Goal: Task Accomplishment & Management: Use online tool/utility

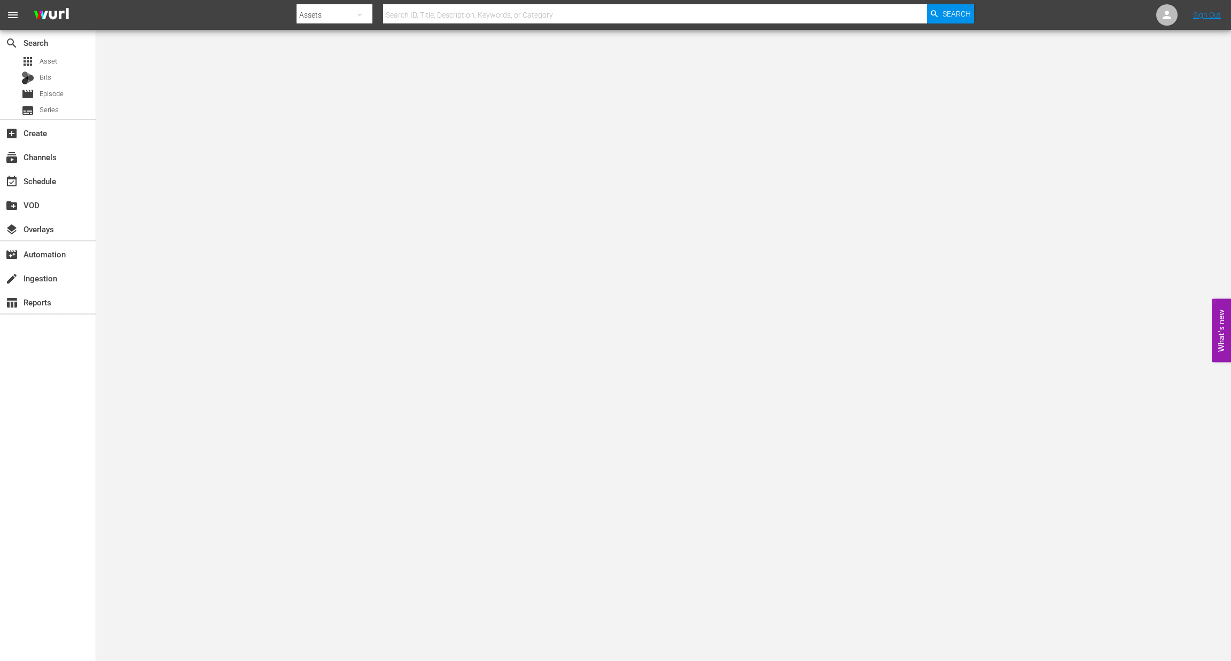
click at [35, 192] on div "create_new_folder VOD" at bounding box center [48, 204] width 96 height 24
click at [46, 182] on div "event_available Schedule" at bounding box center [30, 180] width 60 height 10
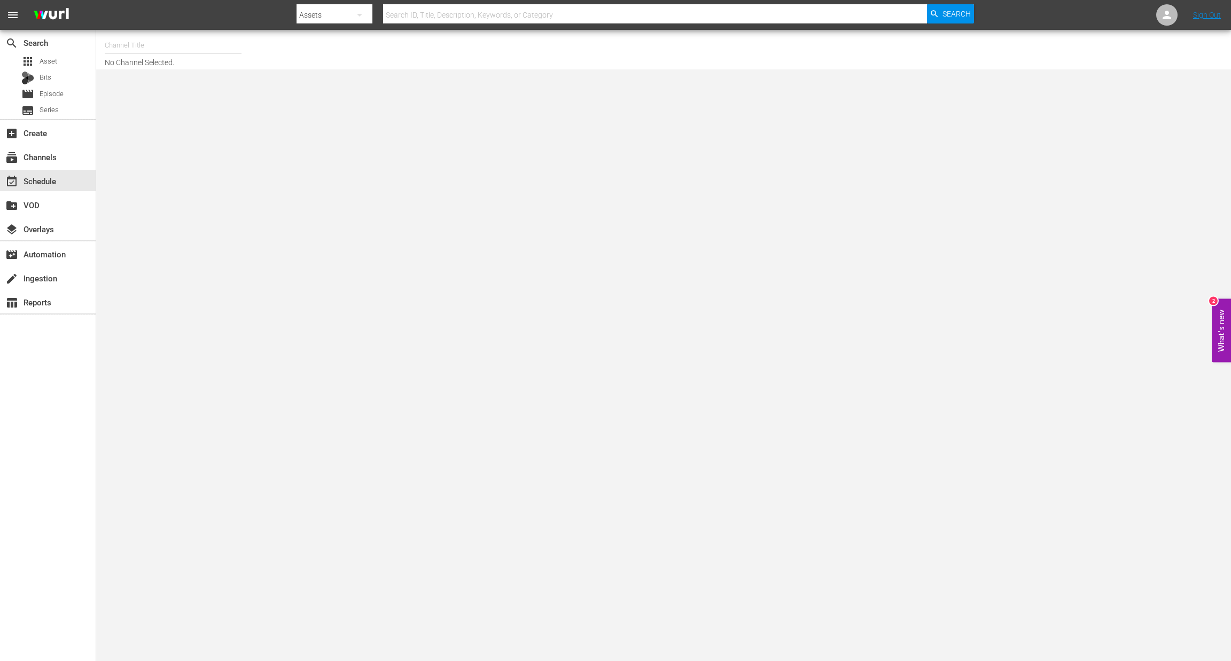
click at [134, 51] on input "text" at bounding box center [173, 46] width 137 height 26
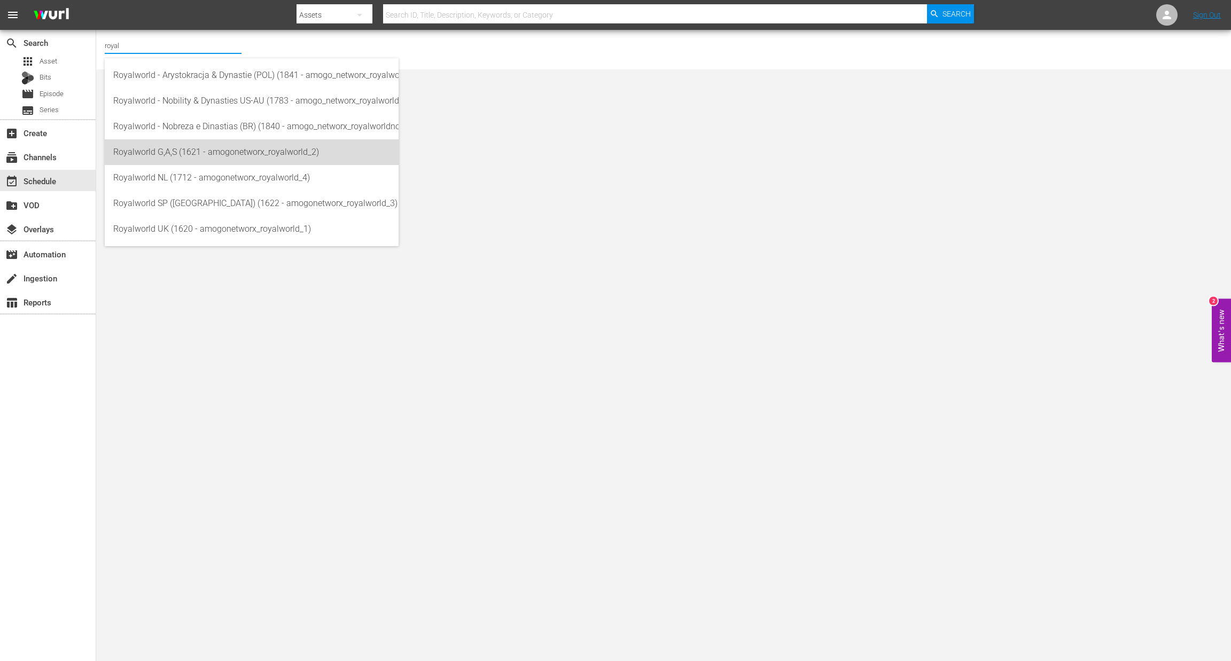
click at [262, 154] on div "Royalworld G,A,S (1621 - amogonetworx_royalworld_2)" at bounding box center [251, 152] width 277 height 26
type input "Royalworld G,A,S (1621 - amogonetworx_royalworld_2)"
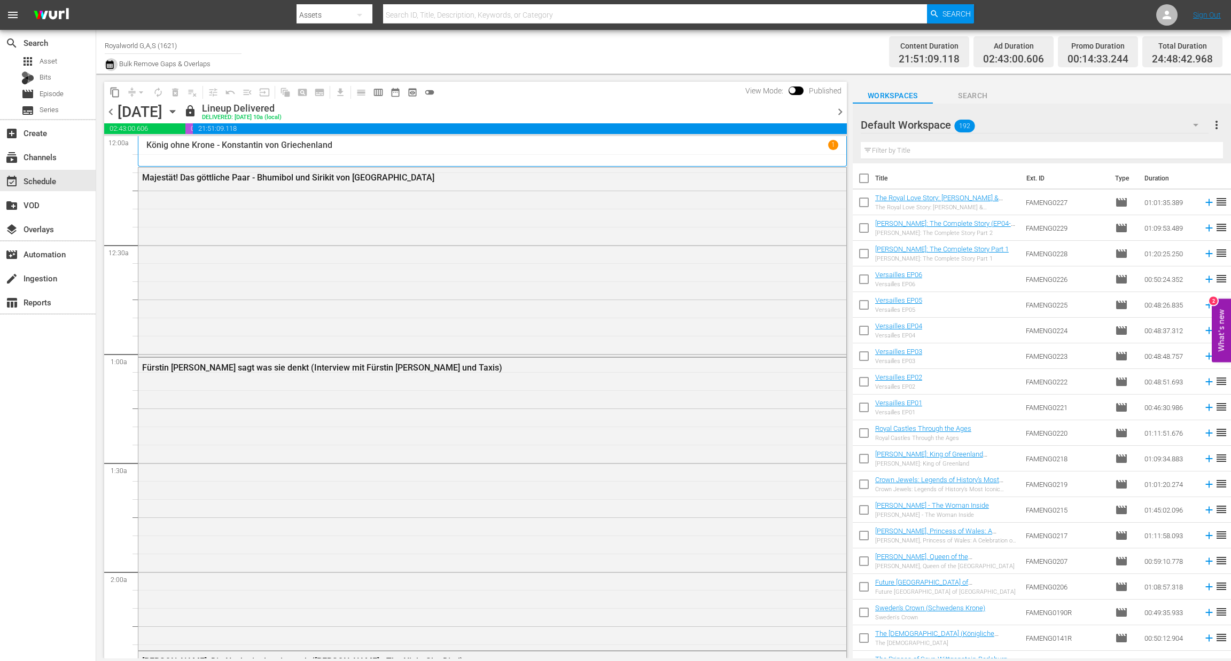
click at [110, 68] on icon "button" at bounding box center [109, 64] width 7 height 9
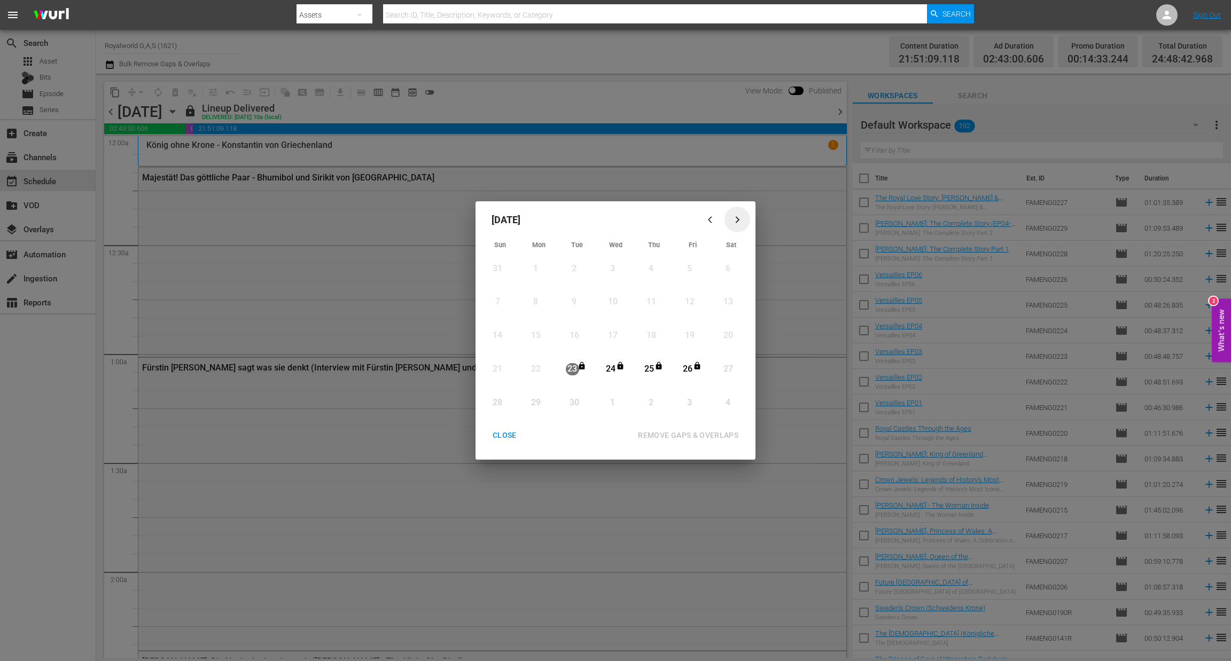
click at [731, 221] on div "button" at bounding box center [737, 220] width 13 height 8
click at [516, 426] on button "CLOSE" at bounding box center [505, 436] width 50 height 20
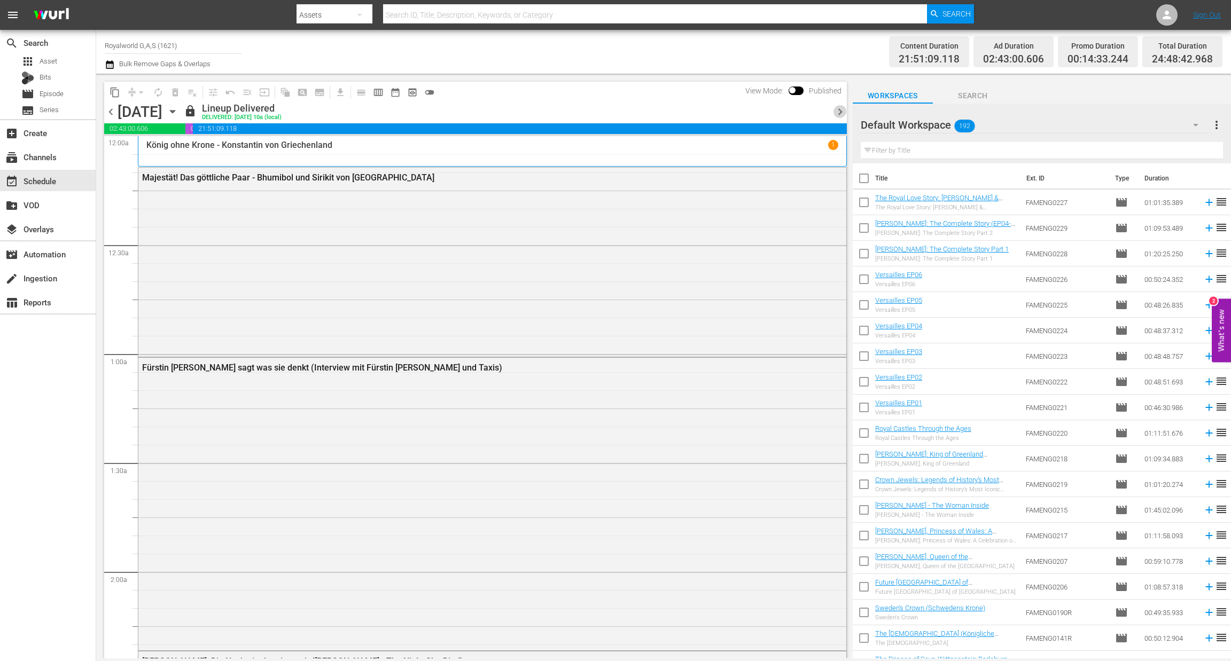
click at [842, 105] on span "chevron_right" at bounding box center [839, 111] width 13 height 13
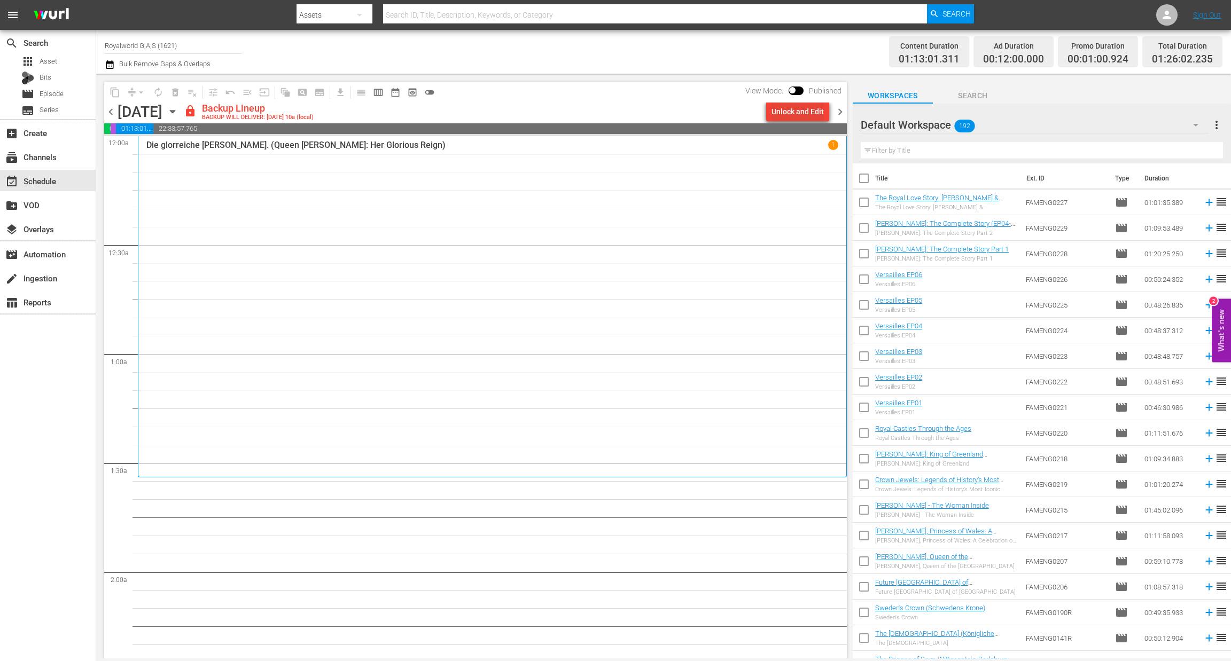
click at [789, 118] on div "Unlock and Edit" at bounding box center [797, 111] width 52 height 19
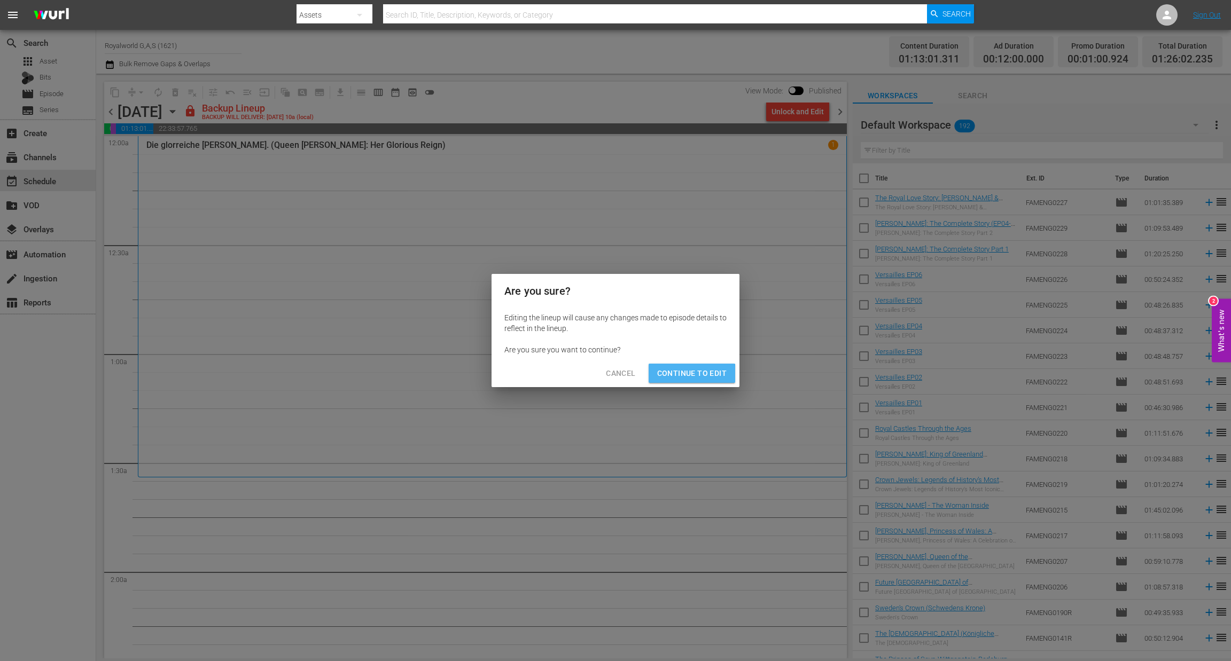
click at [686, 377] on span "Continue to Edit" at bounding box center [691, 373] width 69 height 13
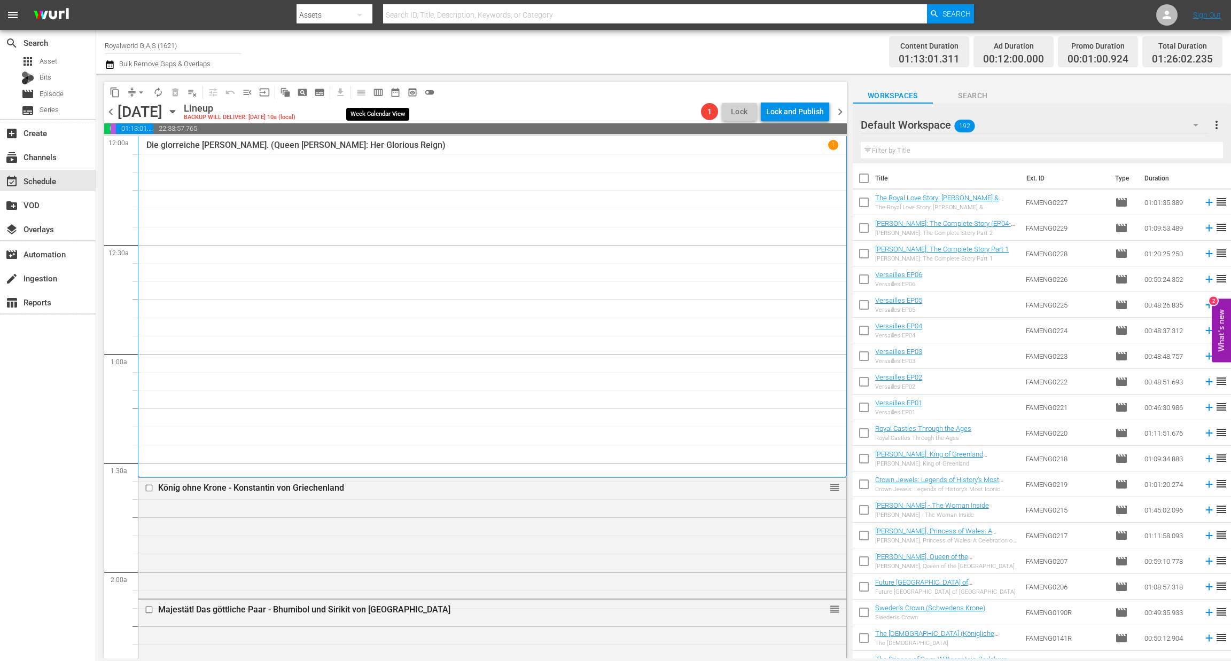
click at [379, 87] on span "calendar_view_week_outlined" at bounding box center [378, 92] width 11 height 11
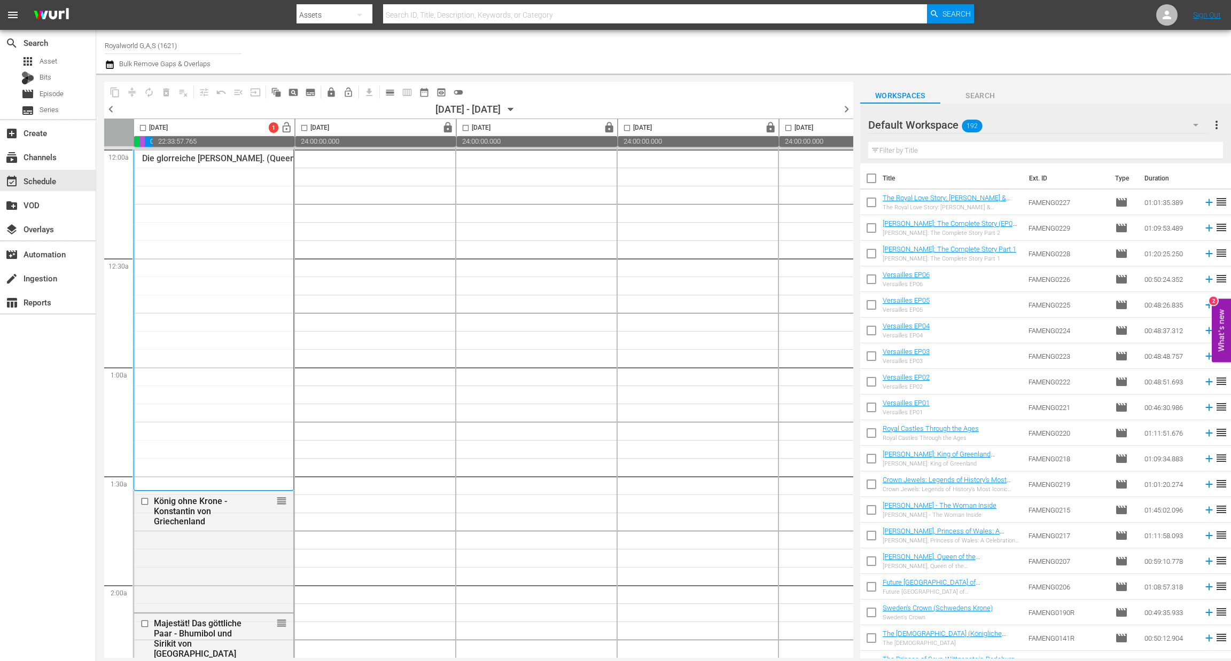
click at [113, 112] on span "chevron_left" at bounding box center [110, 109] width 13 height 13
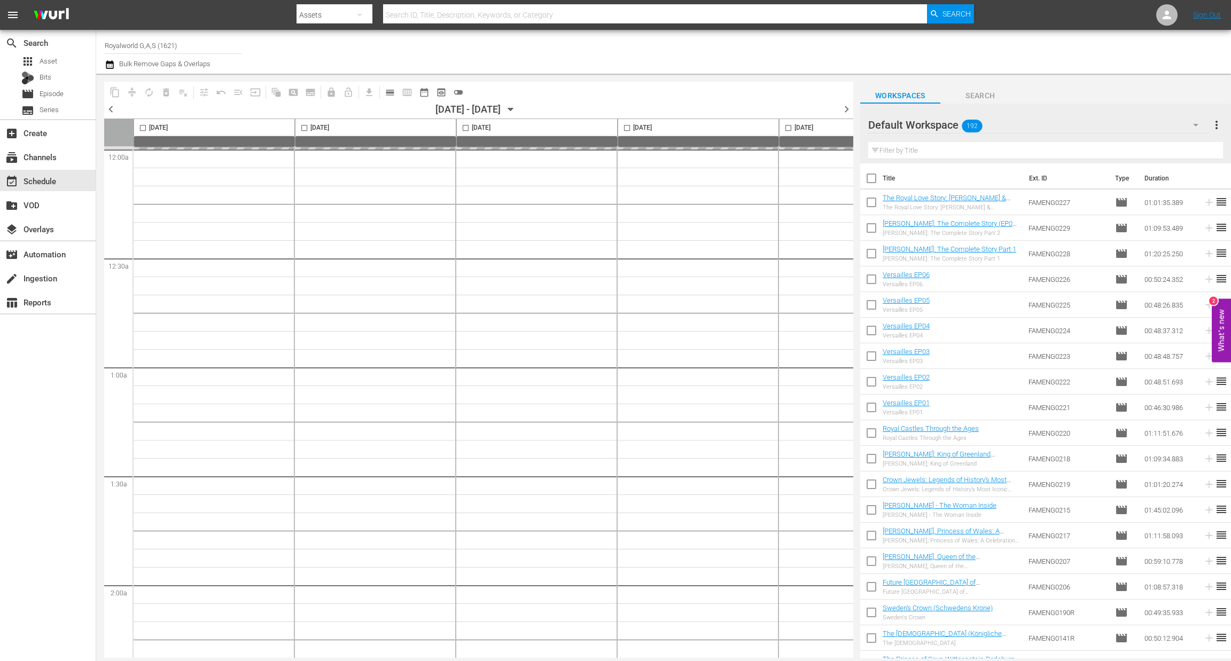
click at [114, 109] on span "chevron_left" at bounding box center [110, 109] width 13 height 13
click at [535, 124] on input "checkbox" at bounding box center [540, 130] width 12 height 12
checkbox input "true"
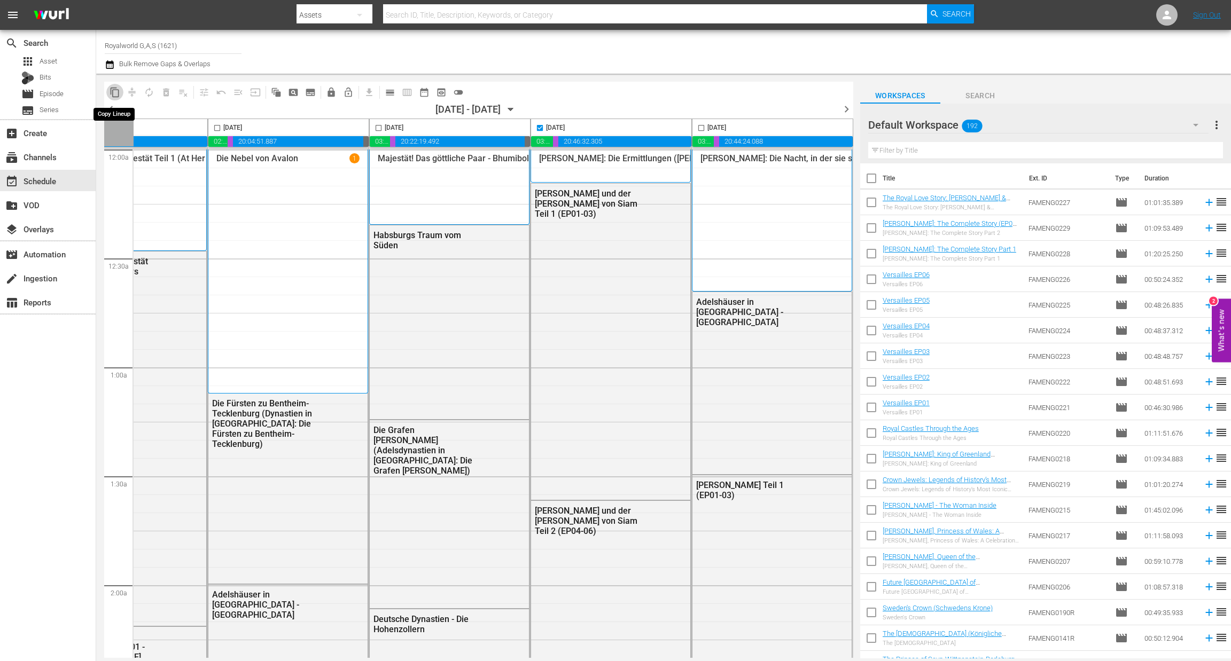
click at [114, 93] on span "content_copy" at bounding box center [114, 92] width 11 height 11
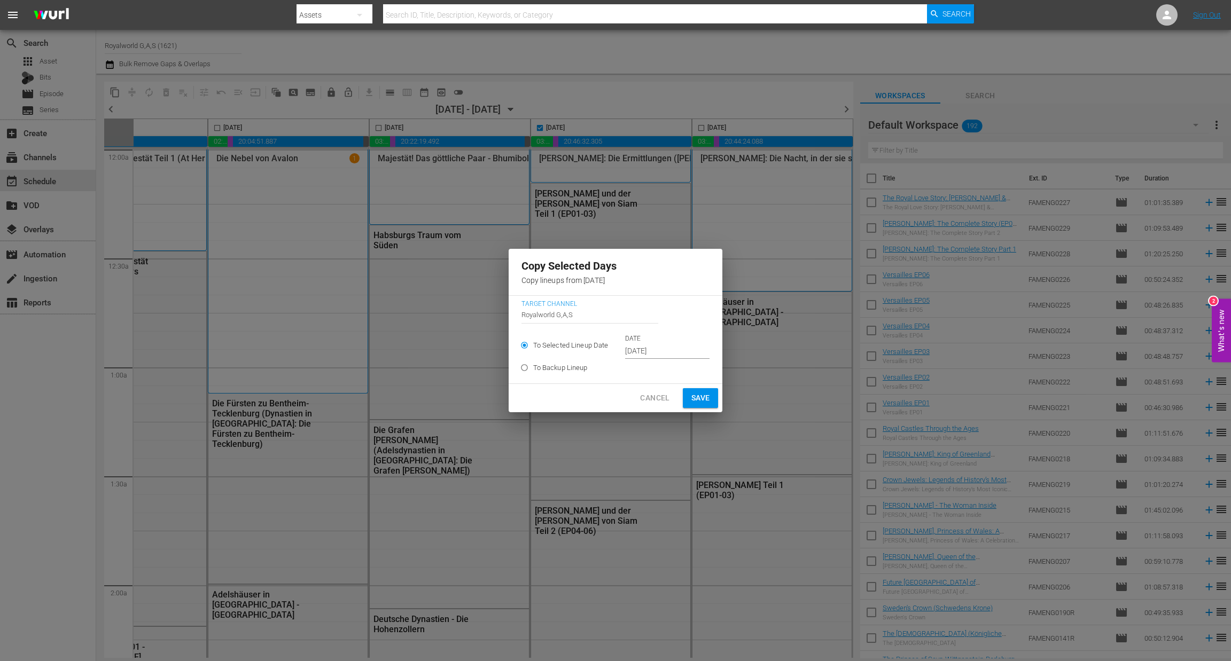
click at [660, 346] on input "Sep 17th 2025" at bounding box center [667, 351] width 84 height 16
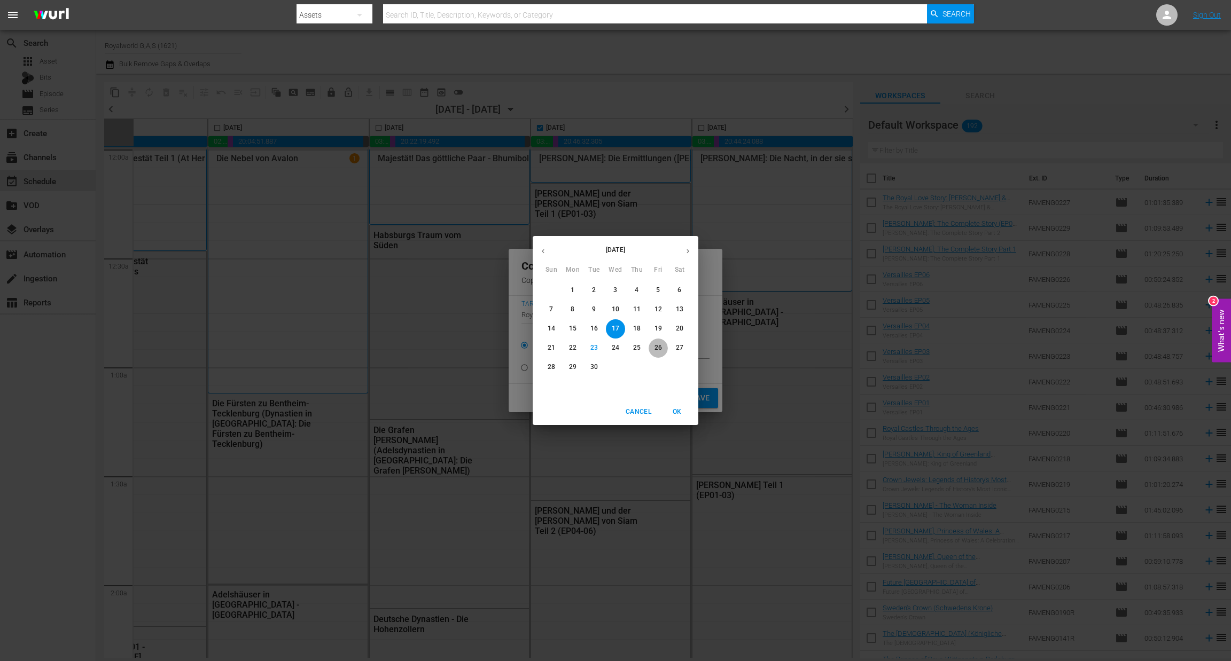
click at [666, 349] on span "26" at bounding box center [657, 347] width 19 height 9
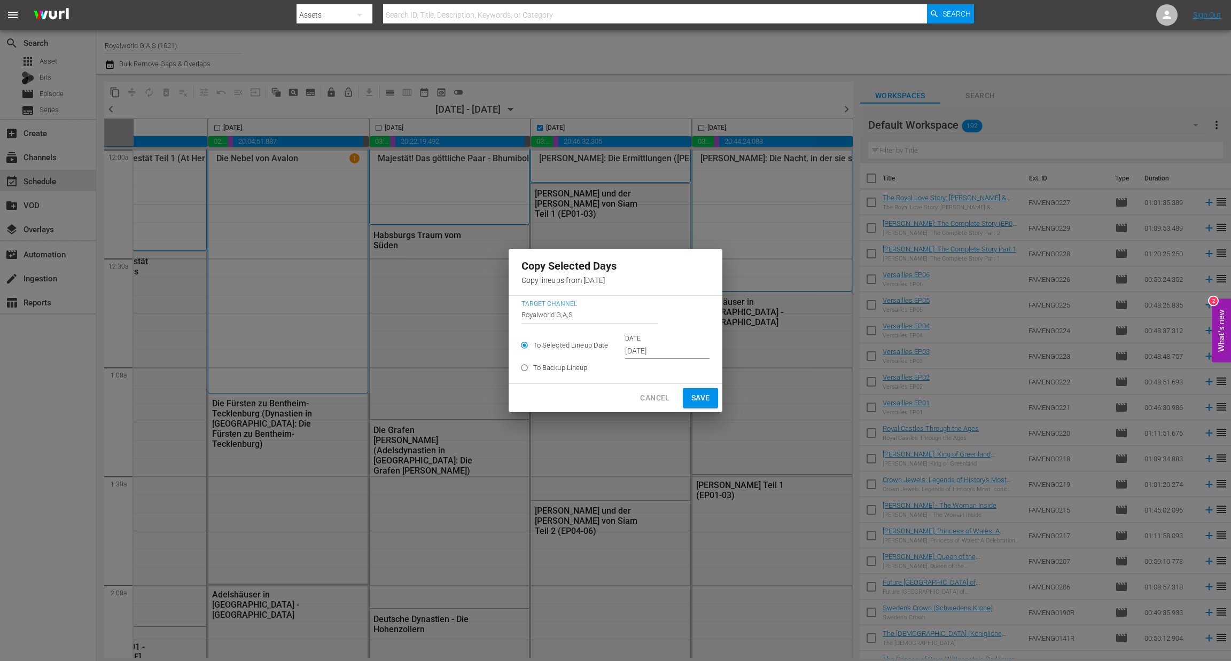
click at [703, 413] on div "Copy Selected Days Copy lineups from 2025-09-17 Target Channel Channel Title Ro…" at bounding box center [615, 330] width 1231 height 661
click at [698, 398] on span "Save" at bounding box center [700, 397] width 19 height 13
type input "Sep 17th 2025"
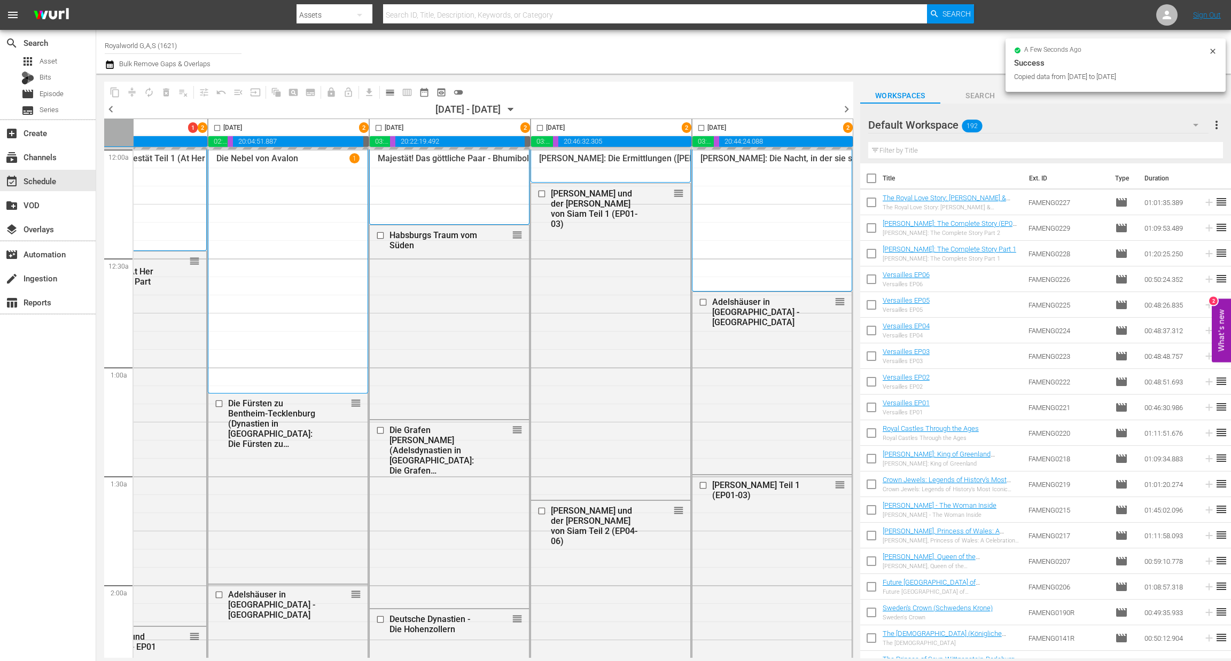
checkbox input "false"
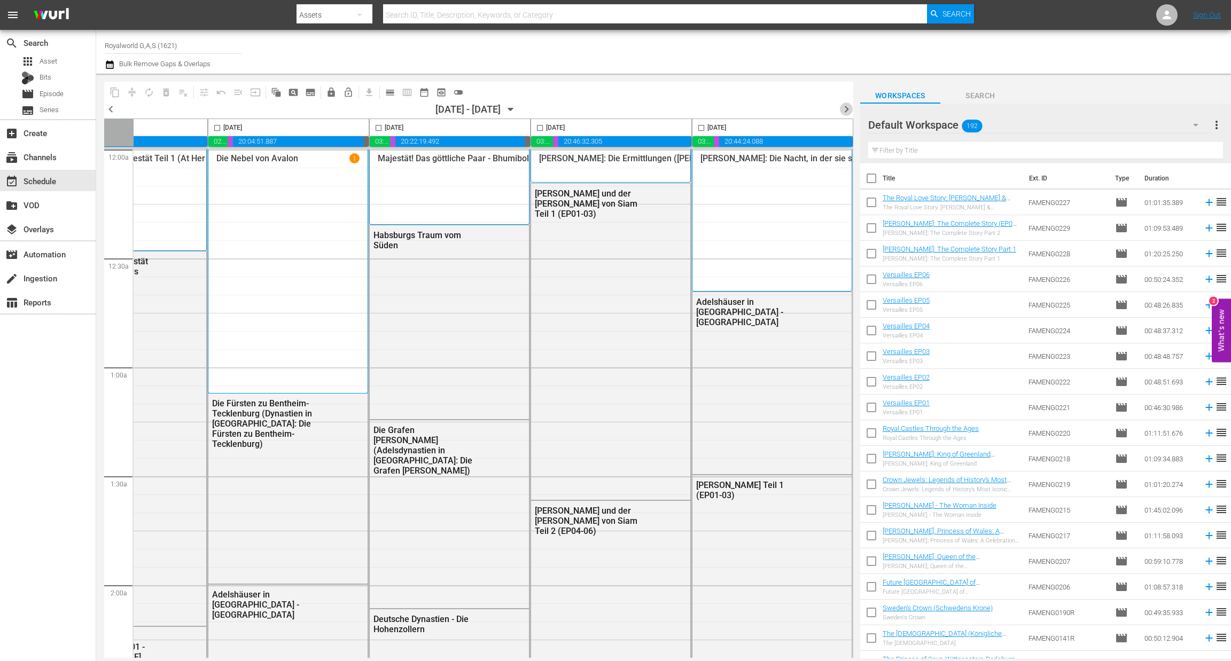
click at [848, 108] on span "chevron_right" at bounding box center [846, 109] width 13 height 13
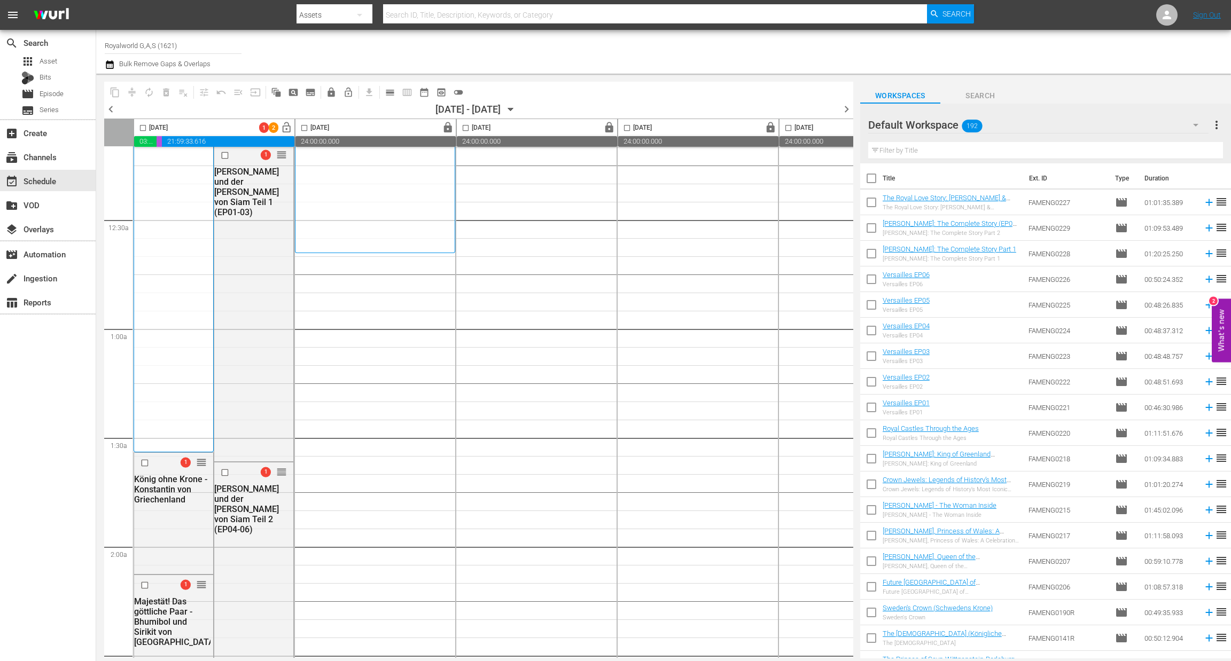
scroll to position [35, 0]
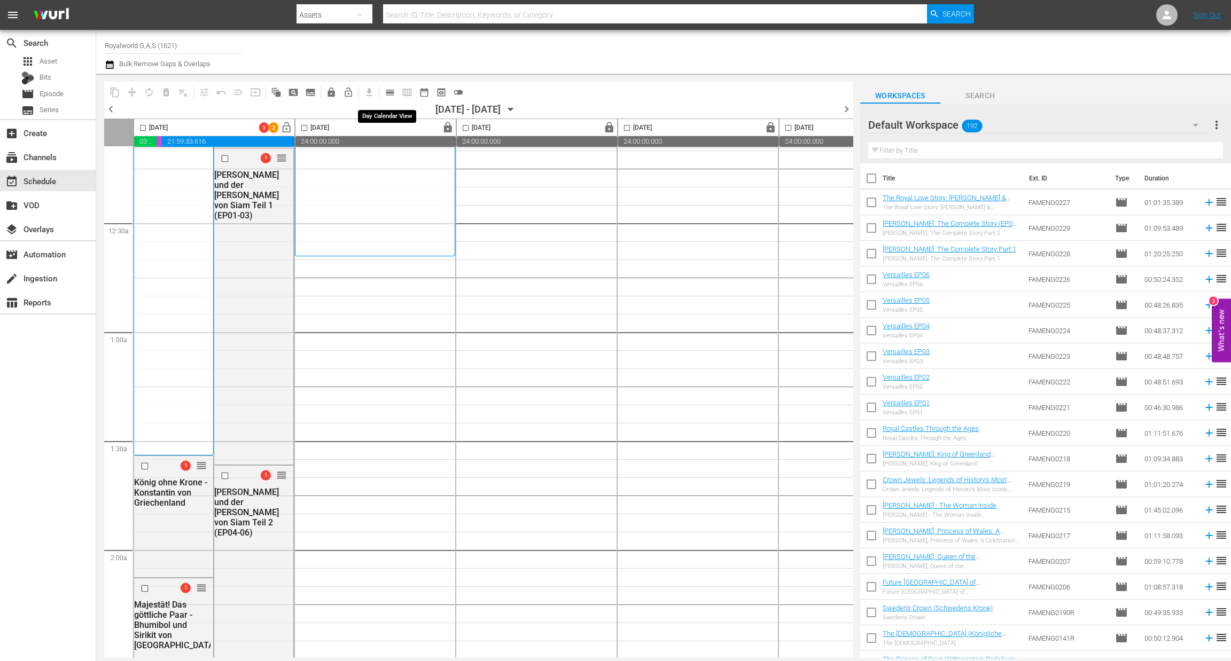
click at [382, 91] on button "calendar_view_day_outlined" at bounding box center [389, 92] width 17 height 17
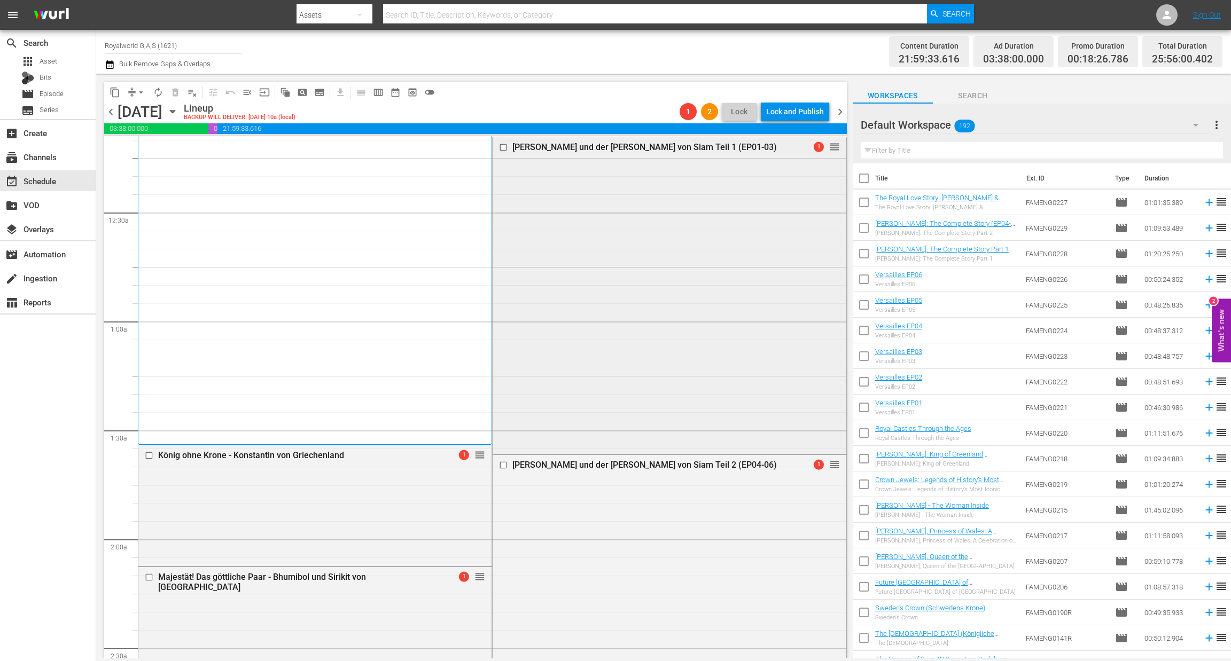
scroll to position [32, 0]
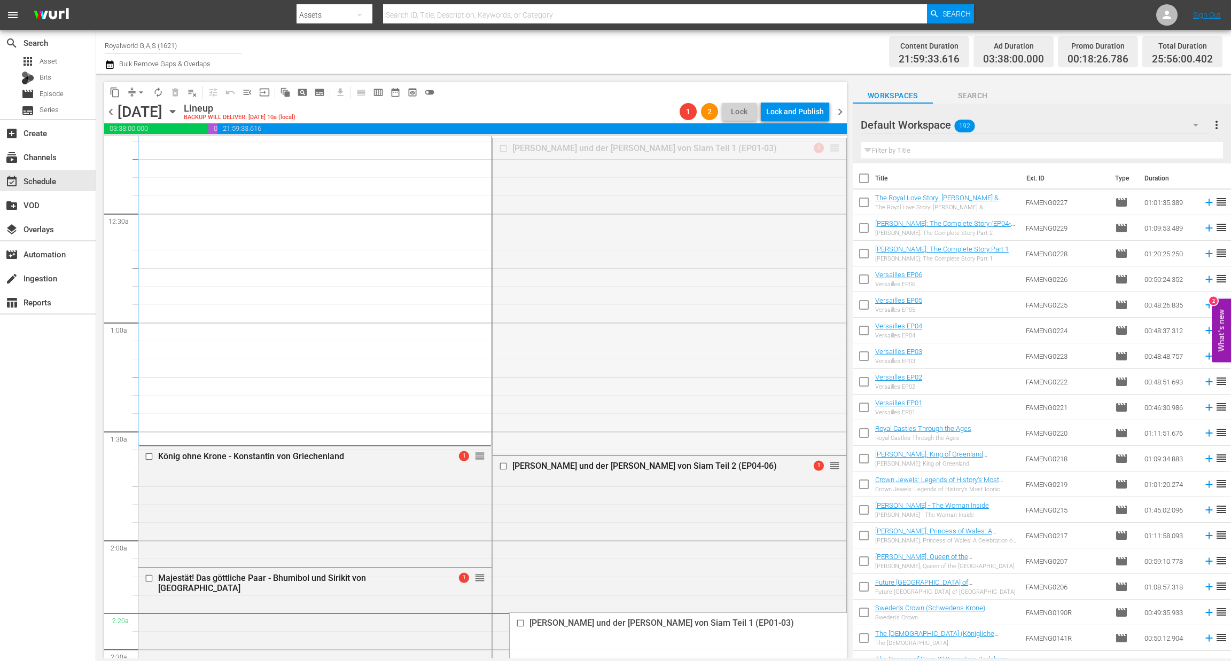
drag, startPoint x: 825, startPoint y: 149, endPoint x: 559, endPoint y: 612, distance: 534.0
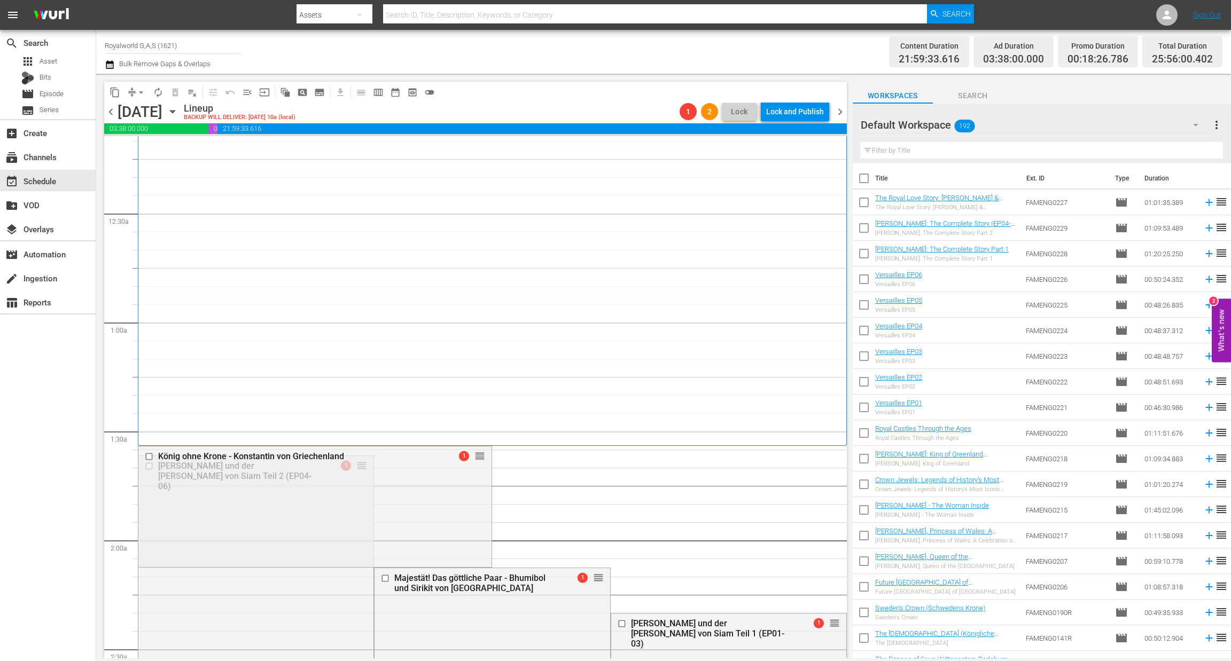
scroll to position [149, 0]
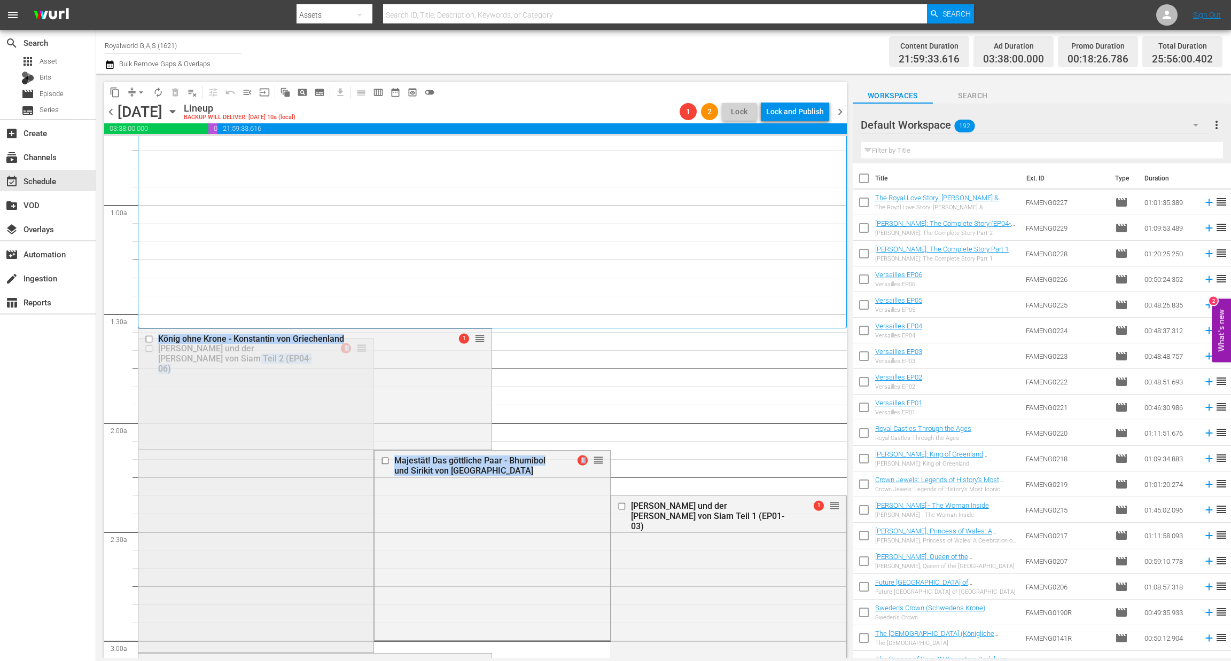
drag, startPoint x: 355, startPoint y: 346, endPoint x: 352, endPoint y: 512, distance: 166.1
click at [140, 91] on span "arrow_drop_down" at bounding box center [141, 92] width 11 height 11
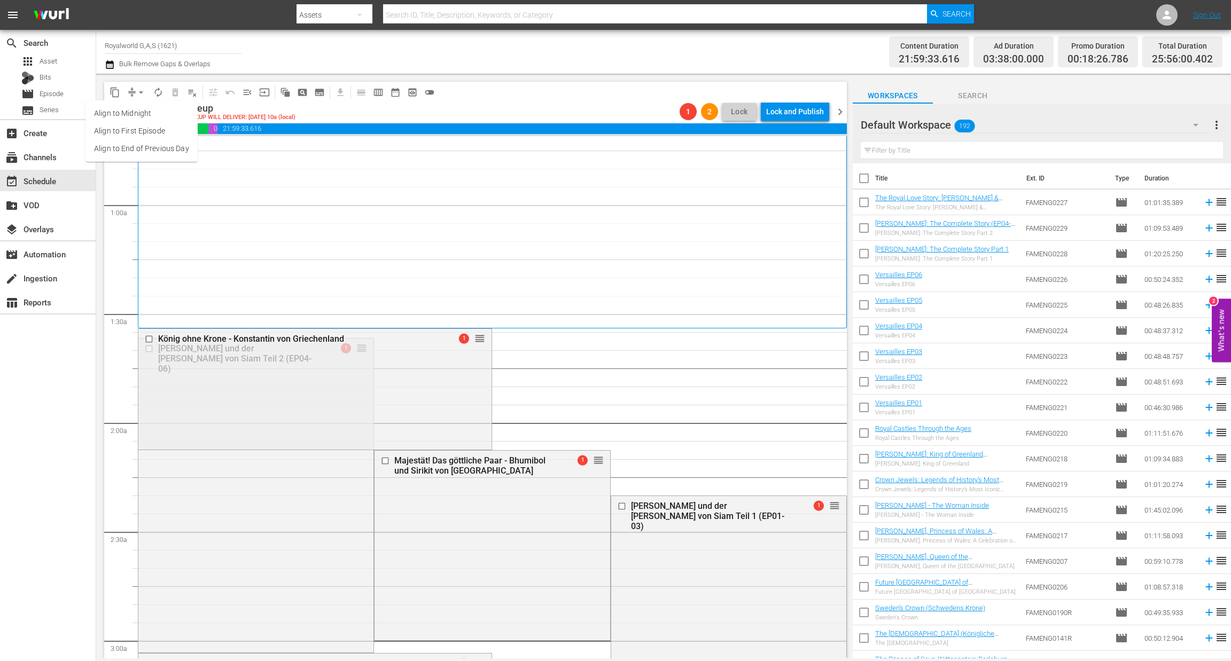
click at [162, 151] on li "Align to End of Previous Day" at bounding box center [141, 149] width 112 height 18
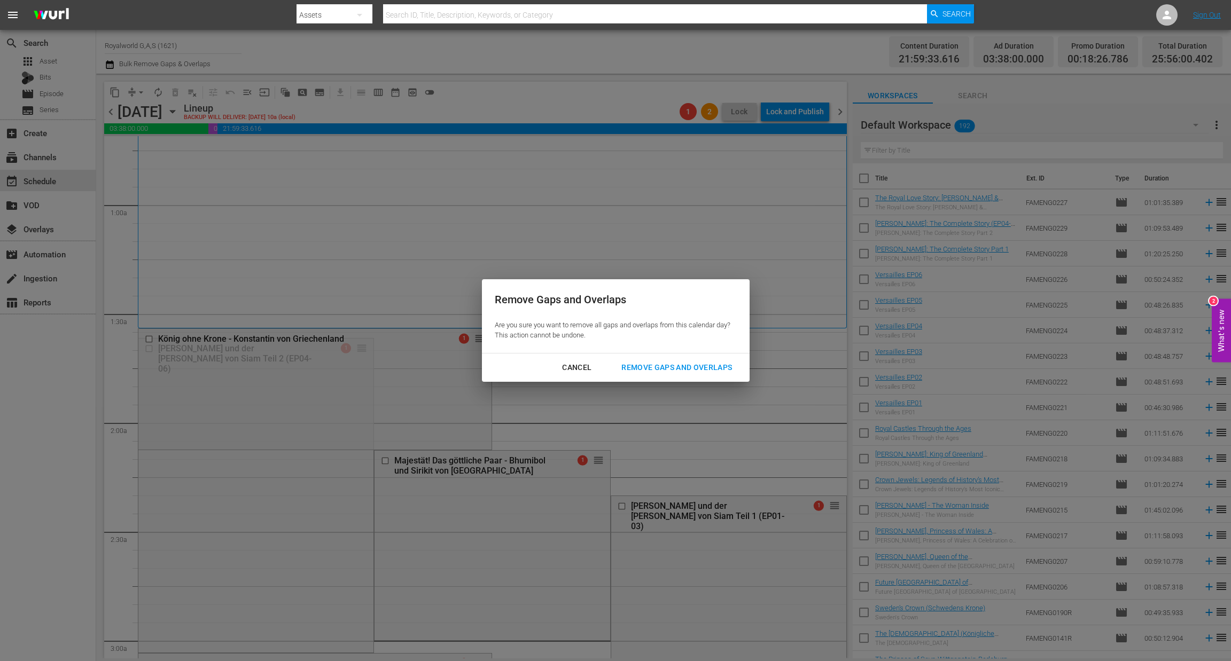
click at [719, 370] on div "Remove Gaps and Overlaps" at bounding box center [677, 367] width 128 height 13
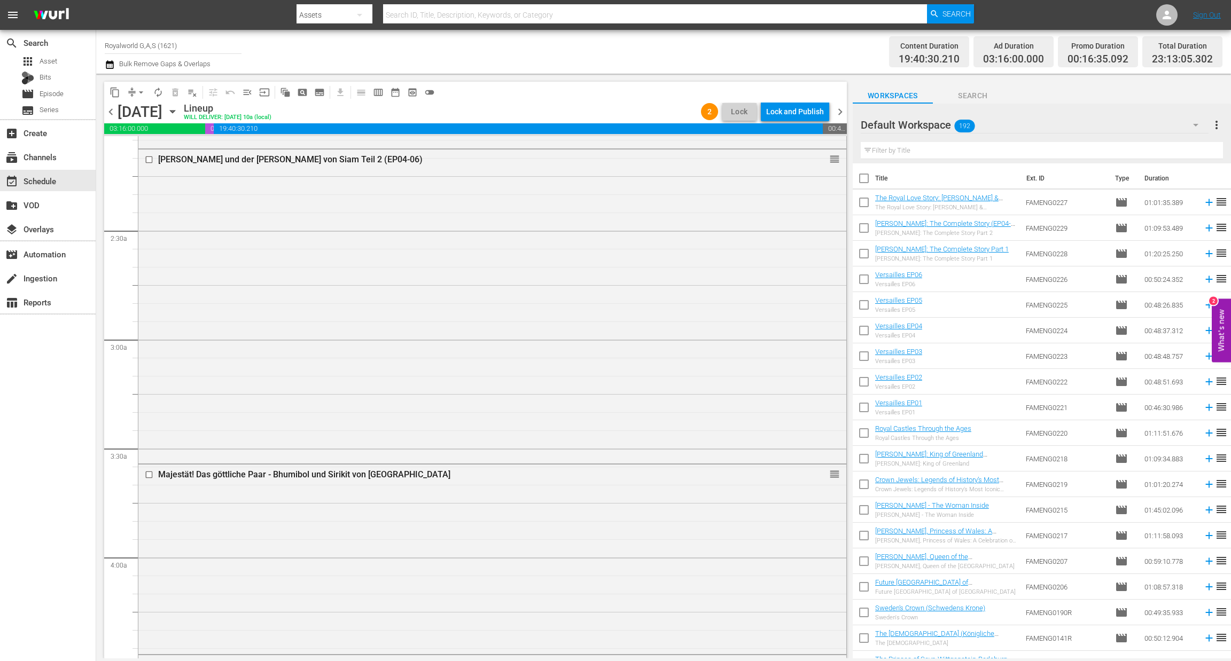
scroll to position [449, 0]
drag, startPoint x: 819, startPoint y: 162, endPoint x: 645, endPoint y: 637, distance: 506.2
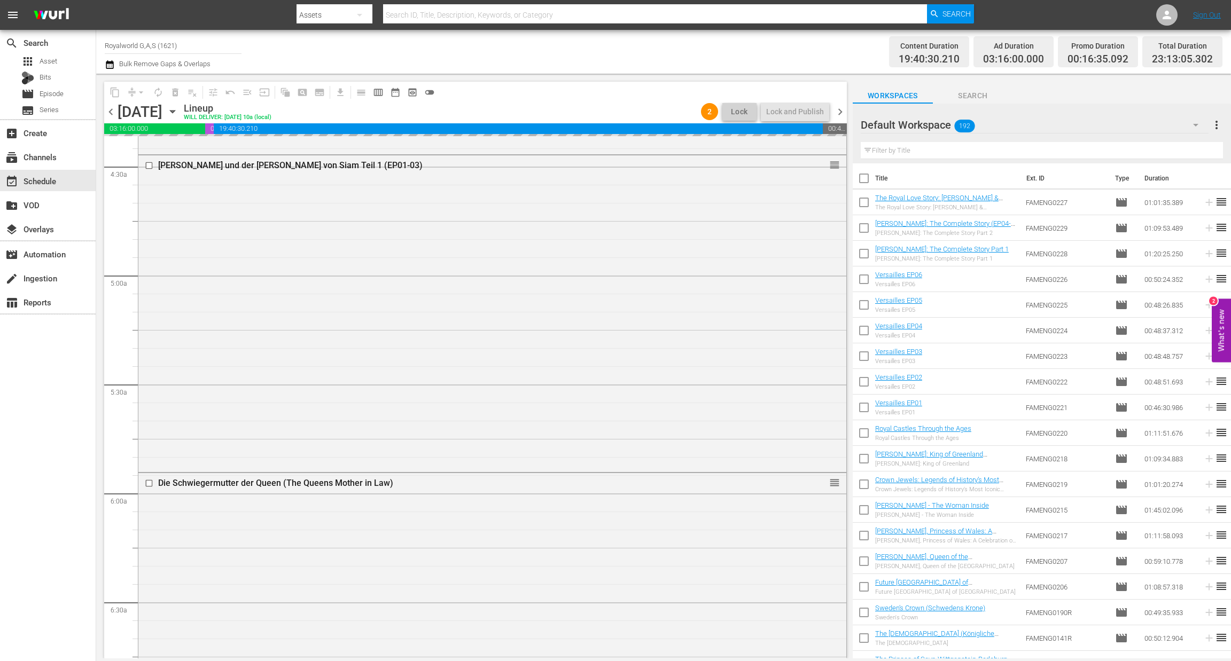
scroll to position [915, 0]
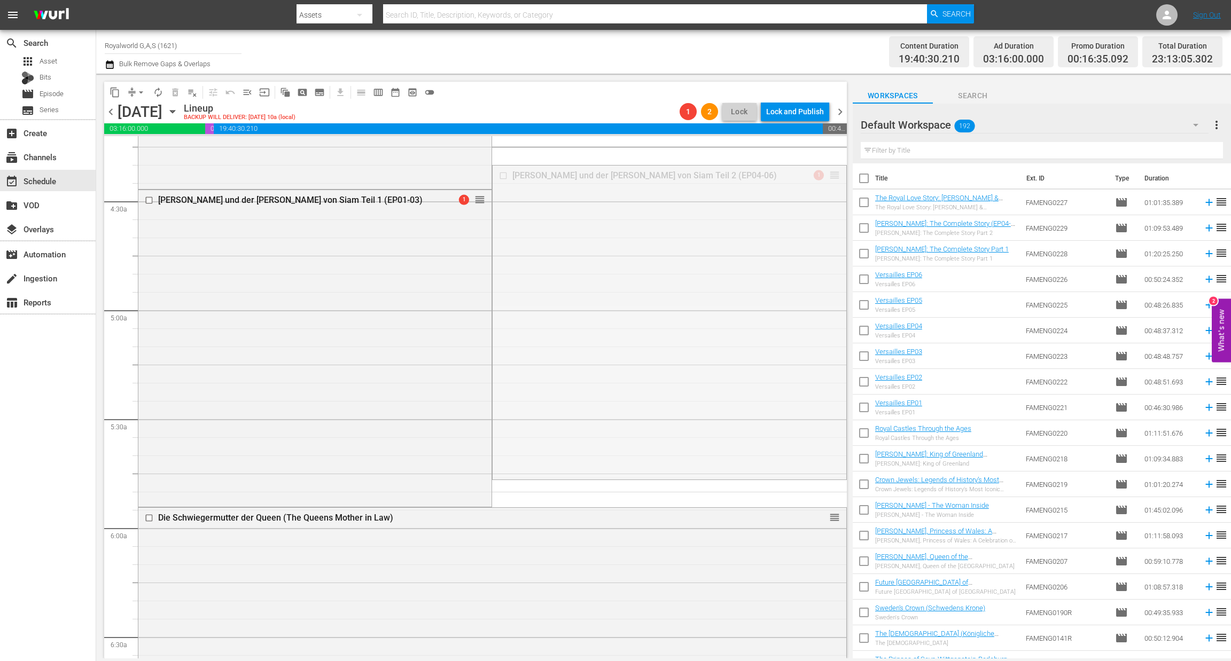
drag, startPoint x: 825, startPoint y: 170, endPoint x: 754, endPoint y: 338, distance: 181.8
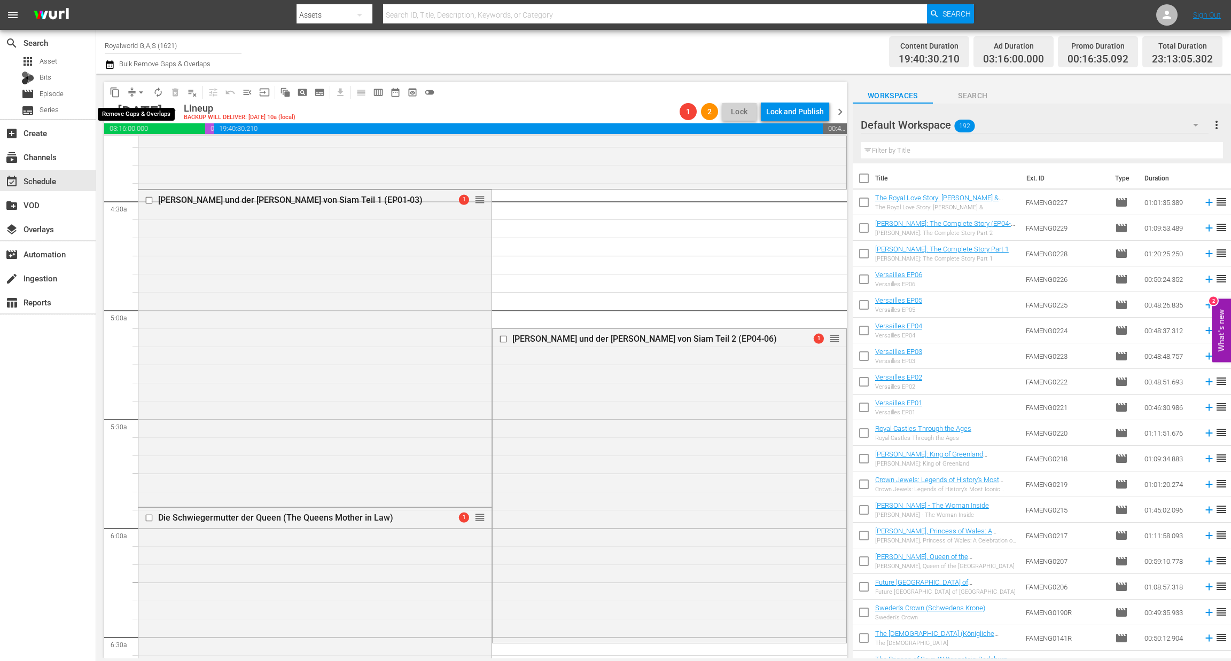
click at [138, 91] on span "arrow_drop_down" at bounding box center [141, 92] width 11 height 11
click at [143, 147] on li "Align to End of Previous Day" at bounding box center [141, 149] width 112 height 18
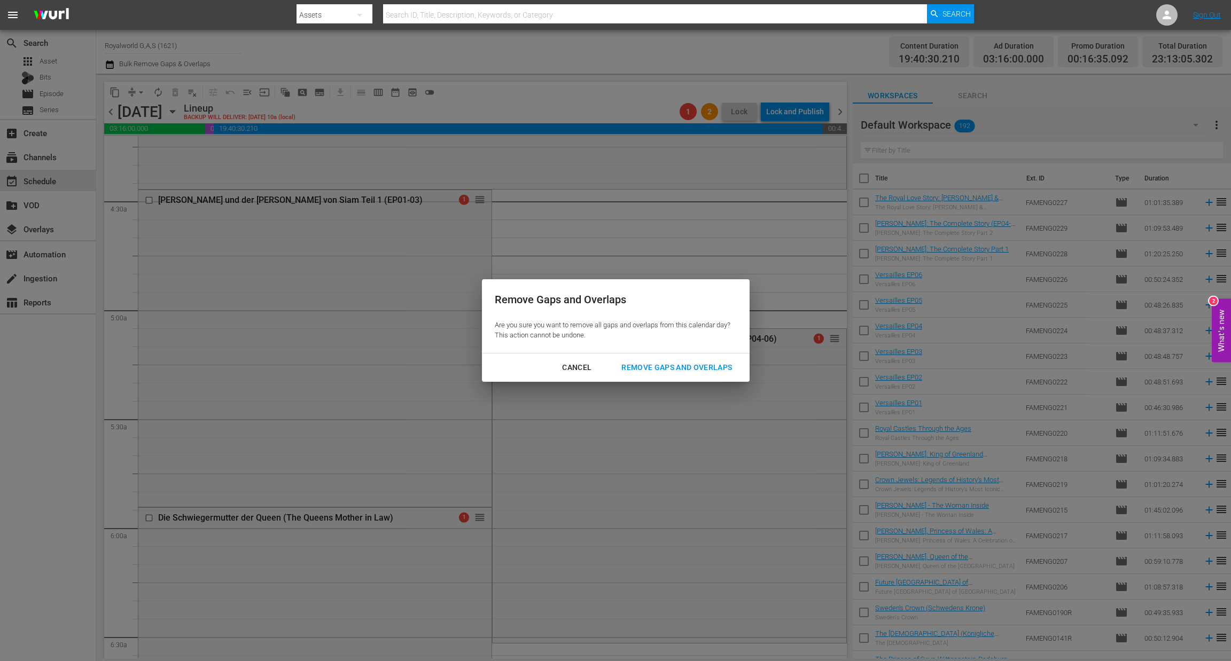
click at [691, 358] on button "Remove Gaps and Overlaps" at bounding box center [676, 368] width 136 height 20
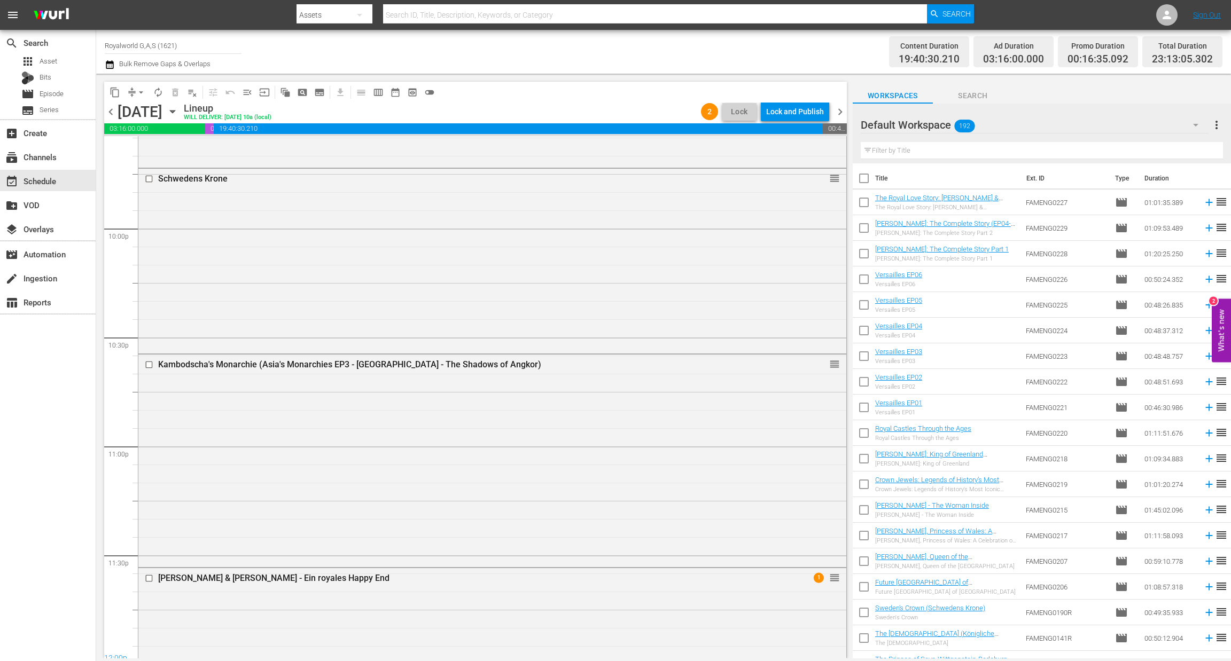
scroll to position [4878, 0]
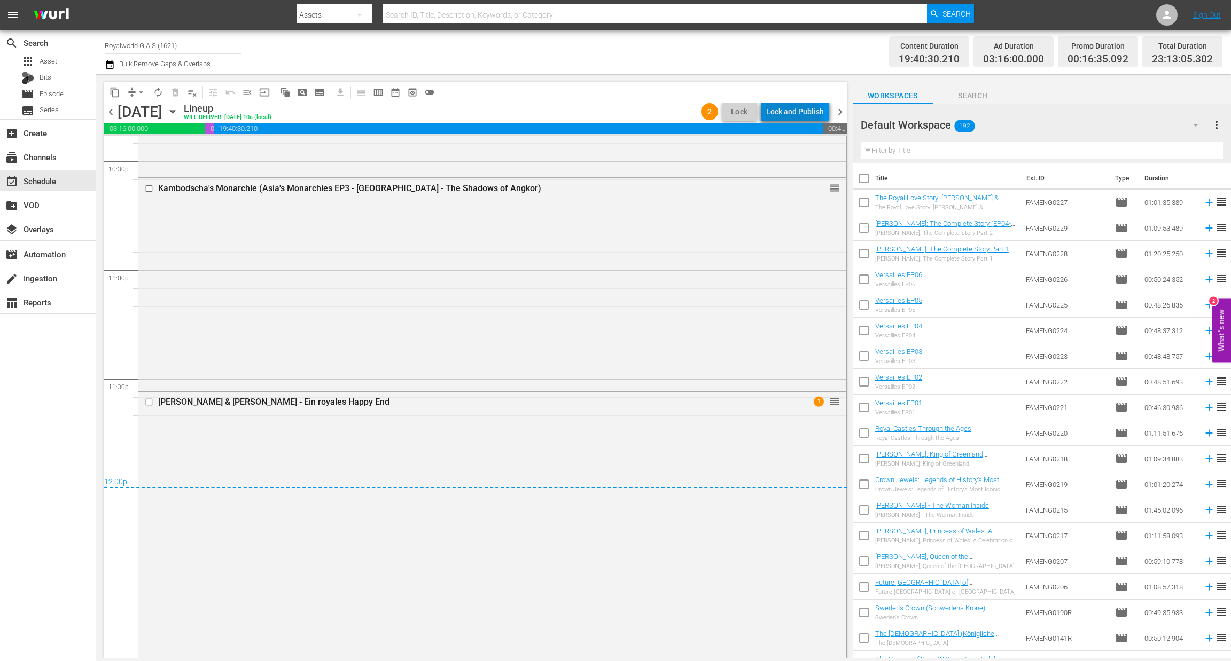
click at [794, 115] on div "Lock and Publish" at bounding box center [795, 111] width 58 height 19
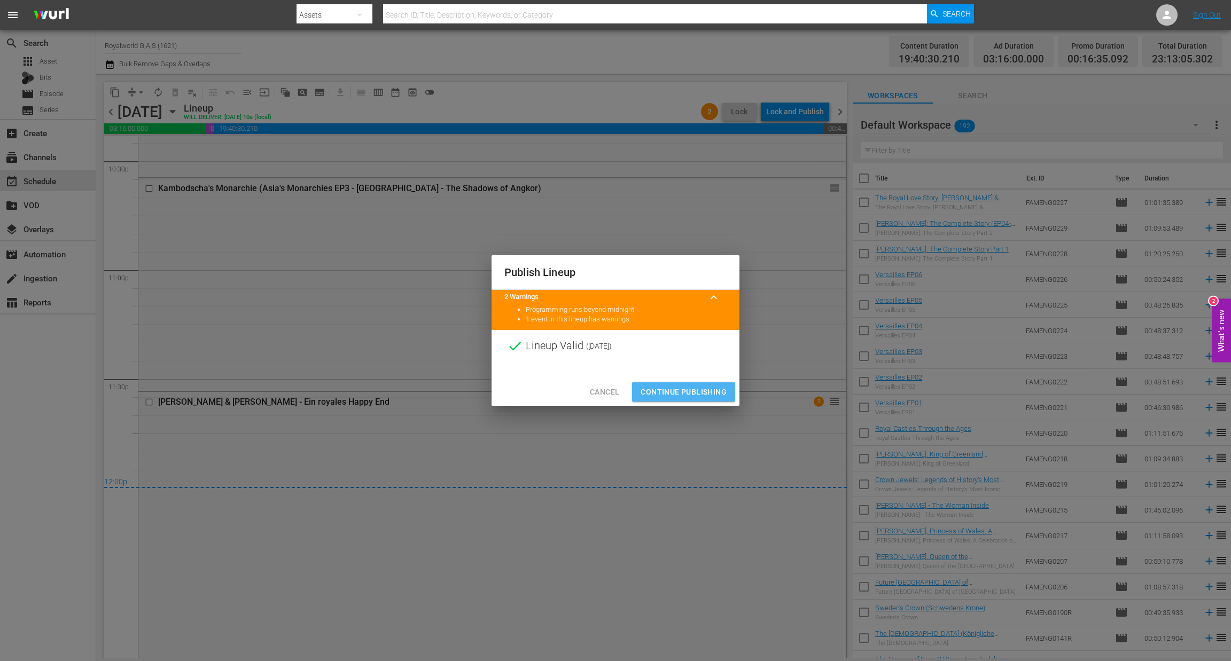
click at [698, 398] on span "Continue Publishing" at bounding box center [683, 392] width 86 height 13
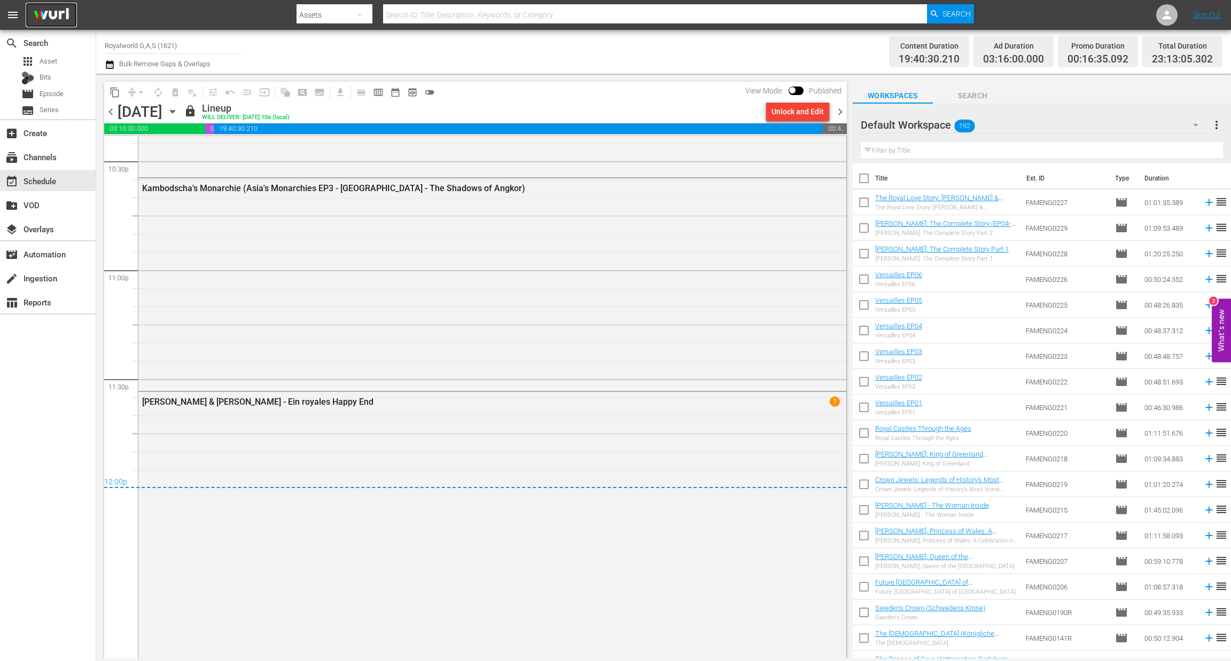
click at [30, 14] on img at bounding box center [51, 15] width 51 height 25
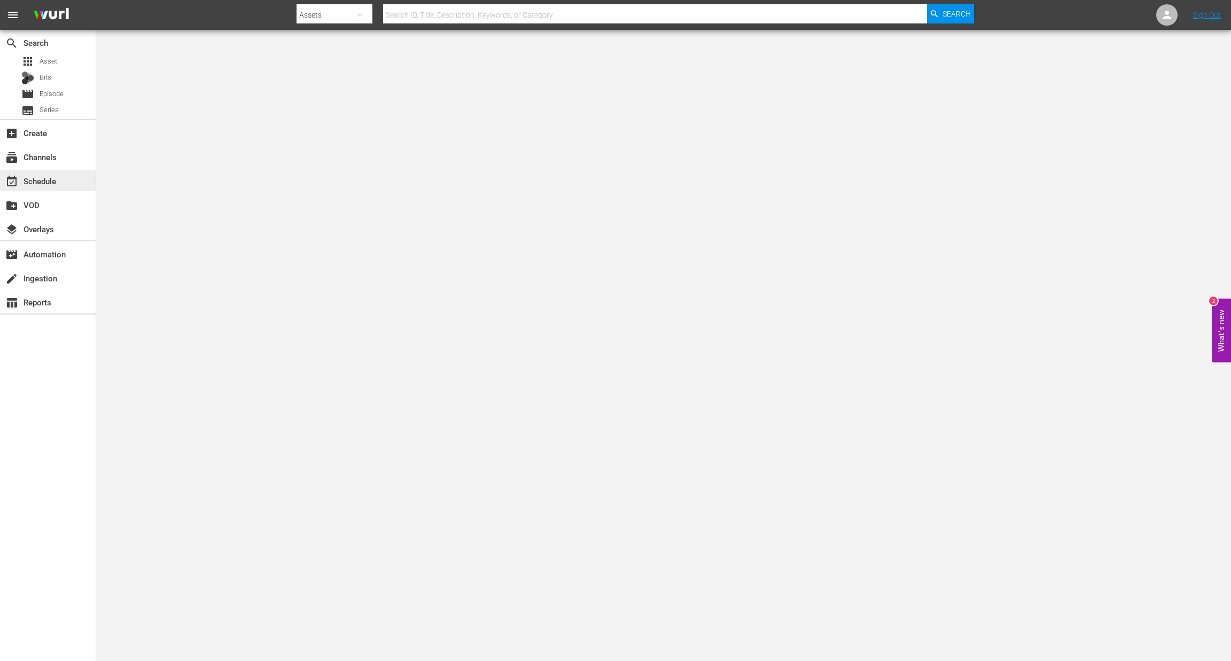
click at [55, 182] on div "event_available Schedule" at bounding box center [30, 180] width 60 height 10
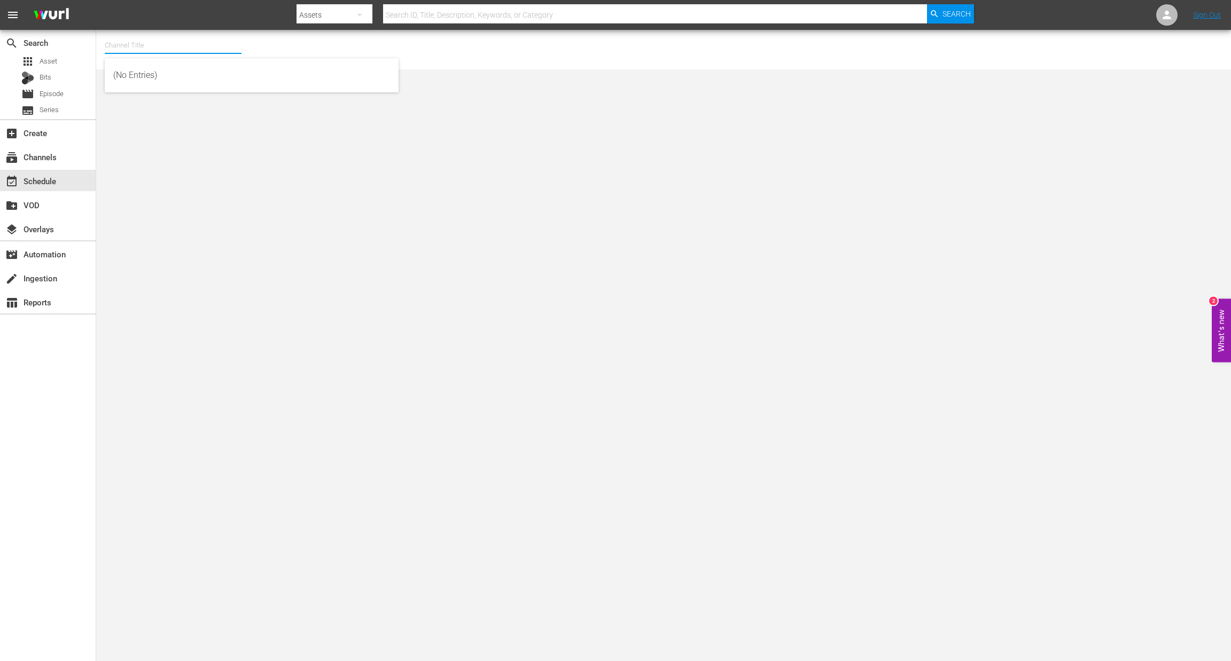
click at [130, 49] on input "text" at bounding box center [173, 46] width 137 height 26
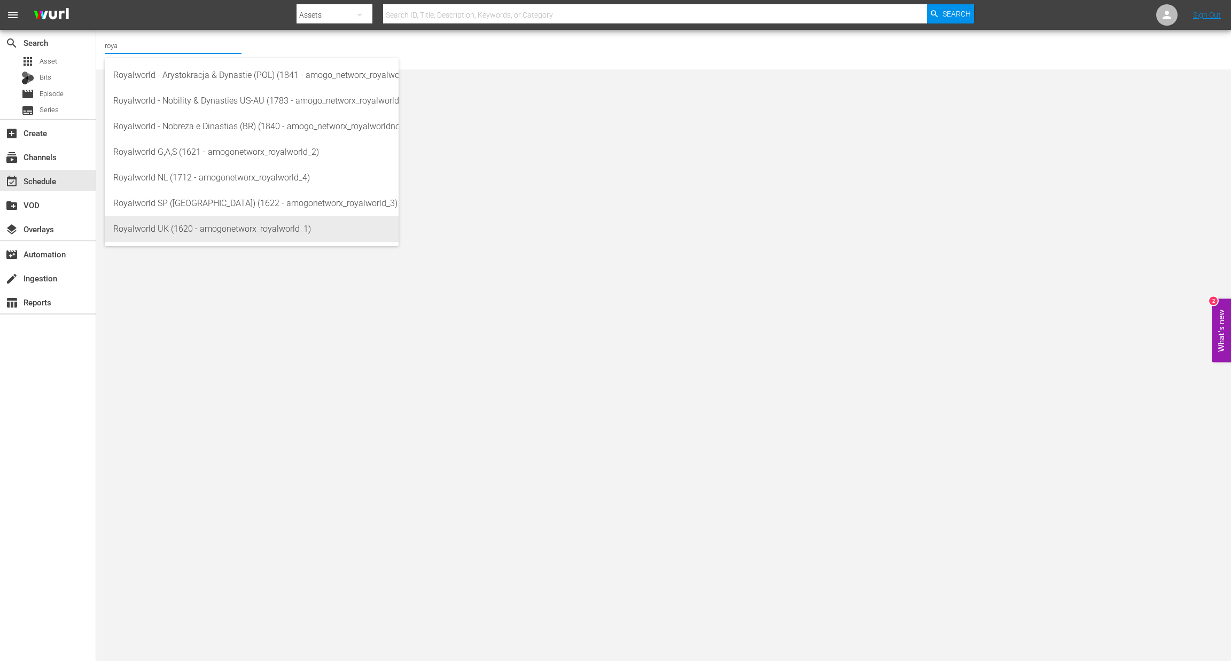
click at [183, 234] on div "Royalworld UK (1620 - amogonetworx_royalworld_1)" at bounding box center [251, 229] width 277 height 26
type input "Royalworld UK (1620 - amogonetworx_royalworld_1)"
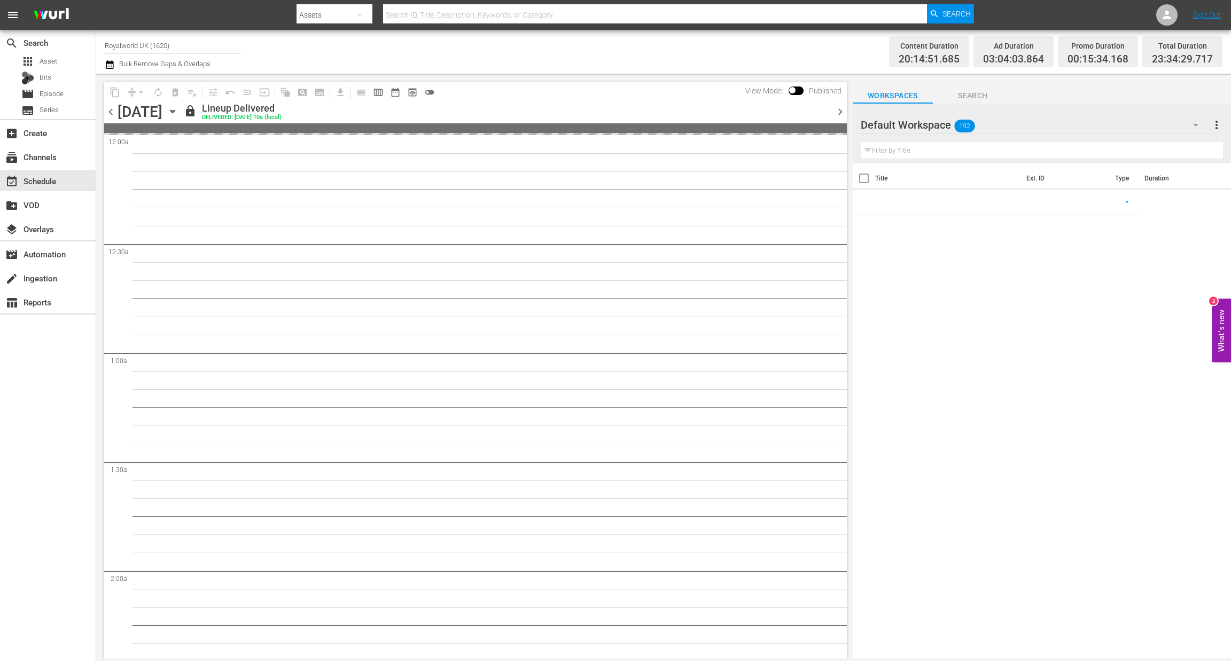
click at [108, 61] on icon "button" at bounding box center [109, 64] width 7 height 9
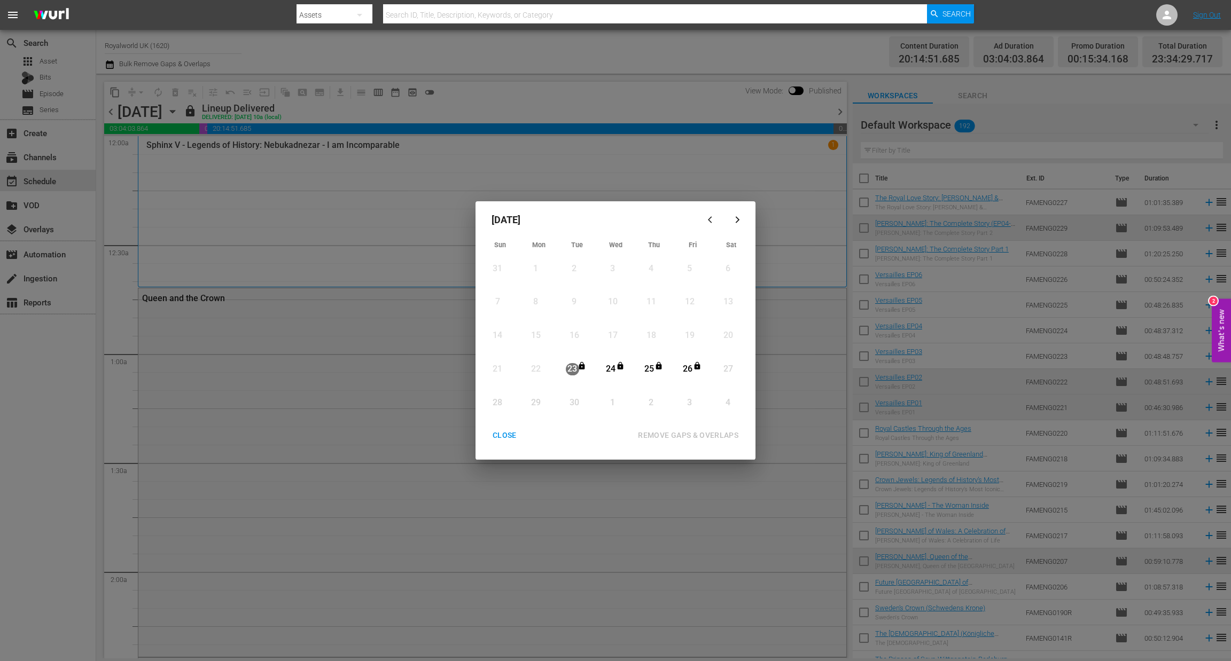
click at [499, 430] on div "CLOSE" at bounding box center [504, 435] width 41 height 13
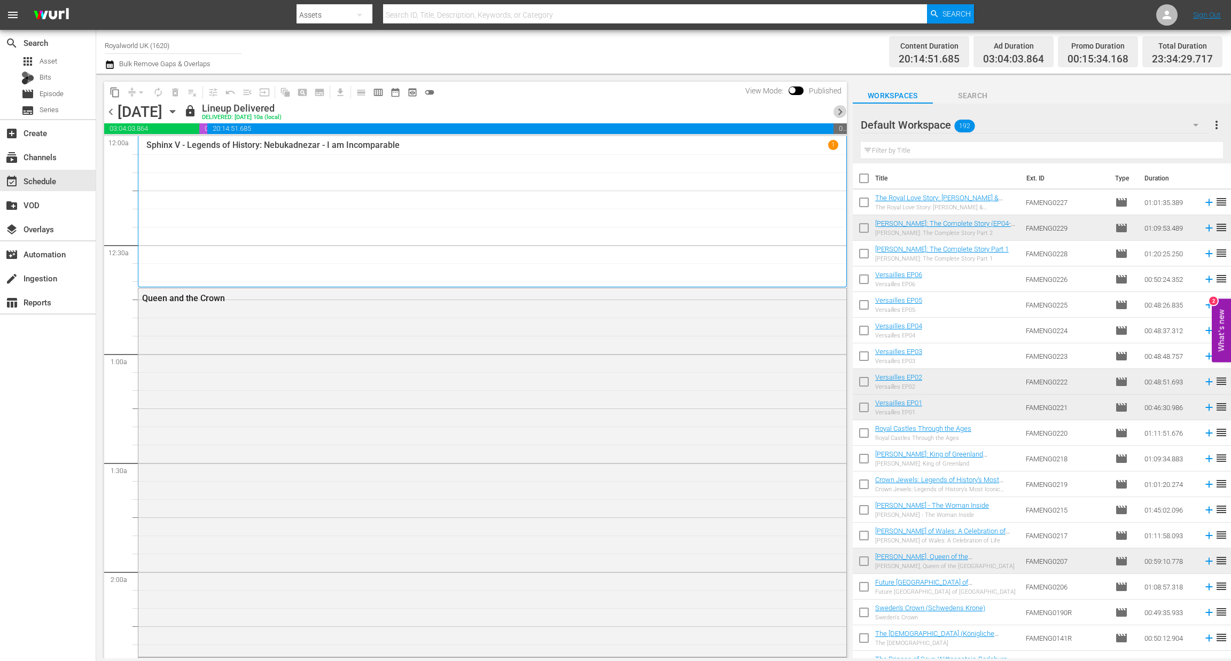
click at [837, 118] on span "chevron_right" at bounding box center [839, 111] width 13 height 13
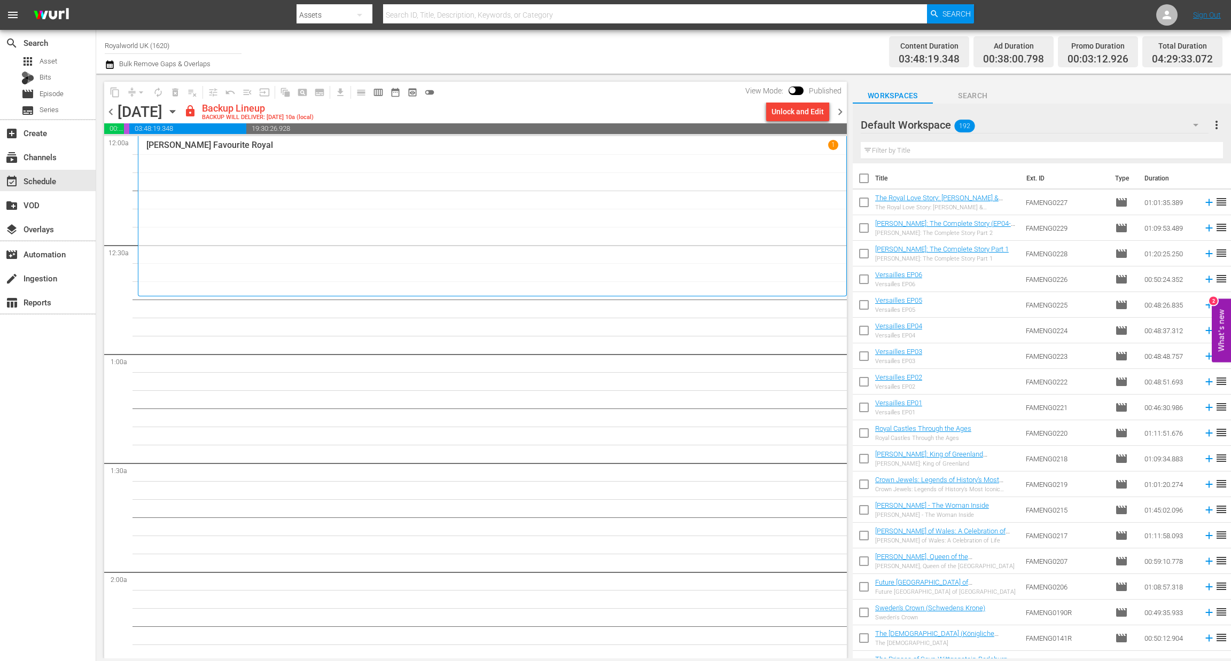
click at [789, 128] on span "19:30:26.928" at bounding box center [546, 128] width 600 height 11
click at [797, 120] on div "Unlock and Edit" at bounding box center [797, 111] width 52 height 19
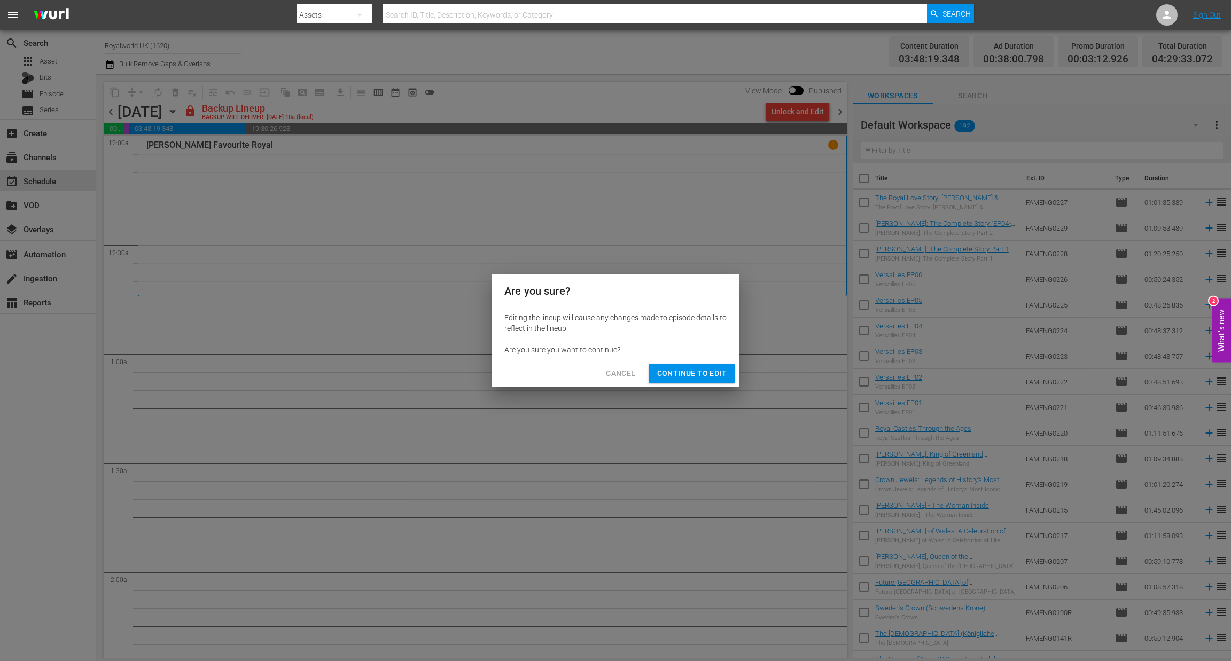
click at [695, 378] on span "Continue to Edit" at bounding box center [691, 373] width 69 height 13
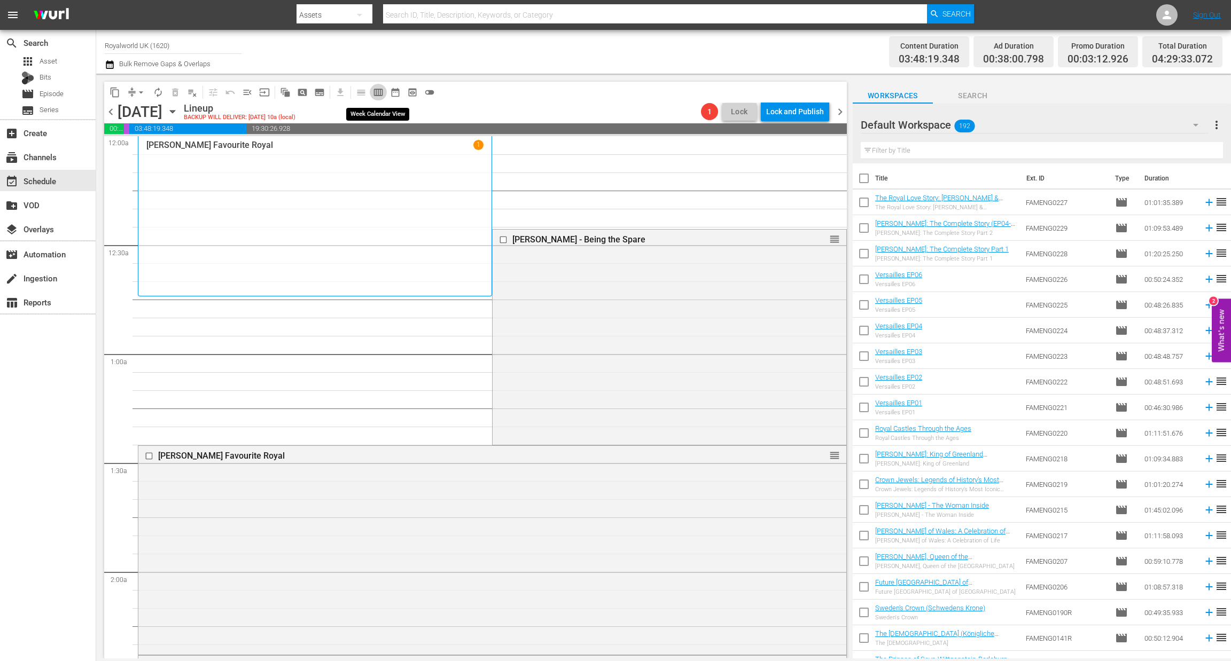
click at [378, 92] on span "calendar_view_week_outlined" at bounding box center [378, 92] width 11 height 11
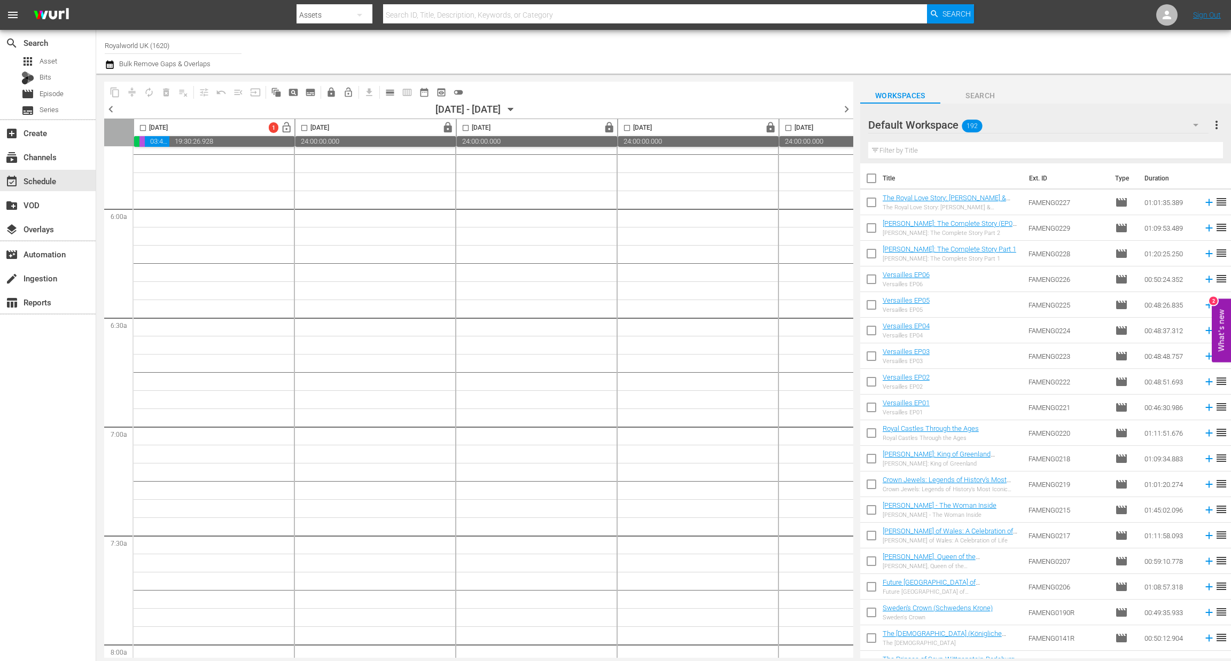
scroll to position [1237, 0]
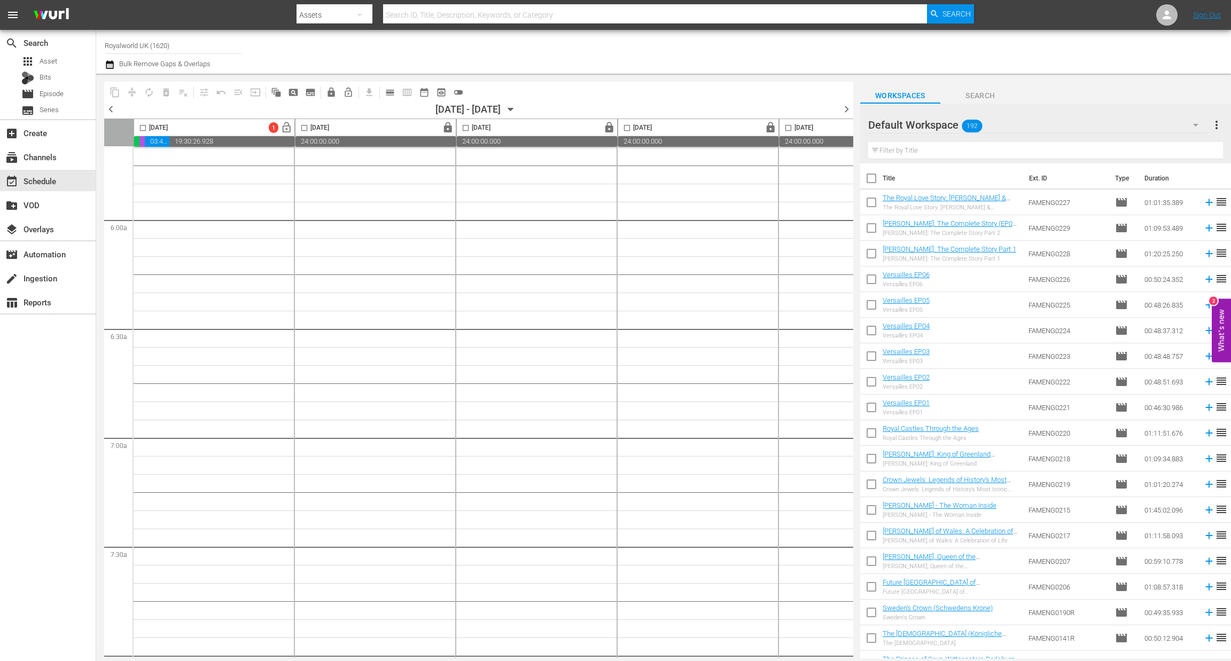
click at [110, 104] on span "chevron_left" at bounding box center [110, 109] width 13 height 13
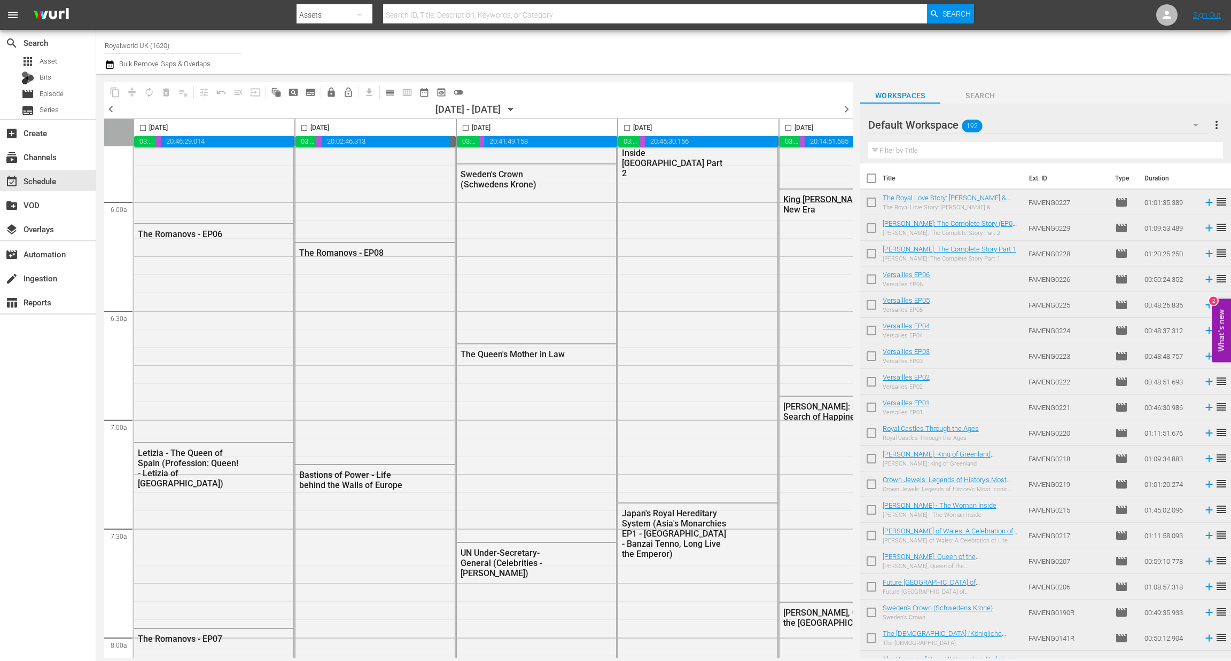
scroll to position [1201, 0]
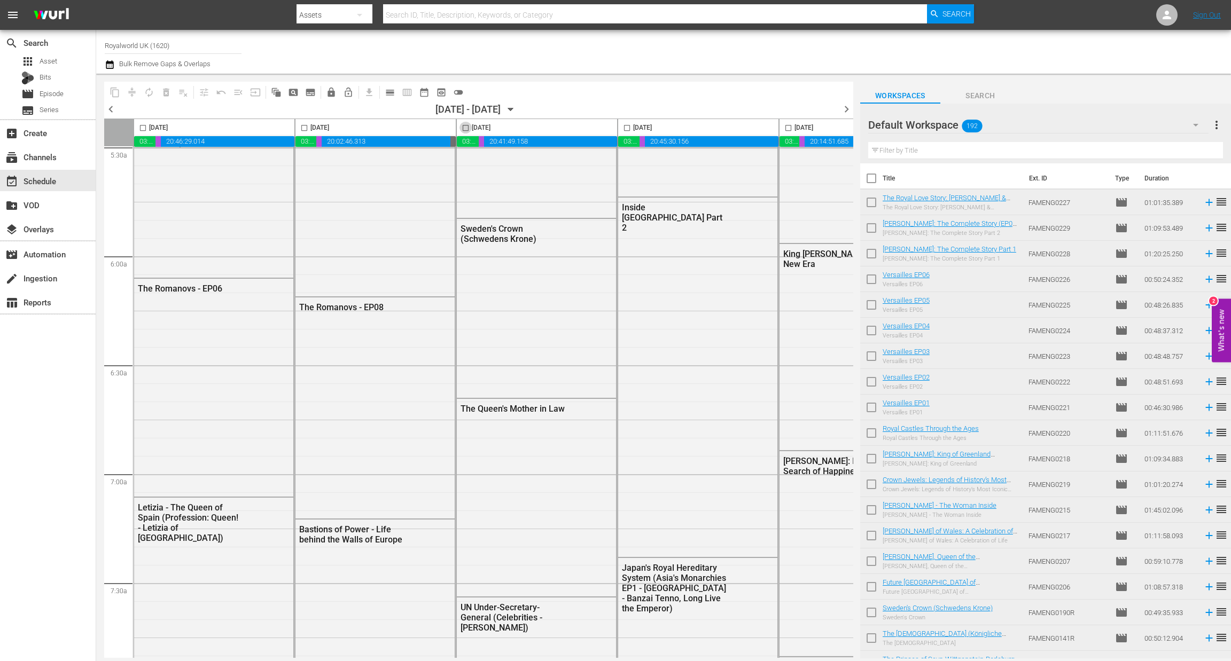
click at [465, 126] on input "checkbox" at bounding box center [465, 130] width 12 height 12
checkbox input "true"
click at [112, 93] on span "content_copy" at bounding box center [114, 92] width 11 height 11
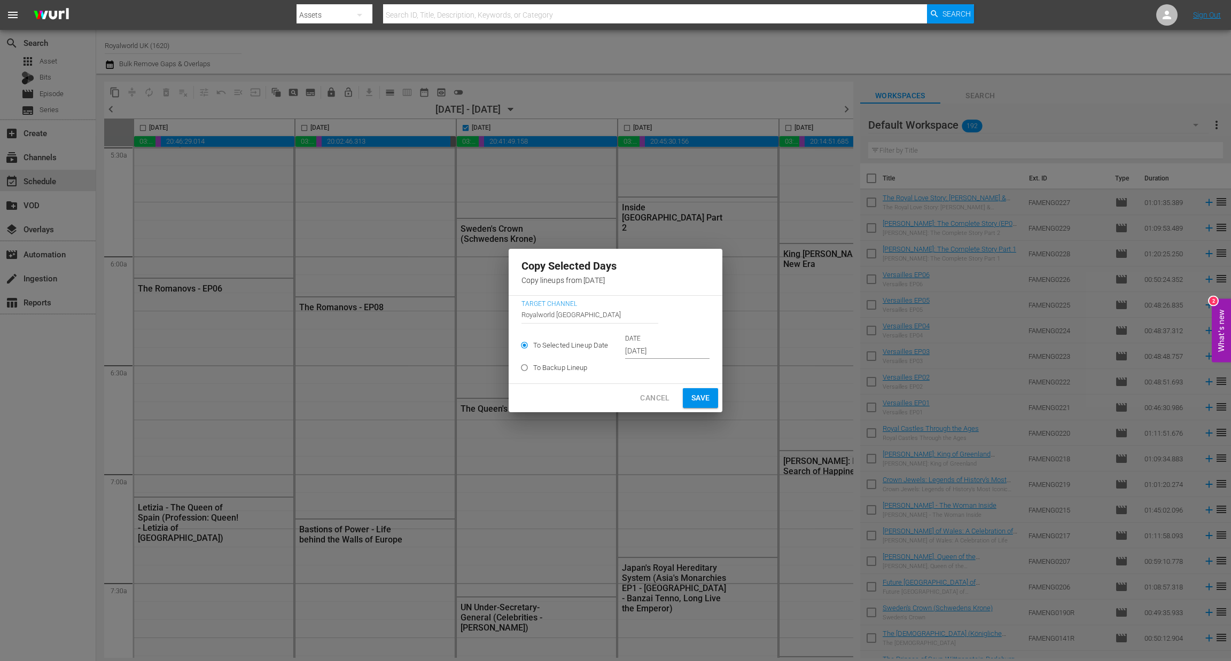
click at [681, 347] on input "Sep 21st 2025" at bounding box center [667, 351] width 84 height 16
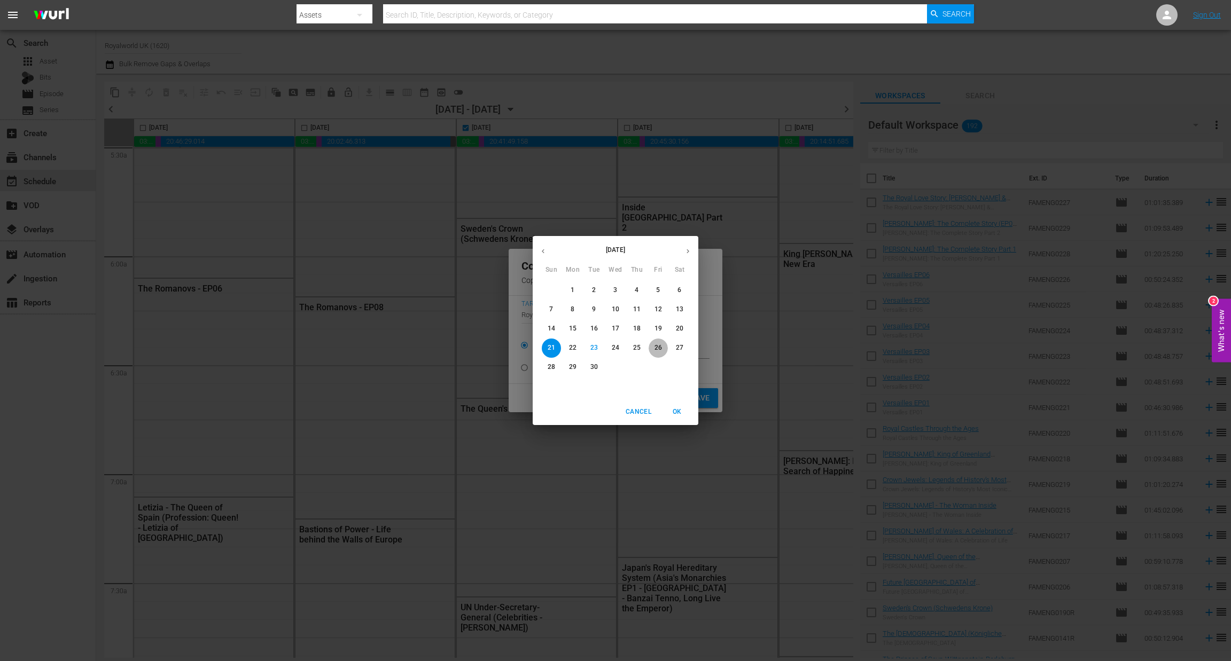
click at [659, 351] on p "26" at bounding box center [657, 347] width 7 height 9
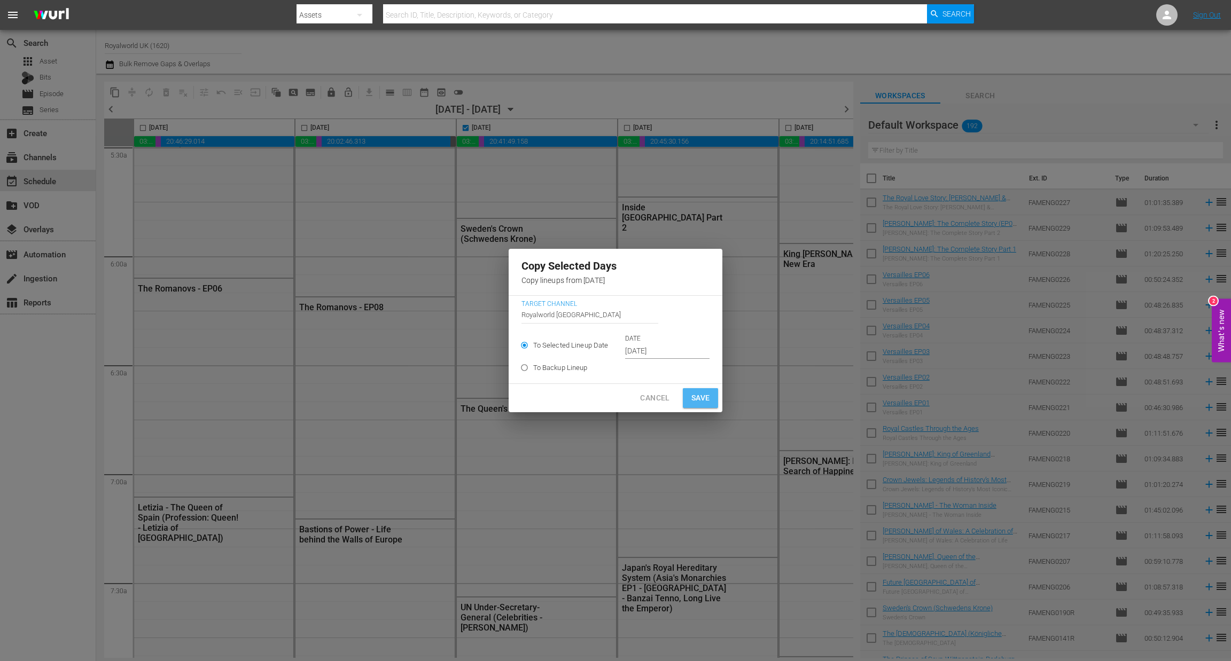
click at [698, 398] on span "Save" at bounding box center [700, 397] width 19 height 13
type input "Sep 21st 2025"
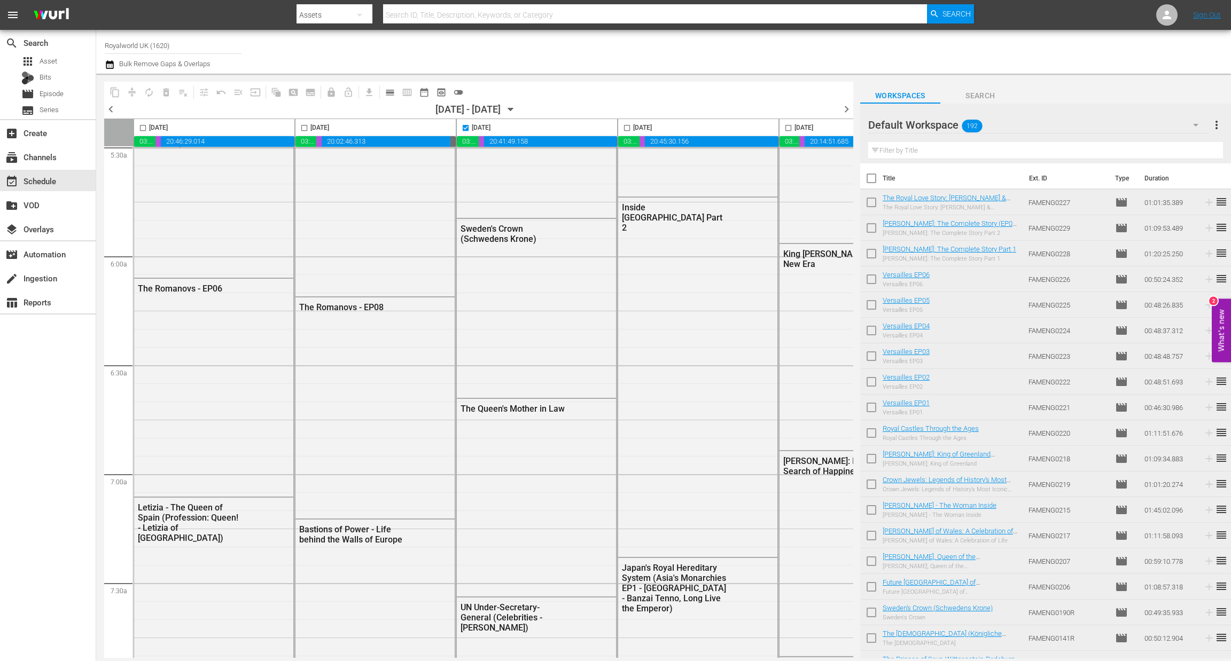
checkbox input "false"
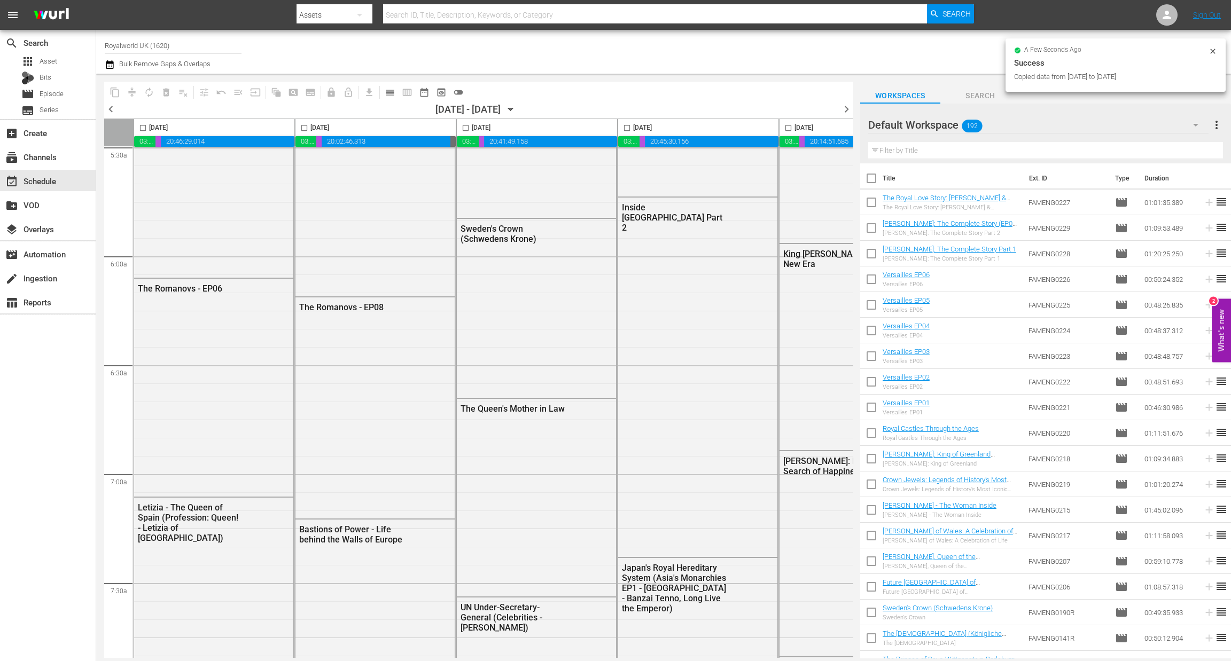
click at [847, 108] on span "chevron_right" at bounding box center [846, 109] width 13 height 13
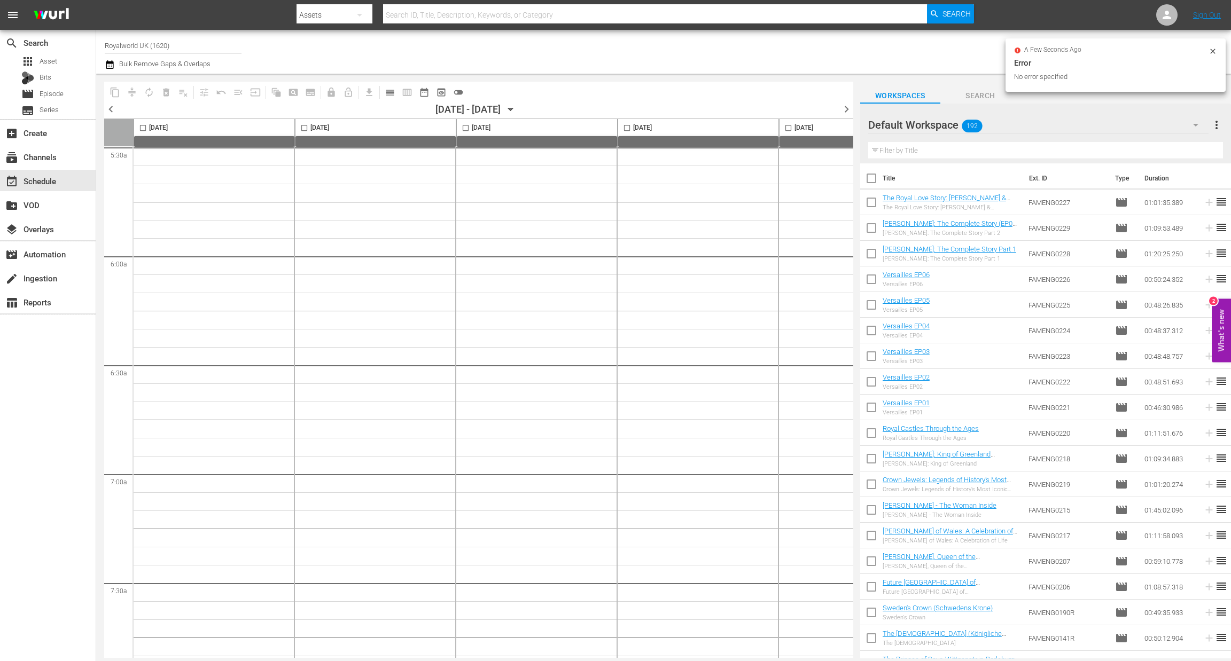
click at [389, 92] on span "calendar_view_day_outlined" at bounding box center [390, 92] width 11 height 11
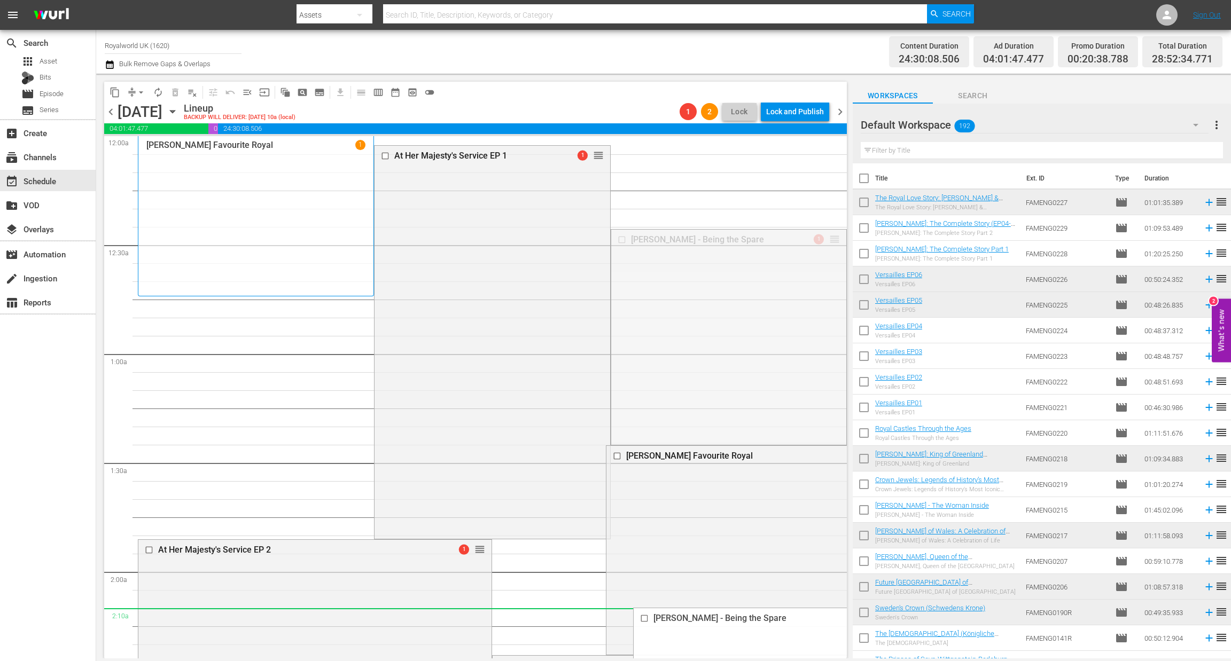
drag, startPoint x: 819, startPoint y: 239, endPoint x: 629, endPoint y: 619, distance: 425.2
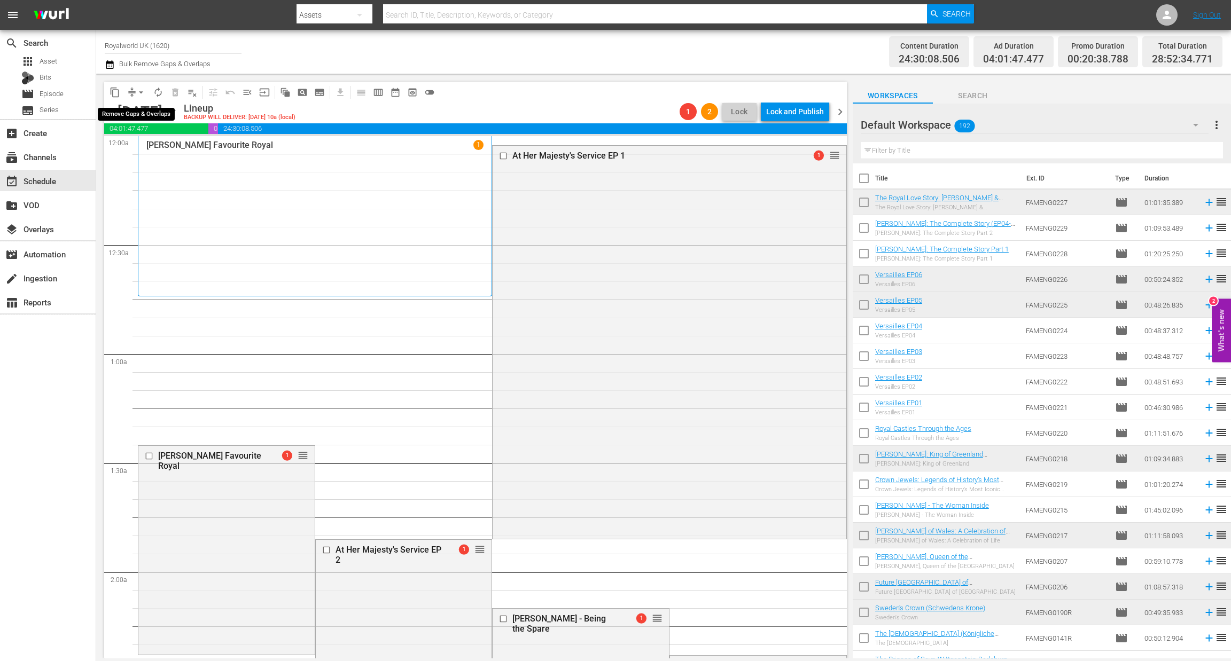
click at [139, 90] on span "arrow_drop_down" at bounding box center [141, 92] width 11 height 11
click at [147, 147] on li "Align to End of Previous Day" at bounding box center [141, 149] width 112 height 18
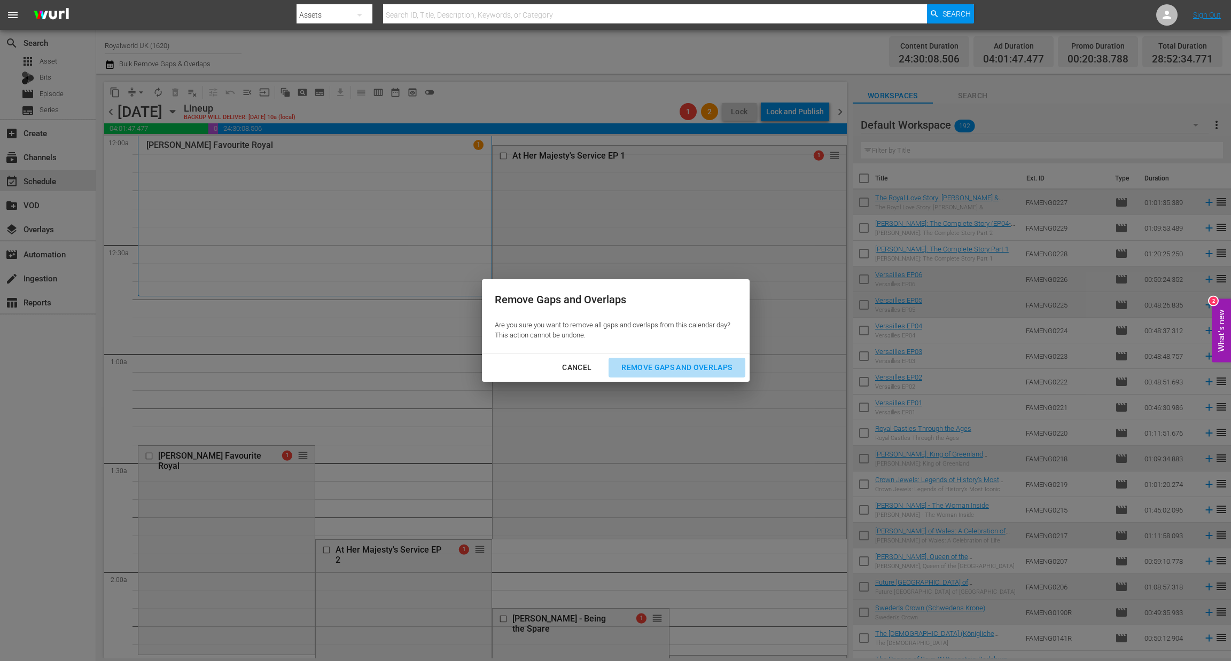
click at [648, 362] on div "Remove Gaps and Overlaps" at bounding box center [677, 367] width 128 height 13
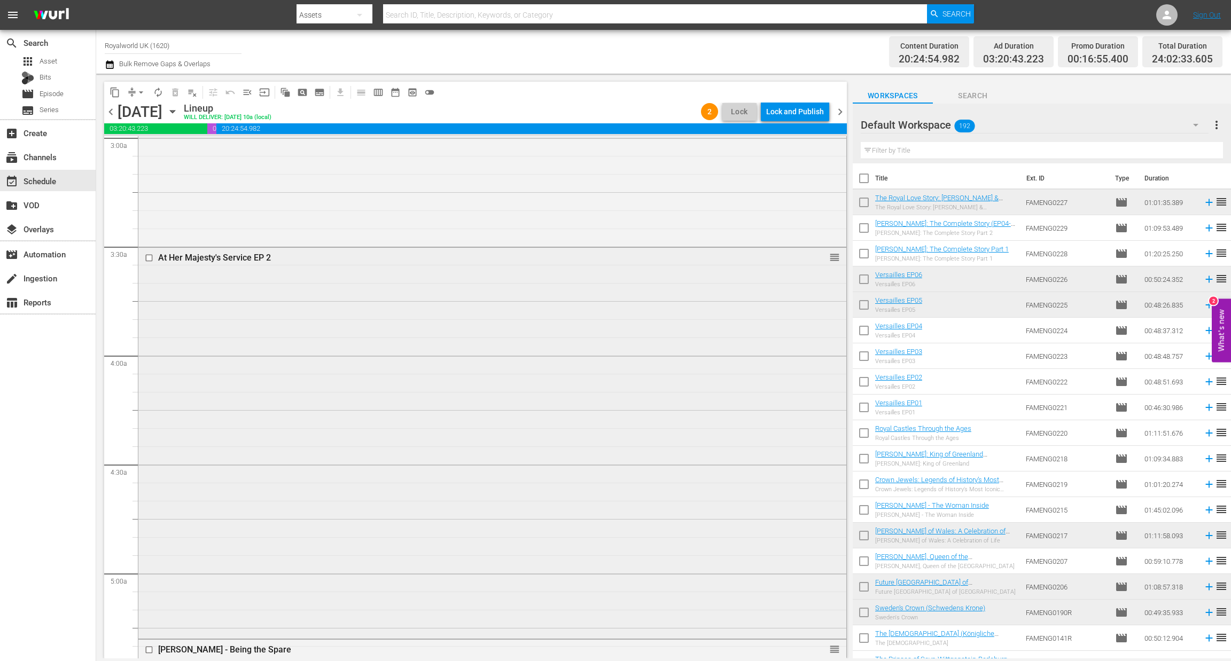
scroll to position [457, 0]
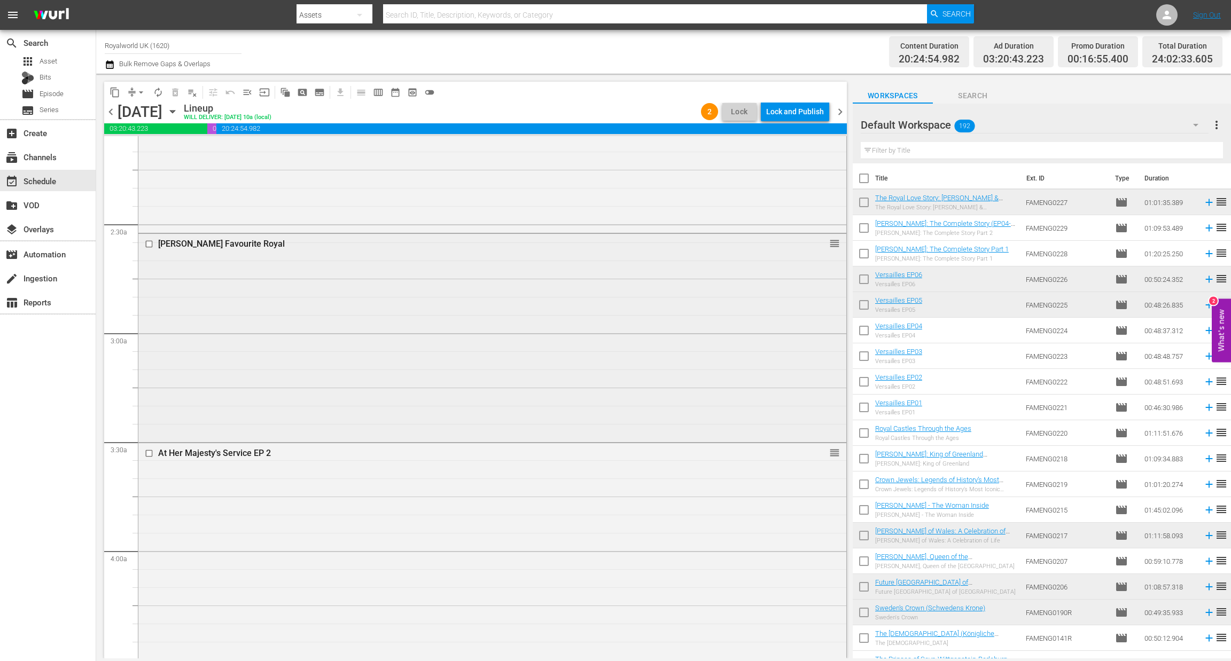
click at [145, 244] on input "checkbox" at bounding box center [150, 243] width 11 height 9
click at [175, 93] on span "delete_forever_outlined" at bounding box center [175, 92] width 11 height 11
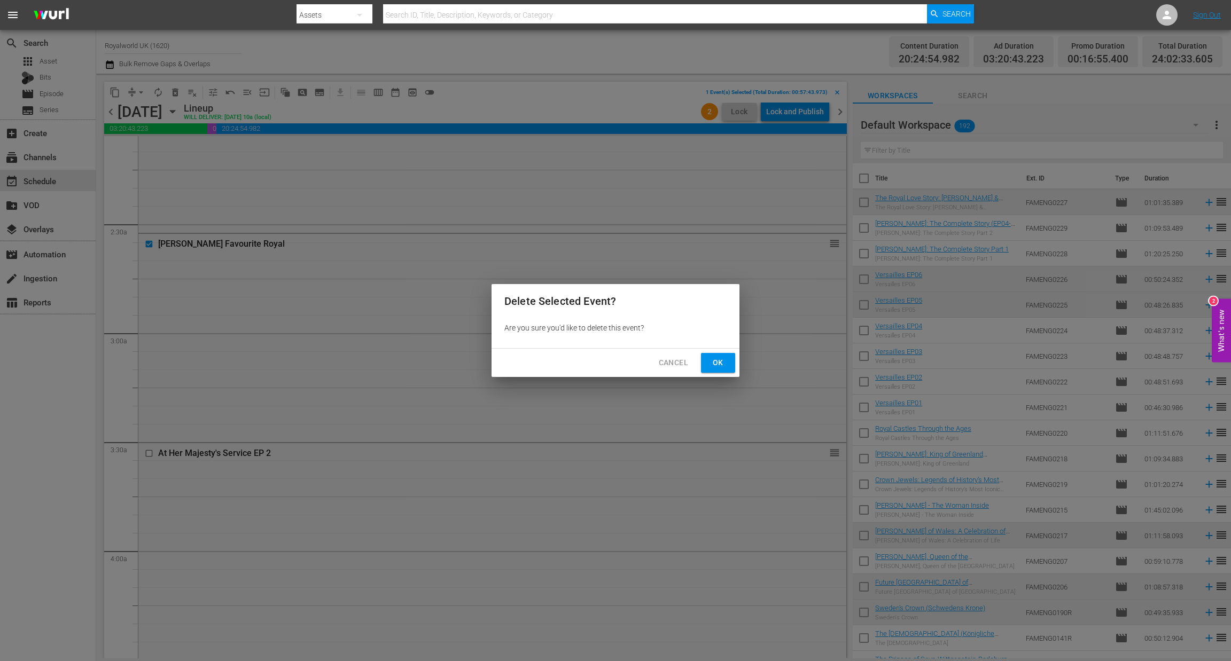
click at [710, 357] on span "Ok" at bounding box center [717, 362] width 17 height 13
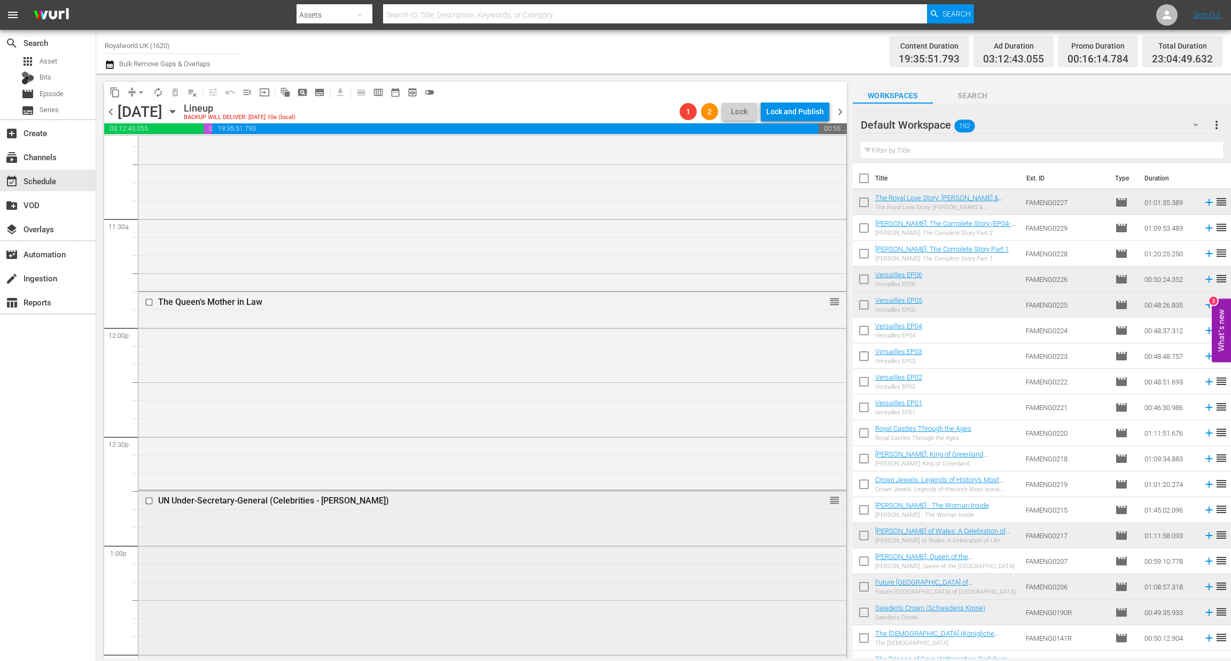
scroll to position [2424, 0]
click at [145, 501] on input "checkbox" at bounding box center [150, 500] width 11 height 9
click at [175, 91] on span "delete_forever_outlined" at bounding box center [175, 92] width 11 height 11
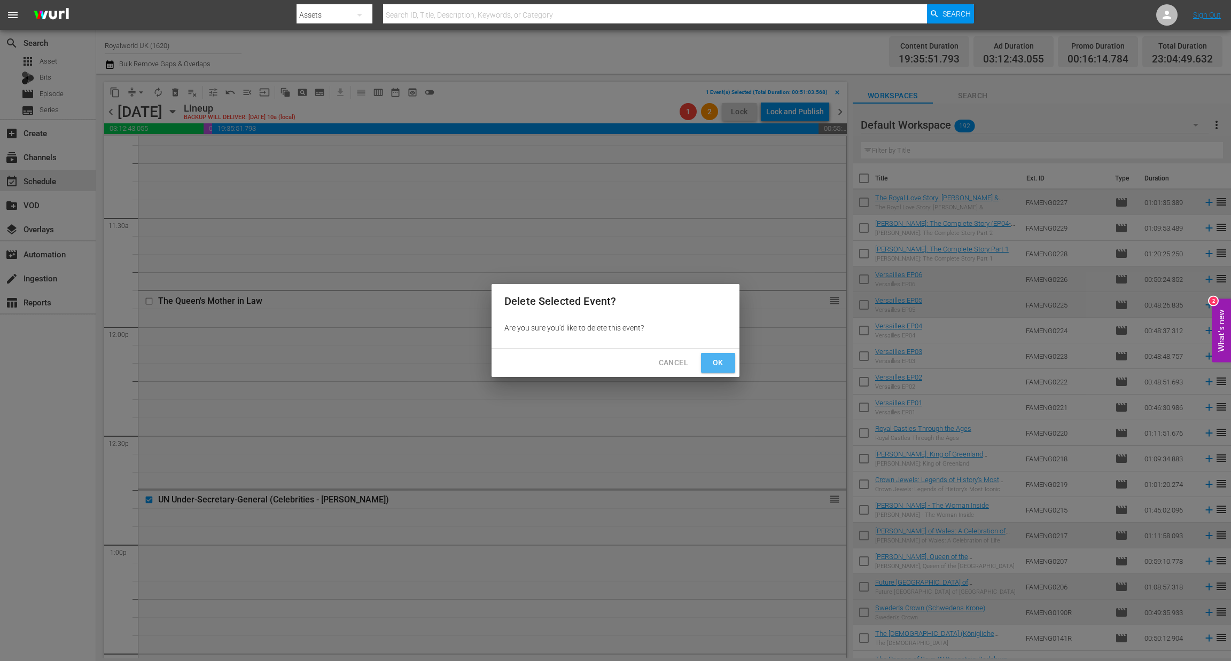
click at [704, 365] on button "Ok" at bounding box center [718, 363] width 34 height 20
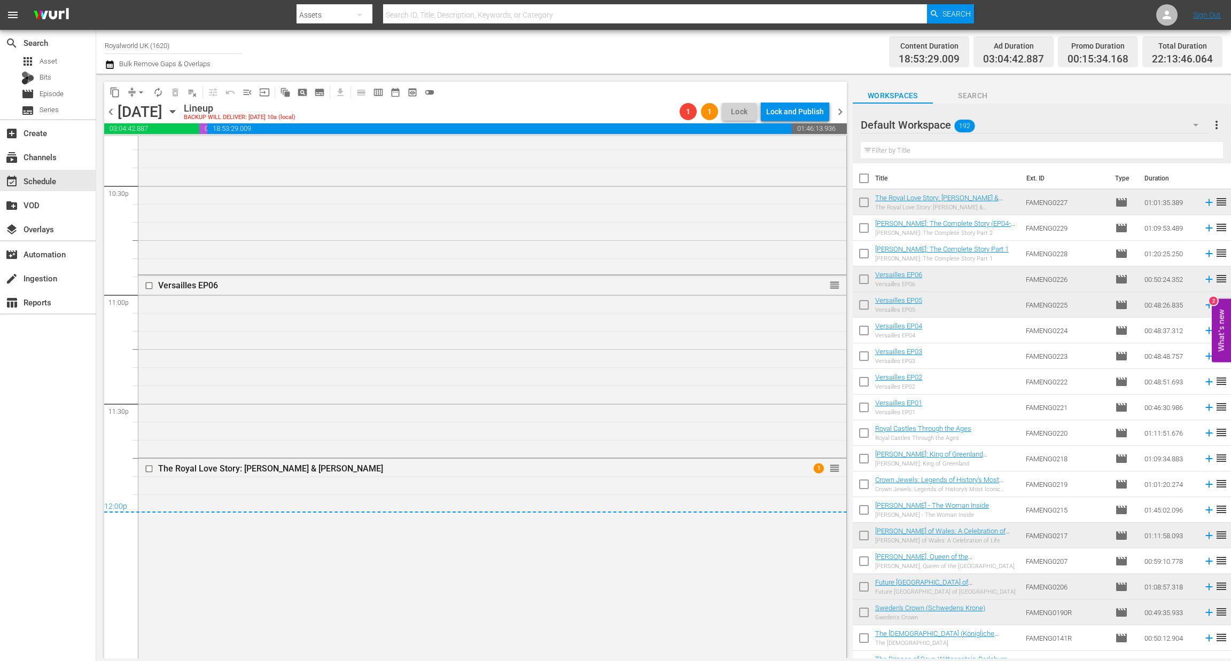
scroll to position [4876, 0]
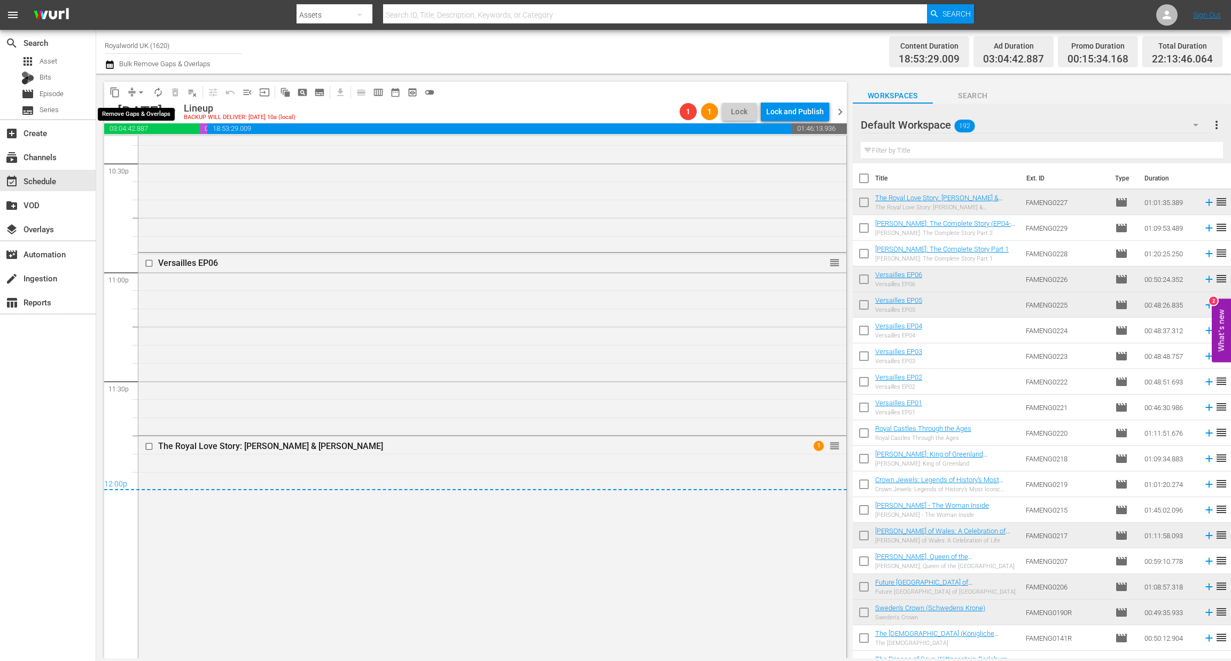
click at [138, 93] on span "arrow_drop_down" at bounding box center [141, 92] width 11 height 11
click at [169, 151] on li "Align to End of Previous Day" at bounding box center [141, 149] width 112 height 18
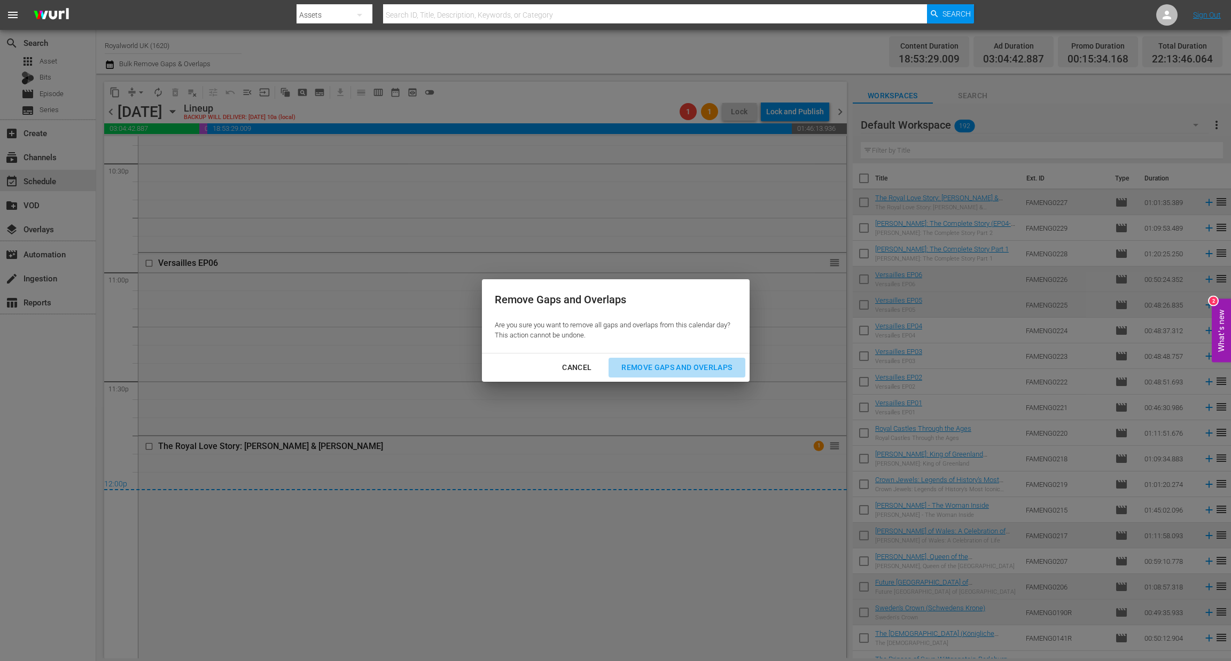
click at [679, 370] on div "Remove Gaps and Overlaps" at bounding box center [677, 367] width 128 height 13
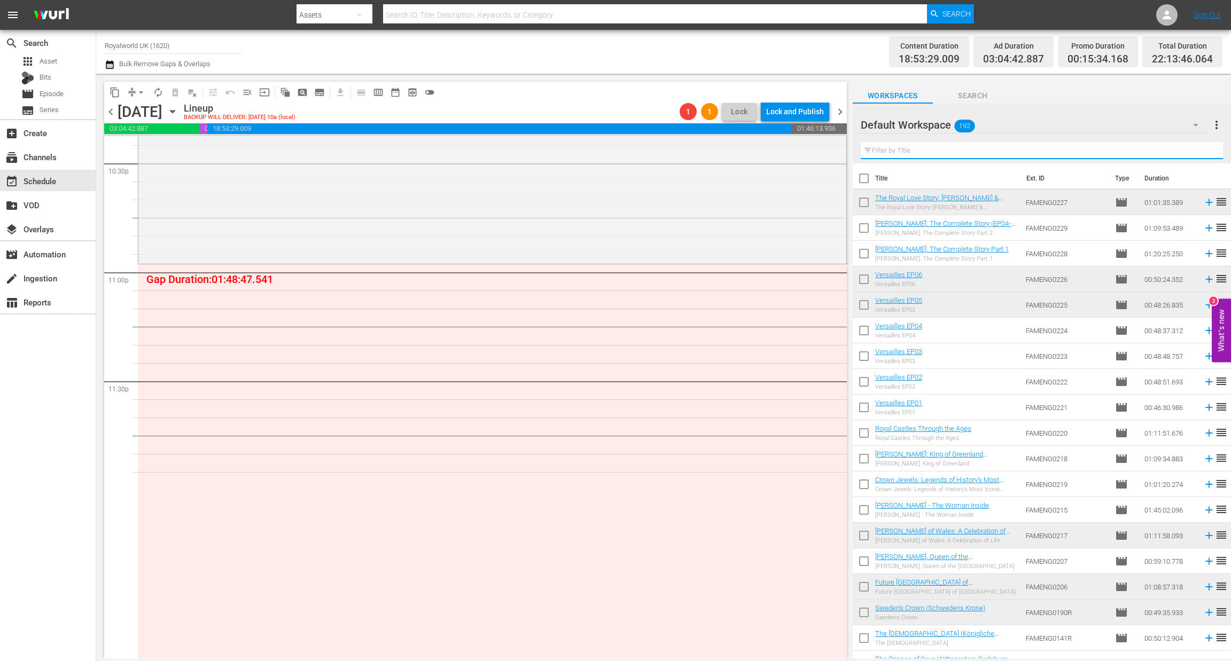
click at [903, 155] on input "text" at bounding box center [1041, 150] width 362 height 17
paste input "[PERSON_NAME] and [PERSON_NAME]: Into the Unknown"
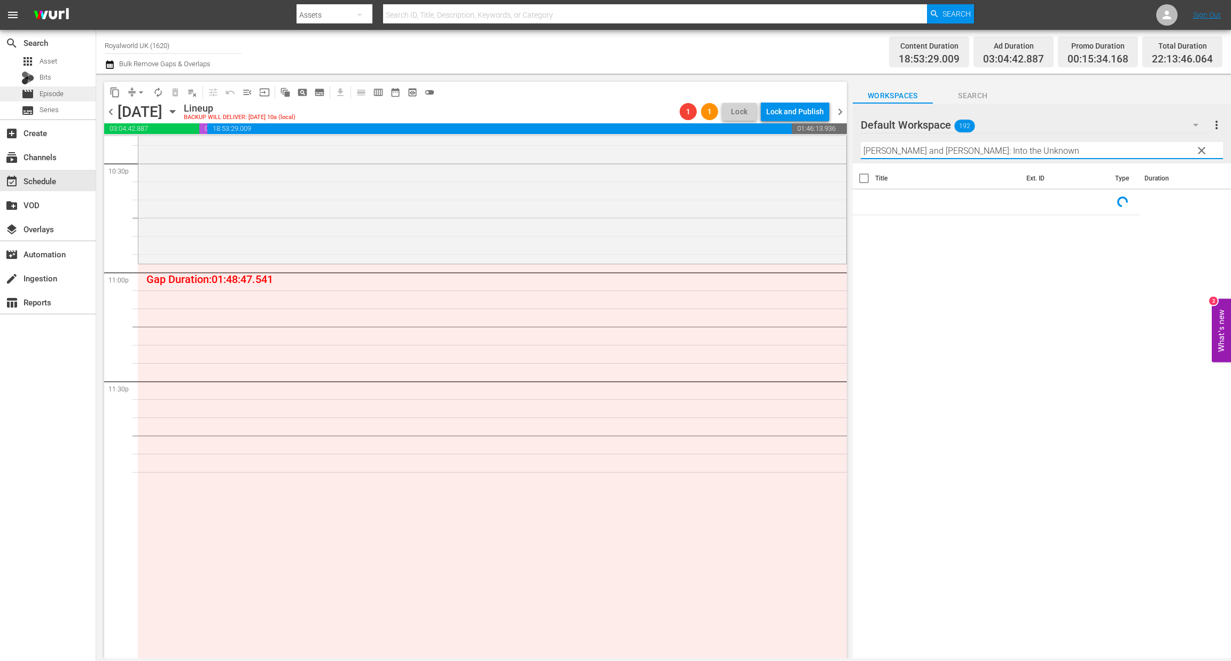
type input "[PERSON_NAME] and [PERSON_NAME]: Into the Unknown"
click at [54, 97] on span "Episode" at bounding box center [52, 94] width 24 height 11
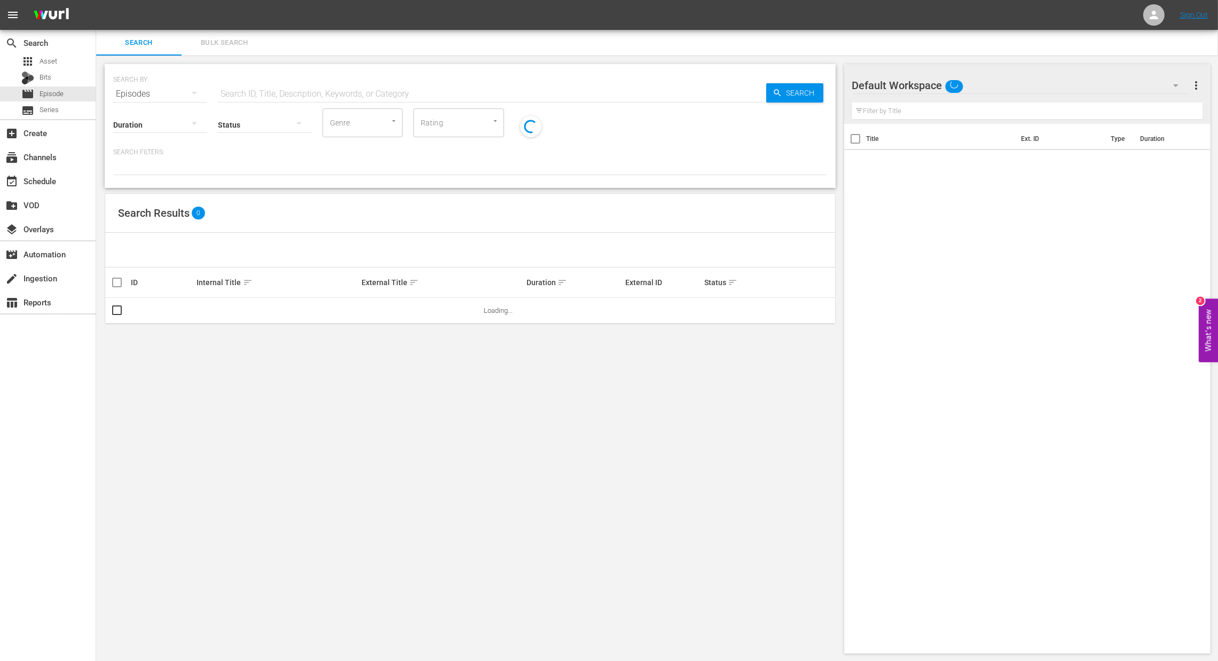
click at [485, 96] on input "text" at bounding box center [492, 94] width 549 height 26
paste input "[PERSON_NAME] and [PERSON_NAME]: Into the Unknown"
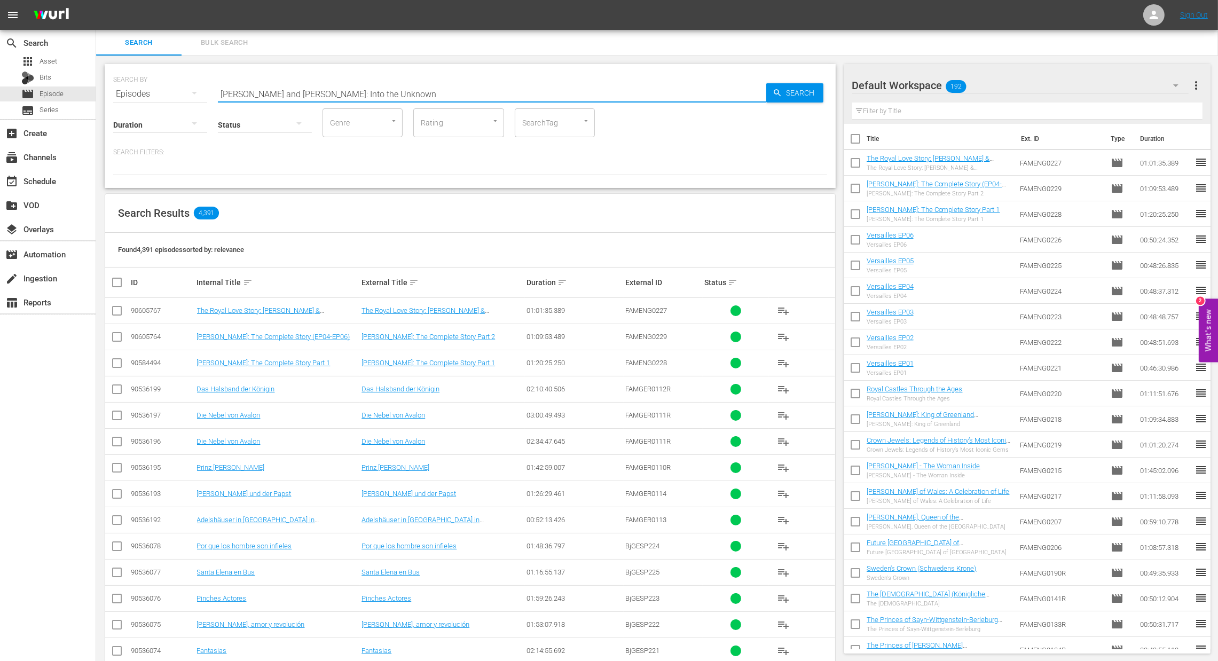
type input "[PERSON_NAME] and [PERSON_NAME]: Into the Unknown"
click at [783, 101] on span "Search" at bounding box center [802, 92] width 41 height 19
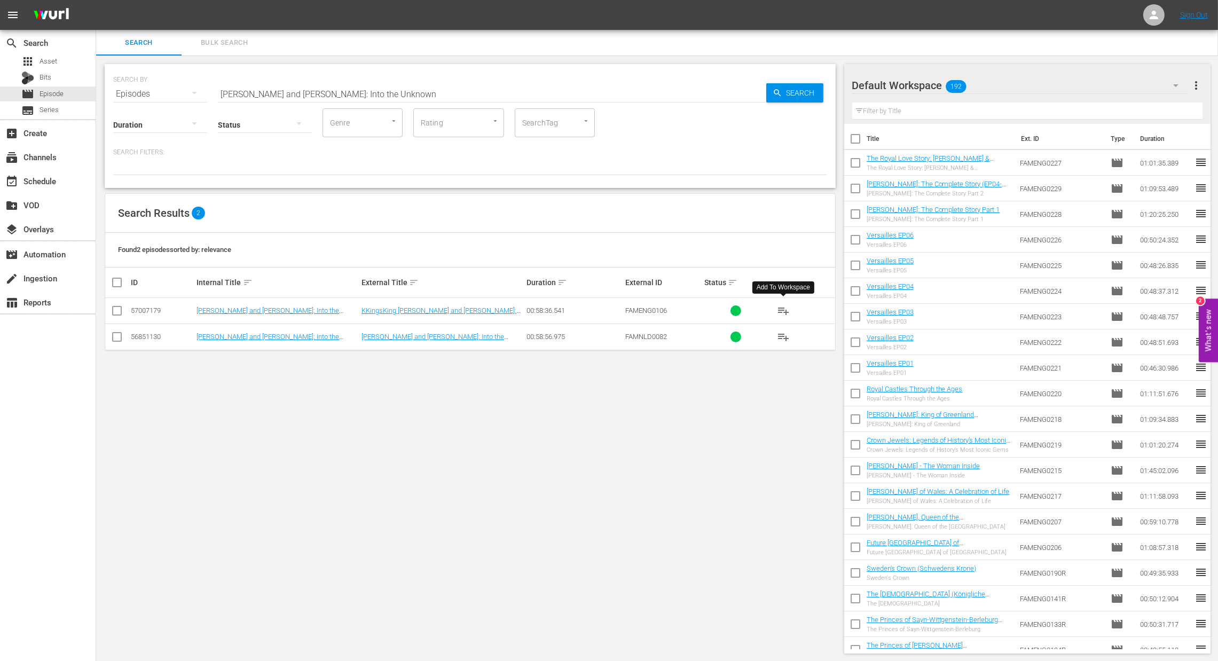
click at [785, 314] on span "playlist_add" at bounding box center [783, 310] width 13 height 13
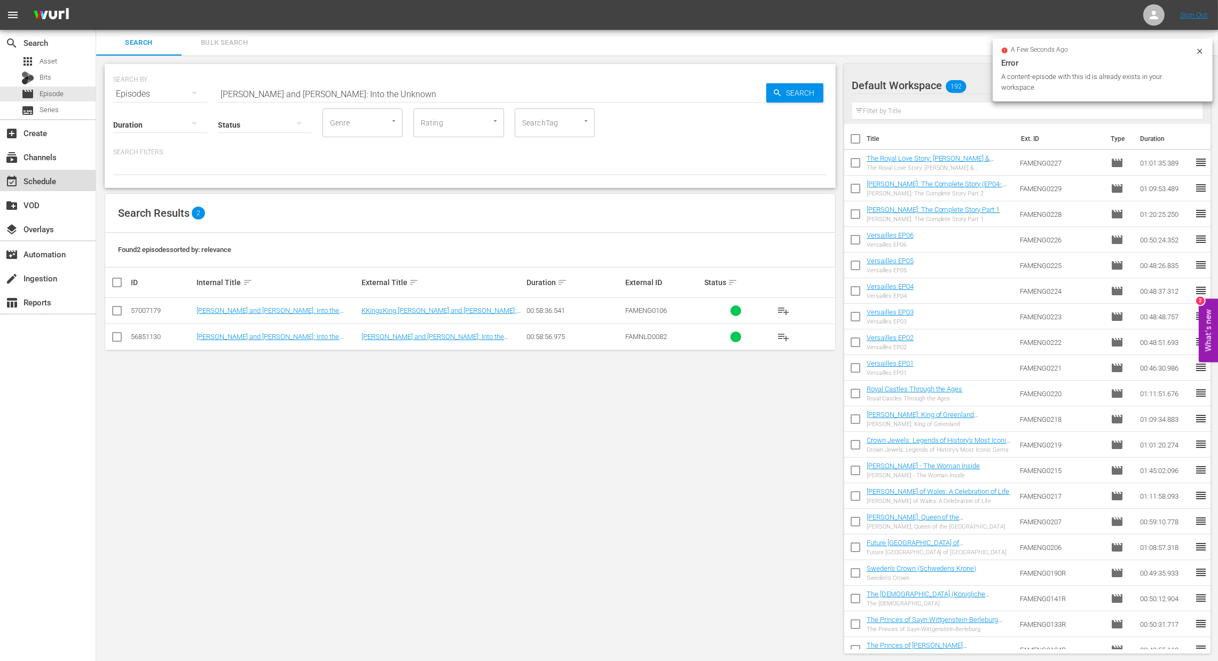
click at [34, 177] on div "event_available Schedule" at bounding box center [30, 180] width 60 height 10
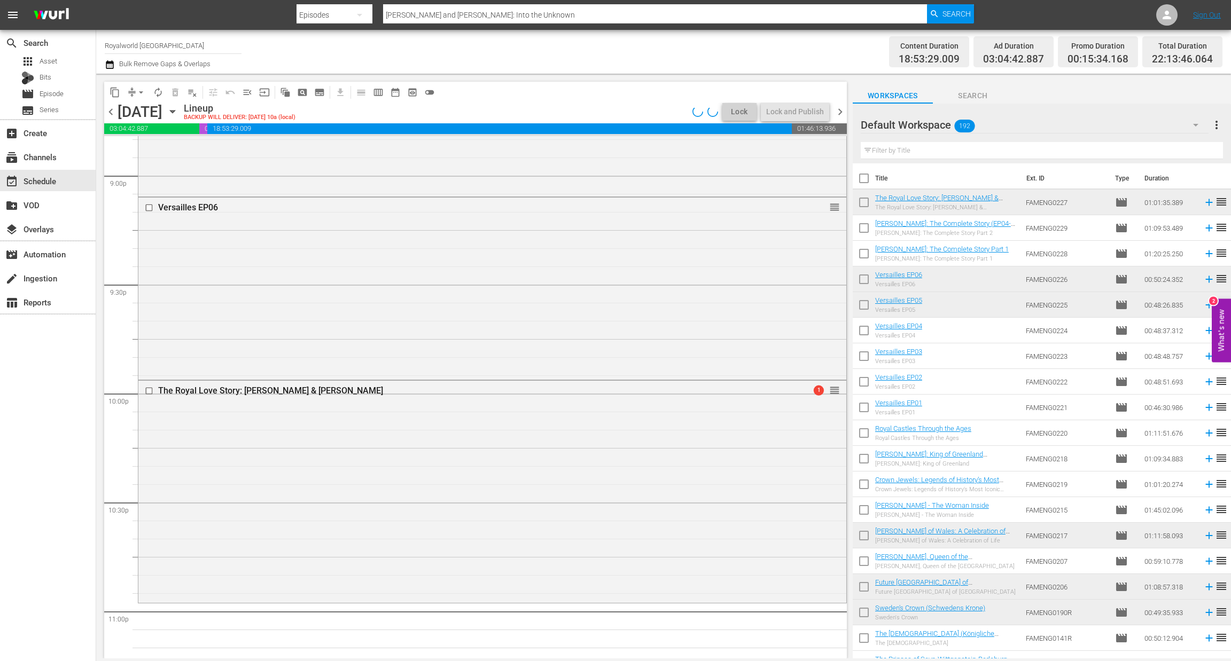
scroll to position [4706, 0]
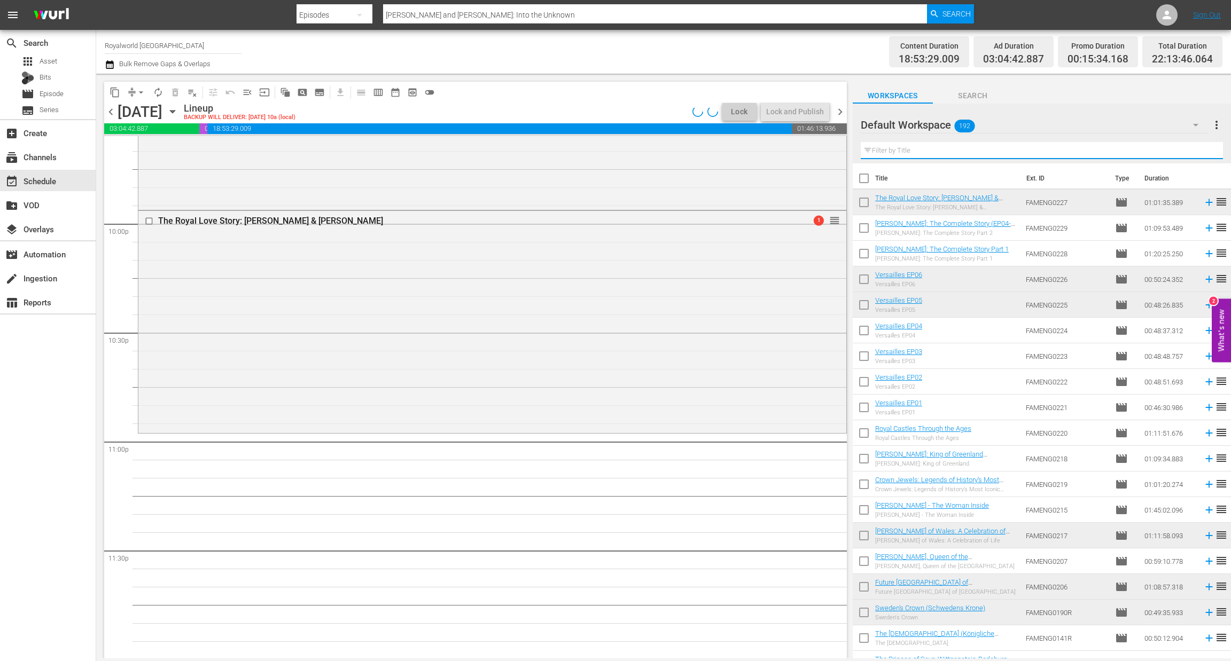
click at [896, 153] on input "text" at bounding box center [1041, 150] width 362 height 17
paste input "[PERSON_NAME] and [PERSON_NAME]: Into the Unknown"
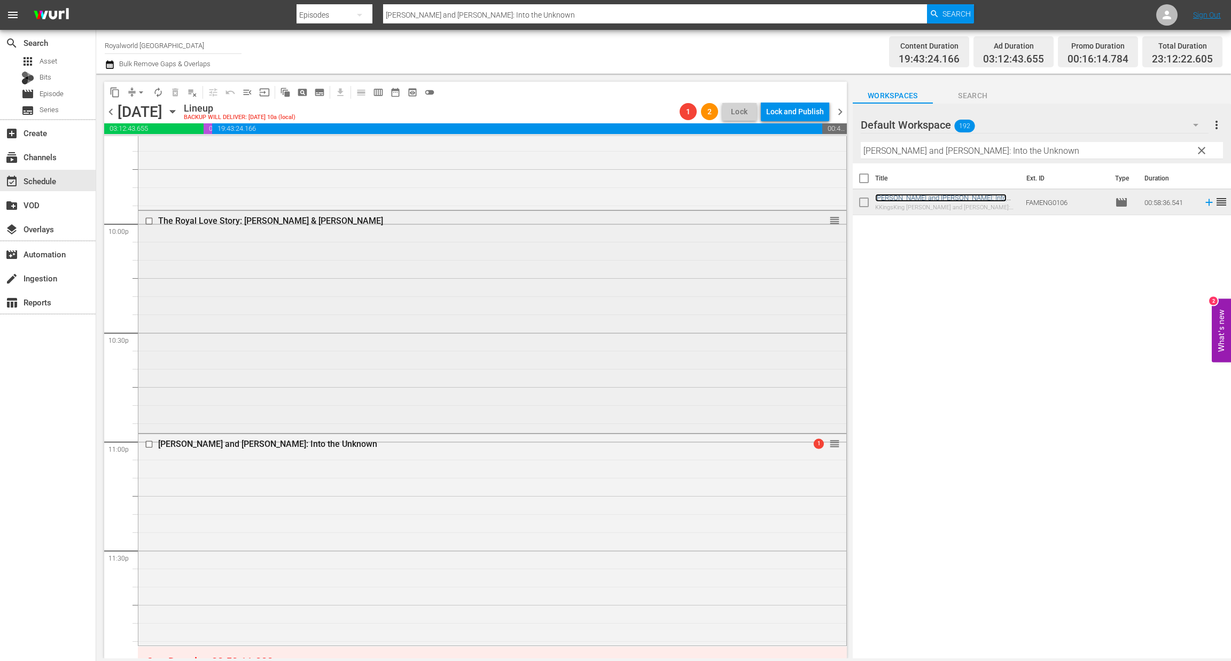
scroll to position [4876, 0]
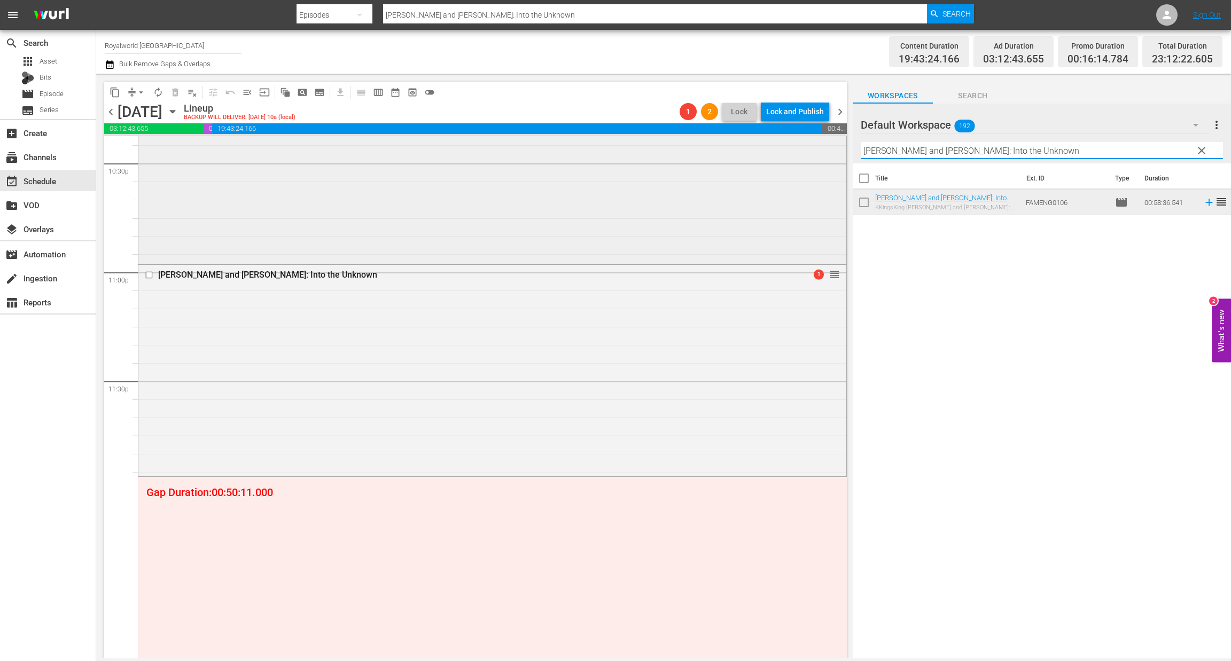
drag, startPoint x: 1080, startPoint y: 150, endPoint x: 759, endPoint y: 160, distance: 321.7
click at [759, 160] on div "content_copy compress arrow_drop_down autorenew_outlined delete_forever_outline…" at bounding box center [663, 366] width 1134 height 585
paste input "Frederik X: King of Greenland (King Frederik X - Back to Greenland)"
drag, startPoint x: 1064, startPoint y: 155, endPoint x: 748, endPoint y: 184, distance: 317.5
click at [748, 184] on div "content_copy compress arrow_drop_down autorenew_outlined delete_forever_outline…" at bounding box center [663, 366] width 1134 height 585
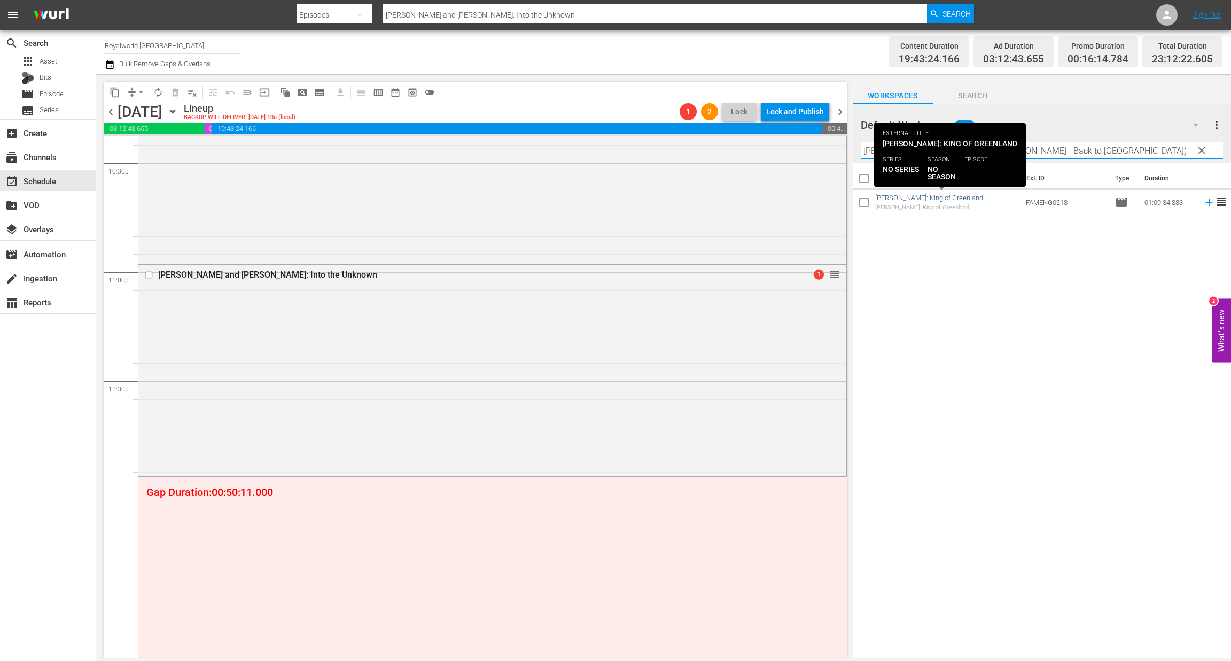
type input "Frederik X: King of Greenland (King Frederik X - Back to Greenland)"
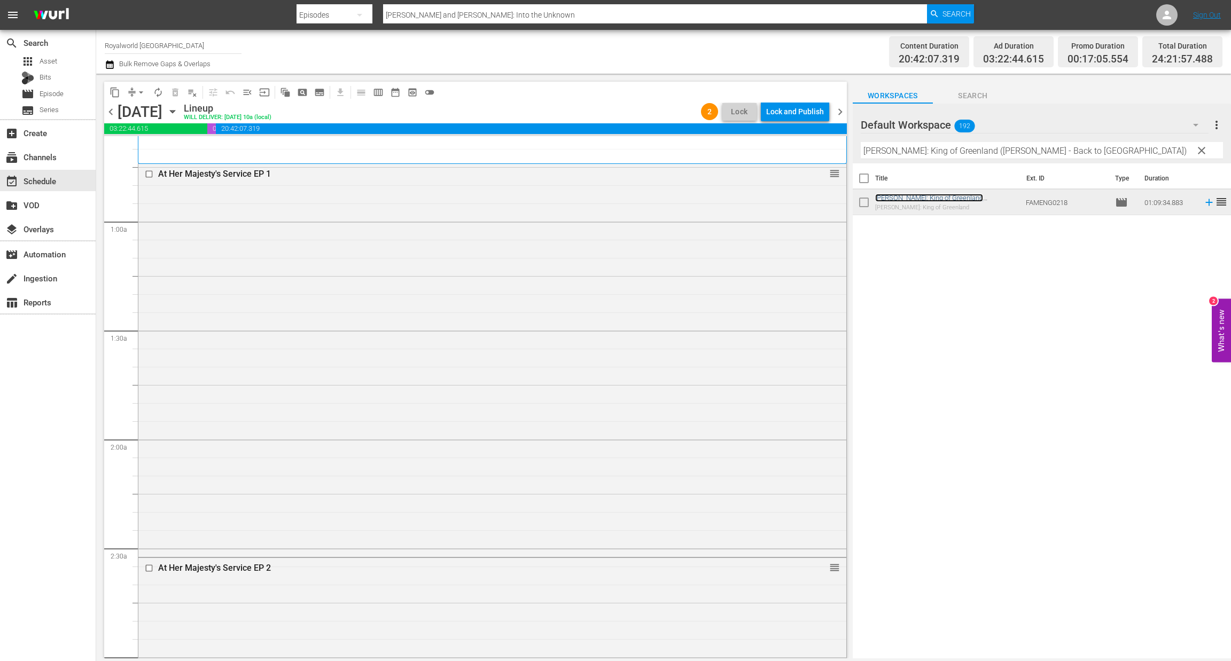
scroll to position [0, 0]
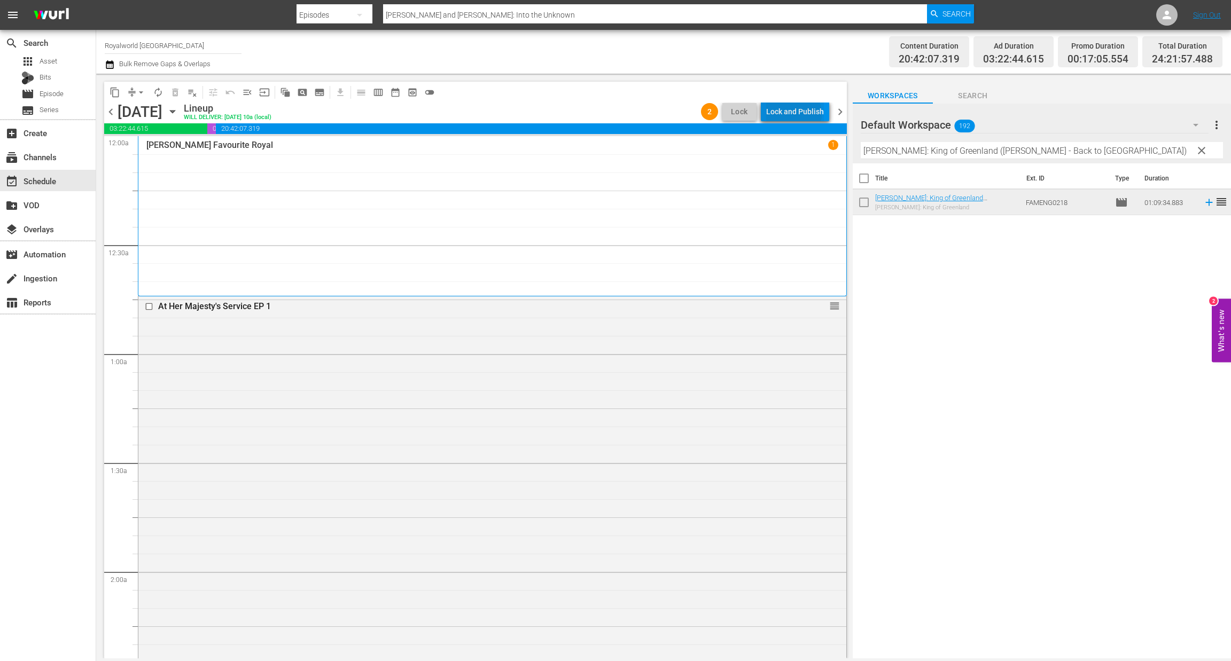
click at [796, 114] on div "Lock and Publish" at bounding box center [795, 111] width 58 height 19
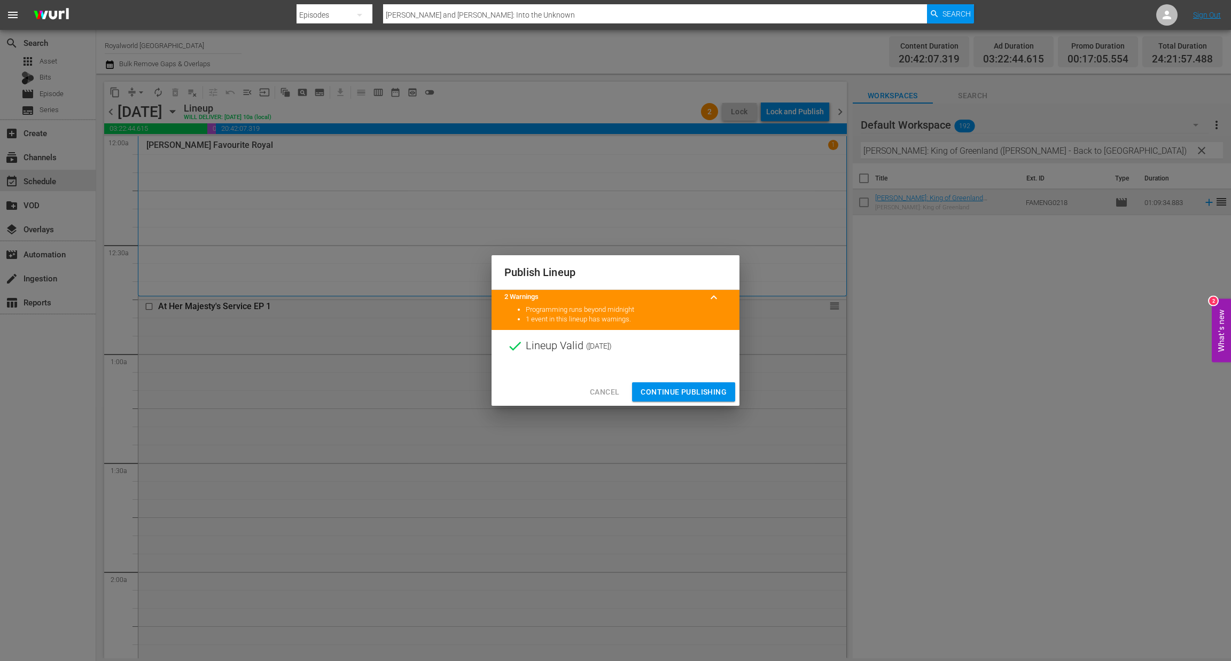
click at [697, 387] on span "Continue Publishing" at bounding box center [683, 392] width 86 height 13
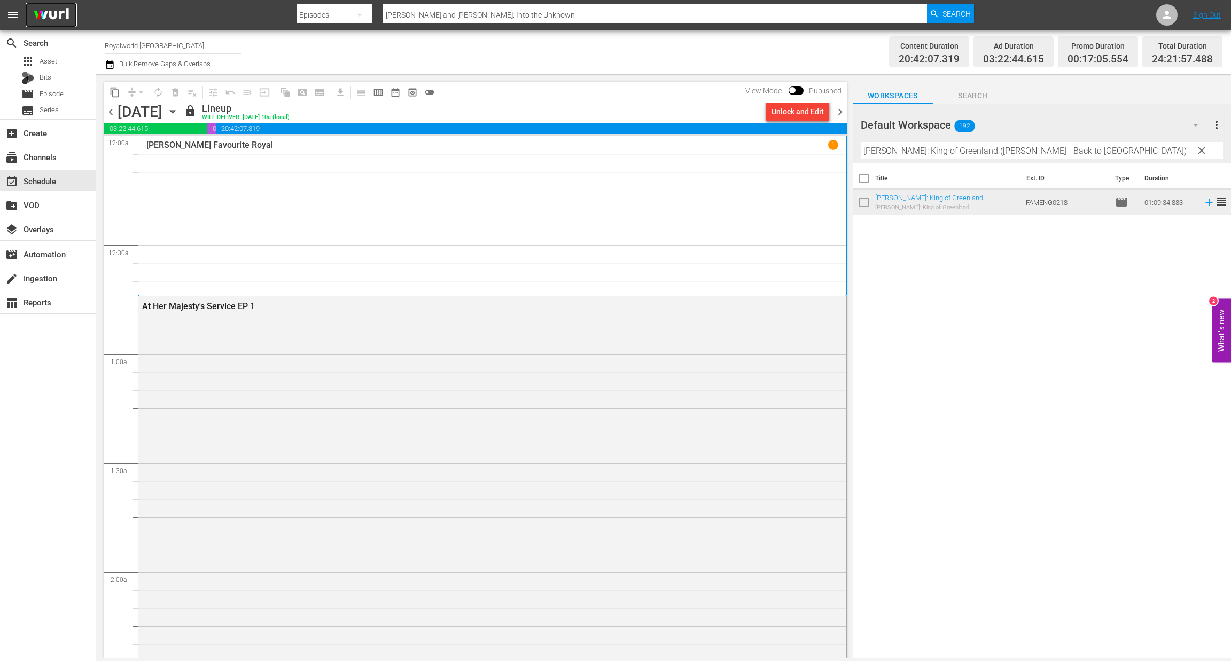
click at [40, 17] on img at bounding box center [51, 15] width 51 height 25
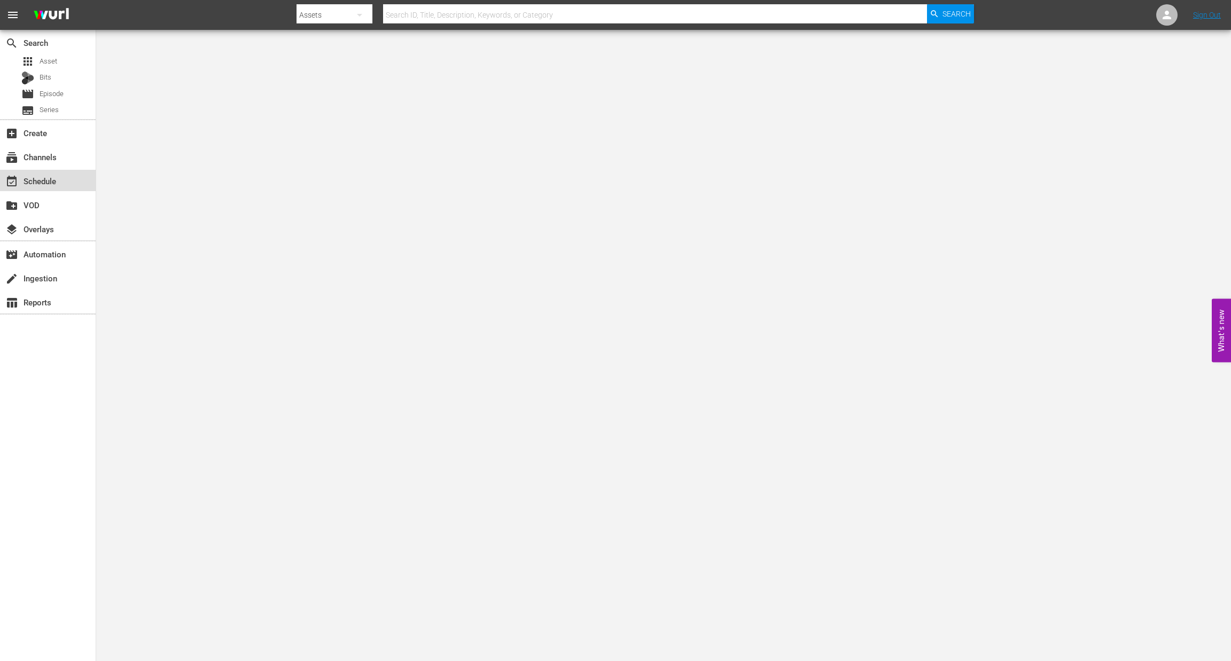
click at [48, 184] on div "event_available Schedule" at bounding box center [30, 180] width 60 height 10
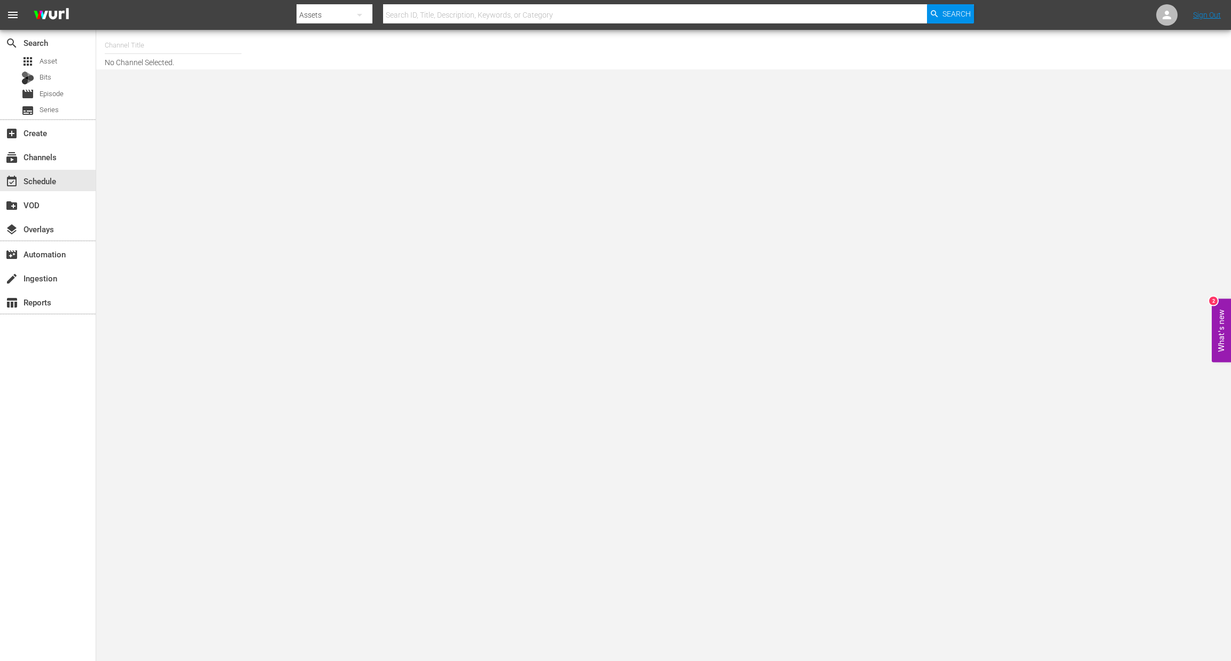
click at [155, 49] on input "text" at bounding box center [173, 46] width 137 height 26
type input "t"
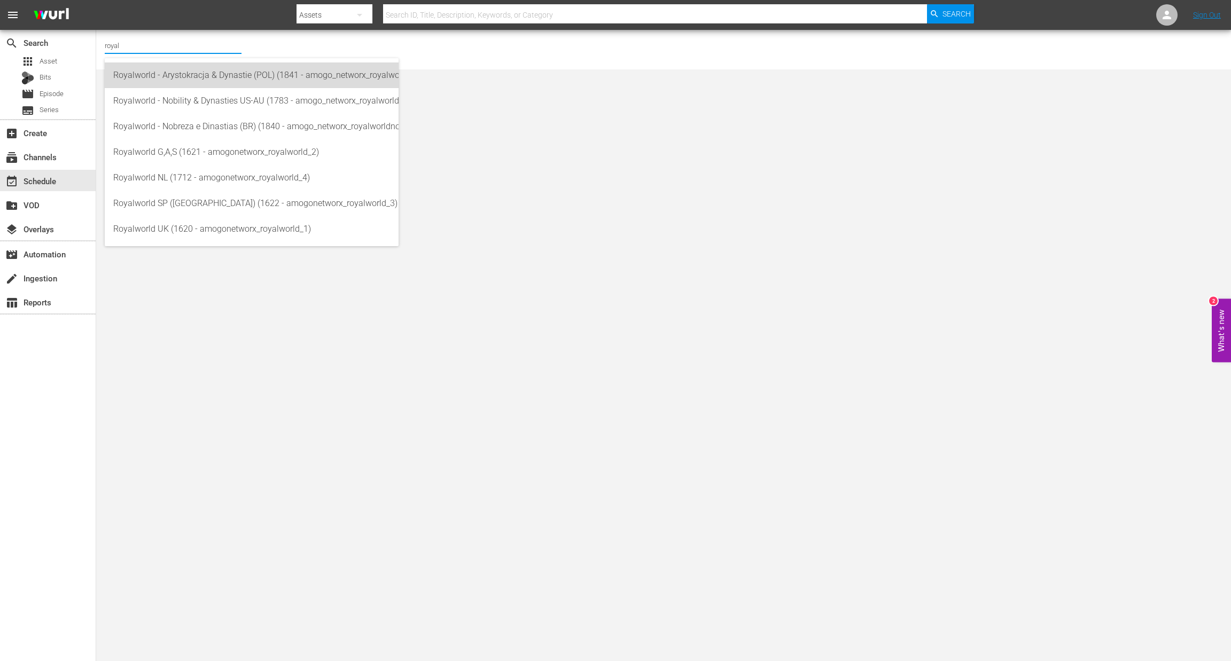
click at [178, 75] on div "Royalworld - Arystokracja & Dynastie (POL) (1841 - amogo_networx_royalworldarys…" at bounding box center [251, 75] width 277 height 26
type input "Royalworld - Arystokracja & Dynastie (POL) (1841 - amogo_networx_royalworldarys…"
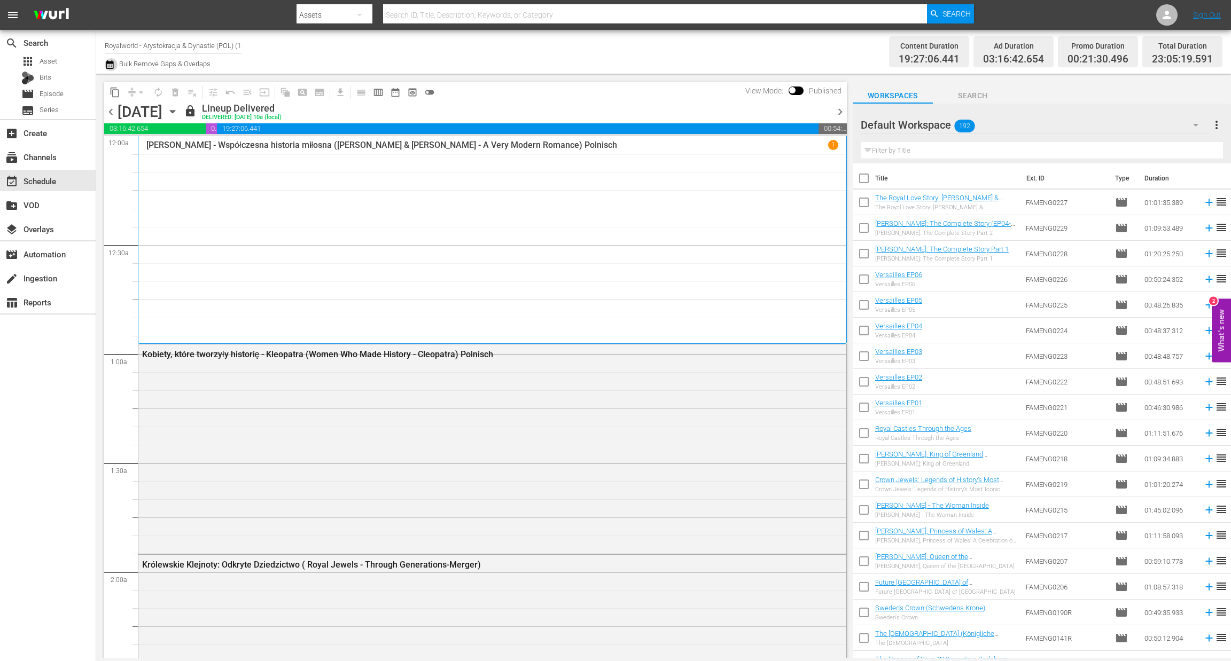
click at [107, 66] on icon "button" at bounding box center [110, 64] width 10 height 13
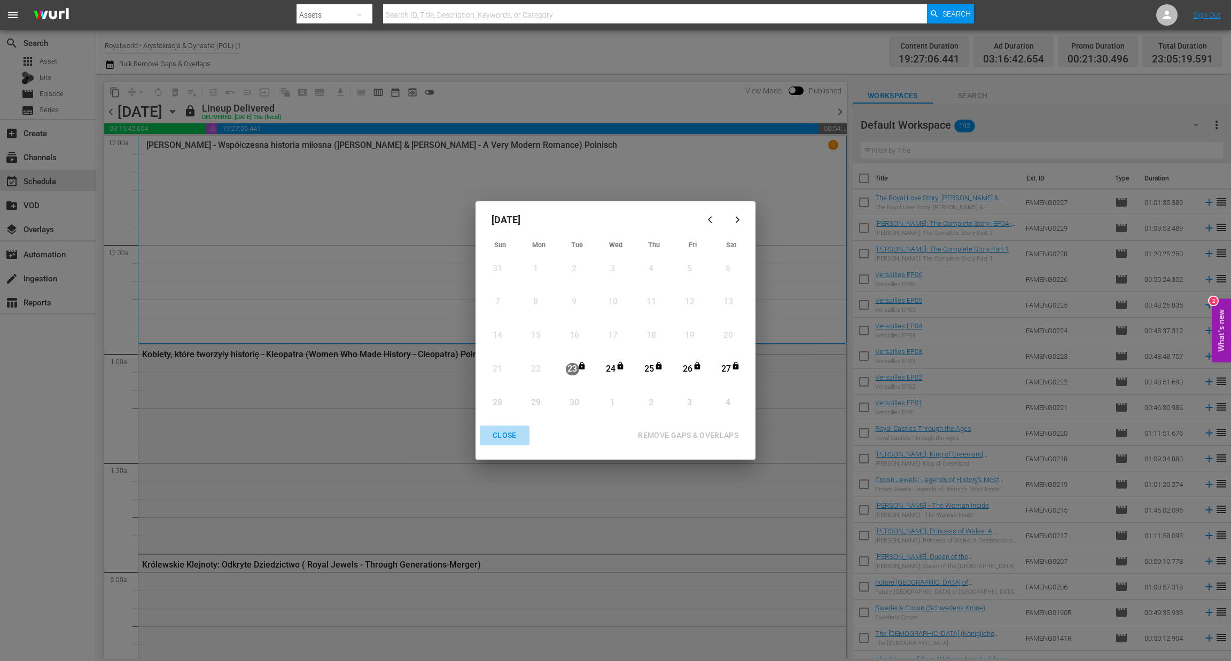
click at [507, 440] on div "CLOSE" at bounding box center [504, 435] width 41 height 13
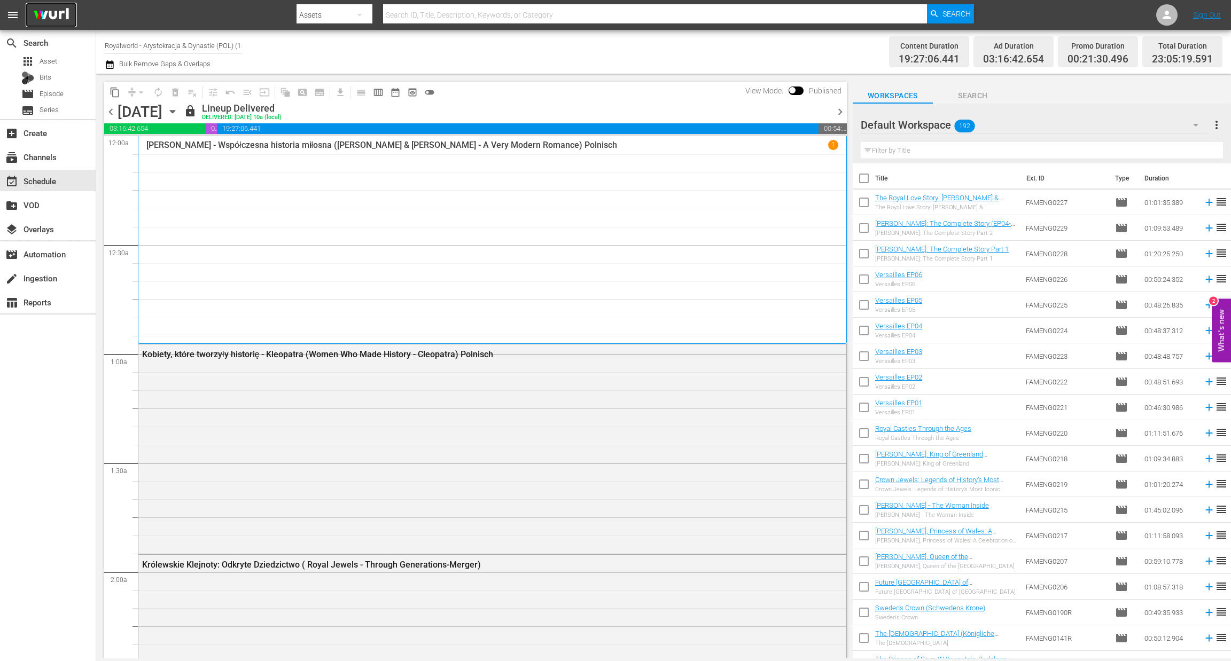
click at [53, 11] on img at bounding box center [51, 15] width 51 height 25
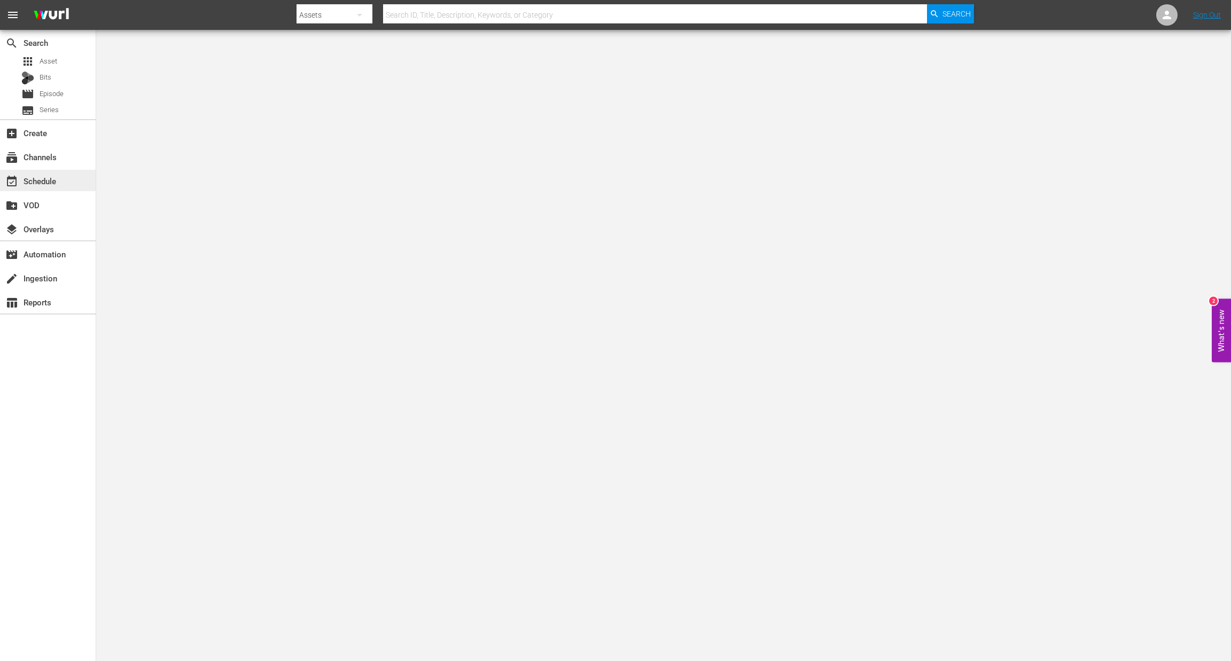
click at [45, 189] on div "event_available Schedule" at bounding box center [48, 180] width 96 height 21
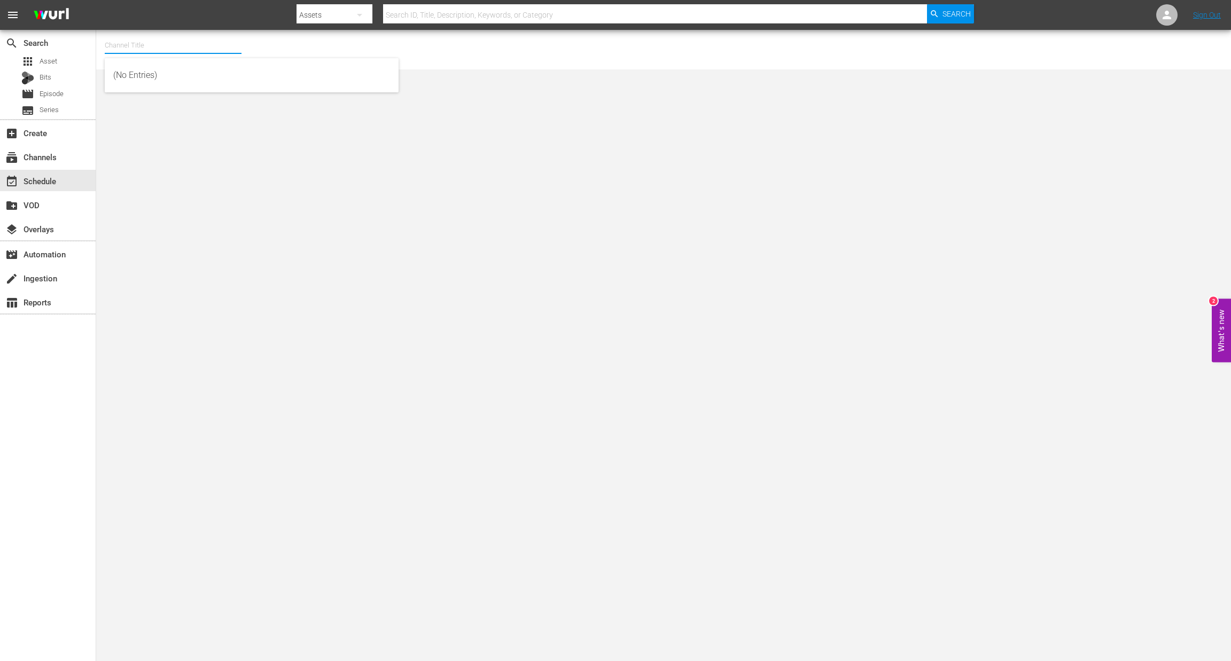
click at [137, 44] on input "text" at bounding box center [173, 46] width 137 height 26
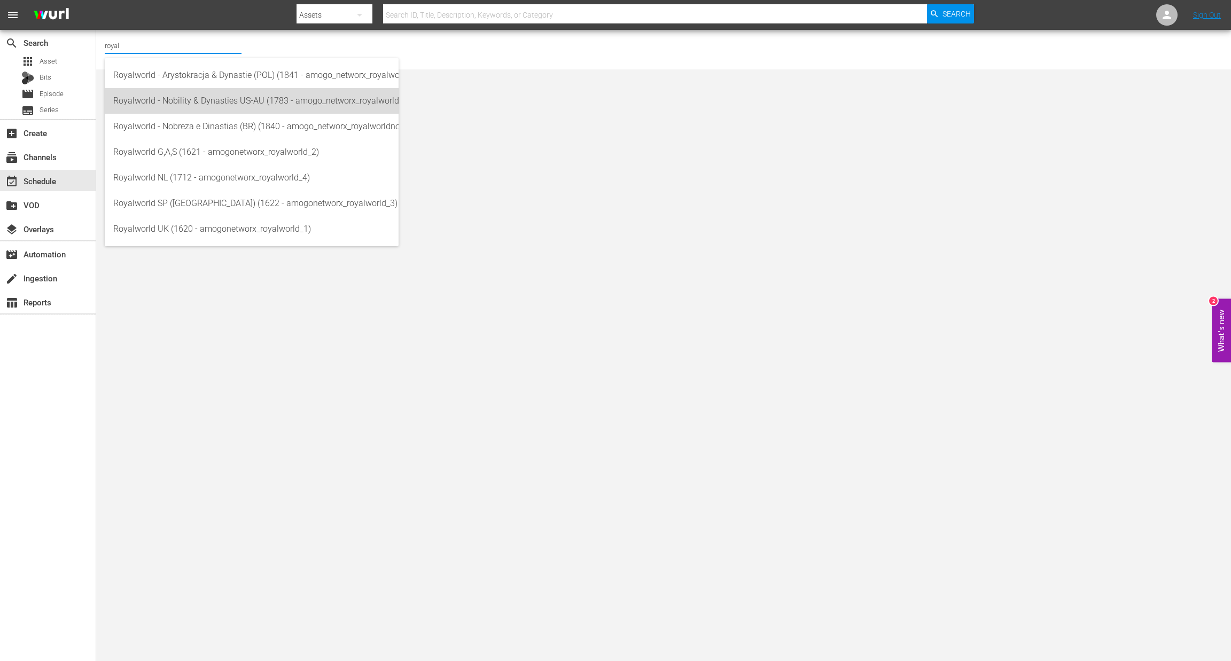
click at [213, 99] on div "Royalworld - Nobility & Dynasties US-AU (1783 - amogo_networx_royalworldnobilit…" at bounding box center [251, 101] width 277 height 26
type input "Royalworld - Nobility & Dynasties US-AU (1783 - amogo_networx_royalworldnobilit…"
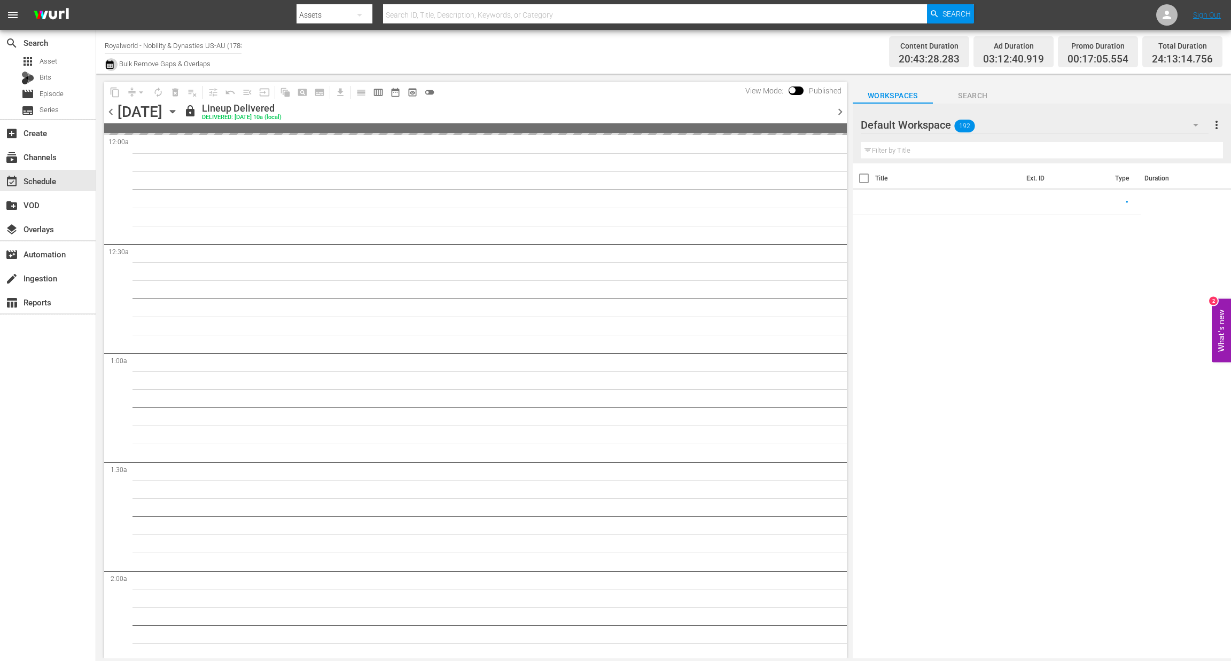
click at [110, 68] on icon "button" at bounding box center [109, 64] width 7 height 9
